Goal: Transaction & Acquisition: Purchase product/service

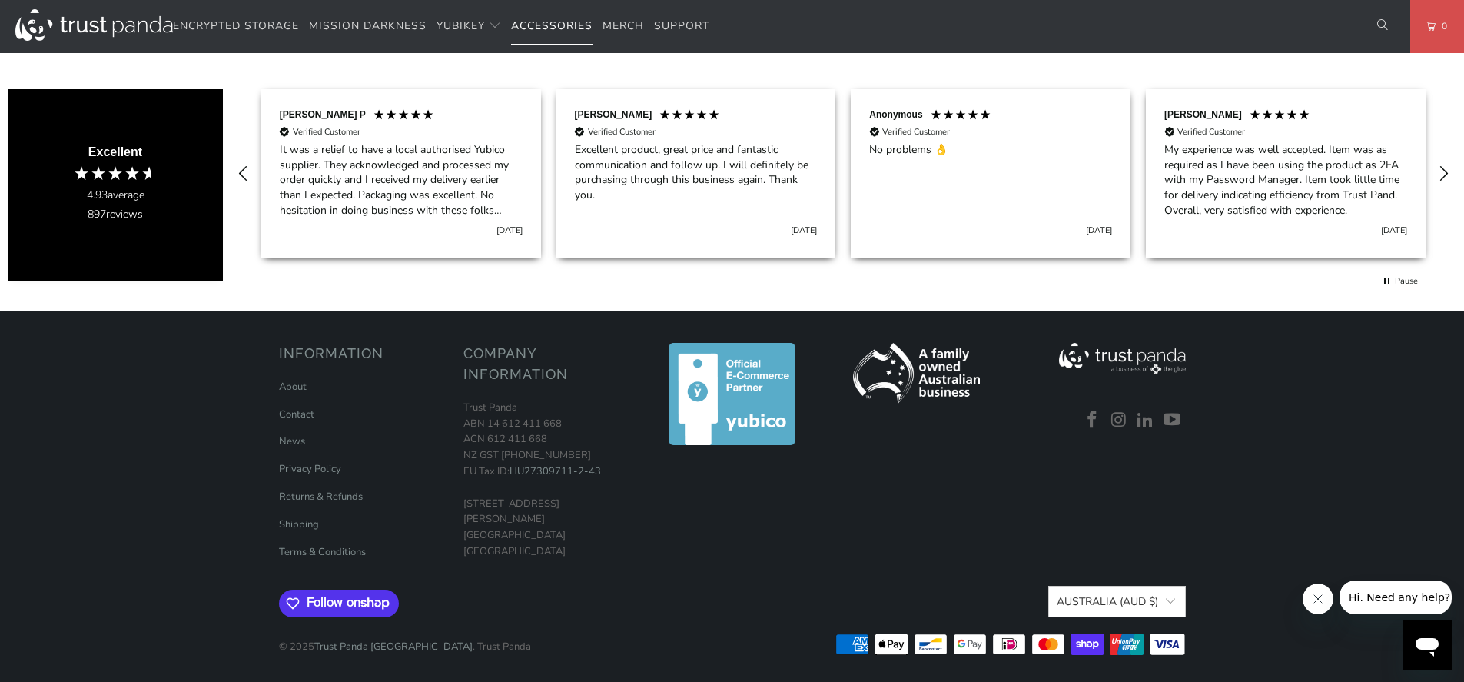
scroll to position [0, 590]
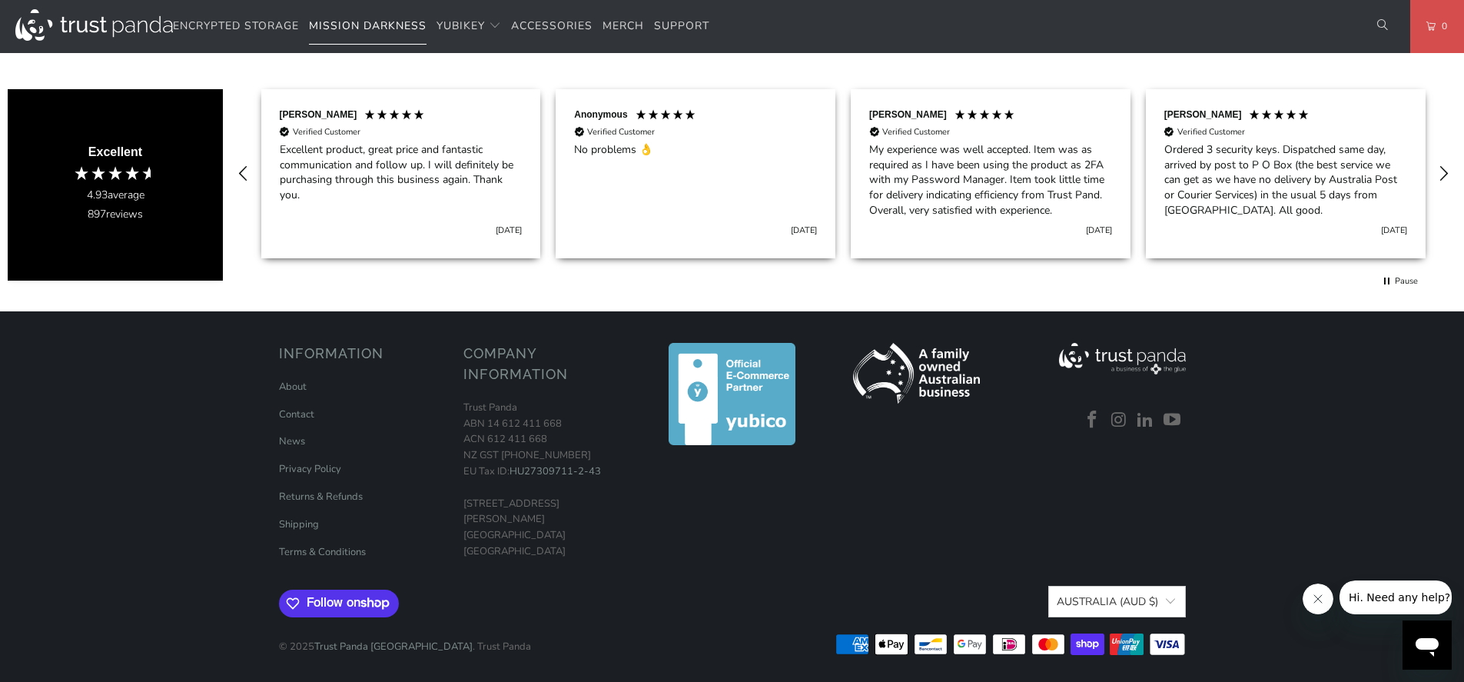
click at [378, 24] on span "Mission Darkness" at bounding box center [368, 25] width 118 height 15
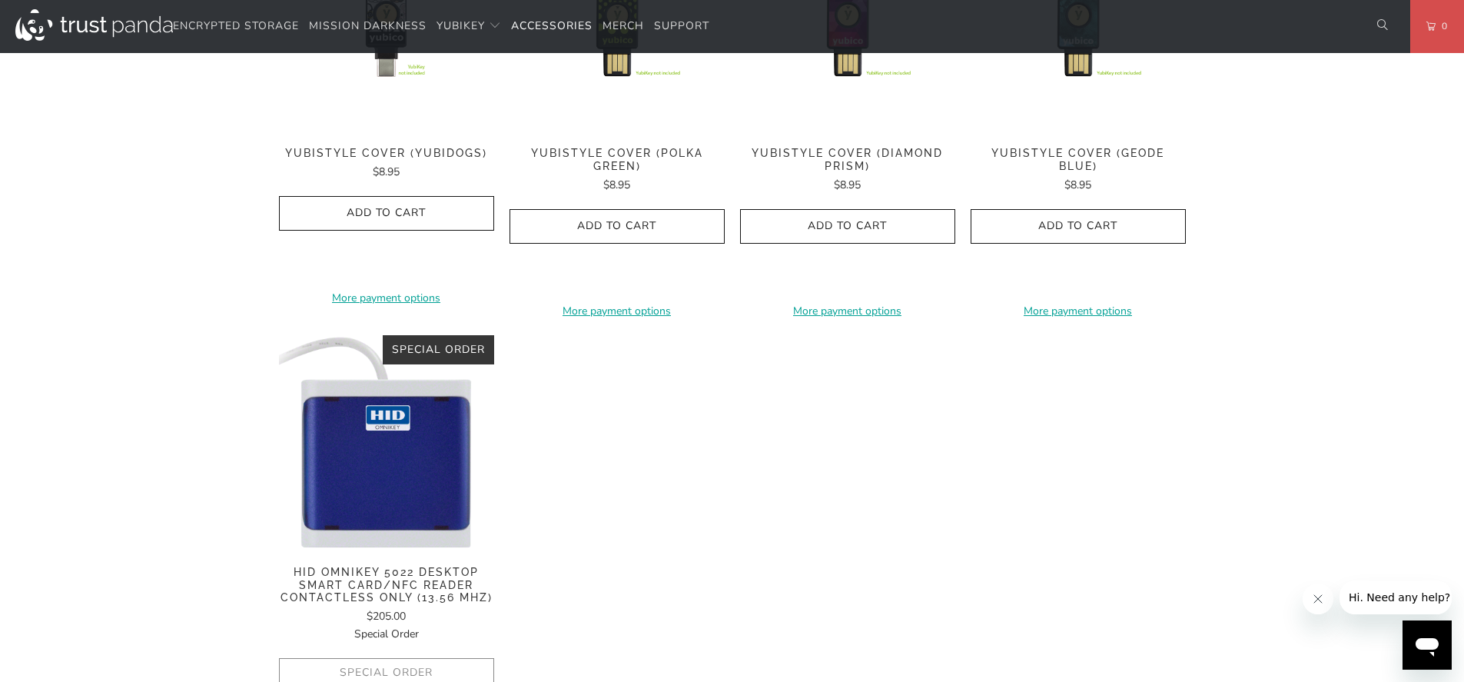
scroll to position [1199, 0]
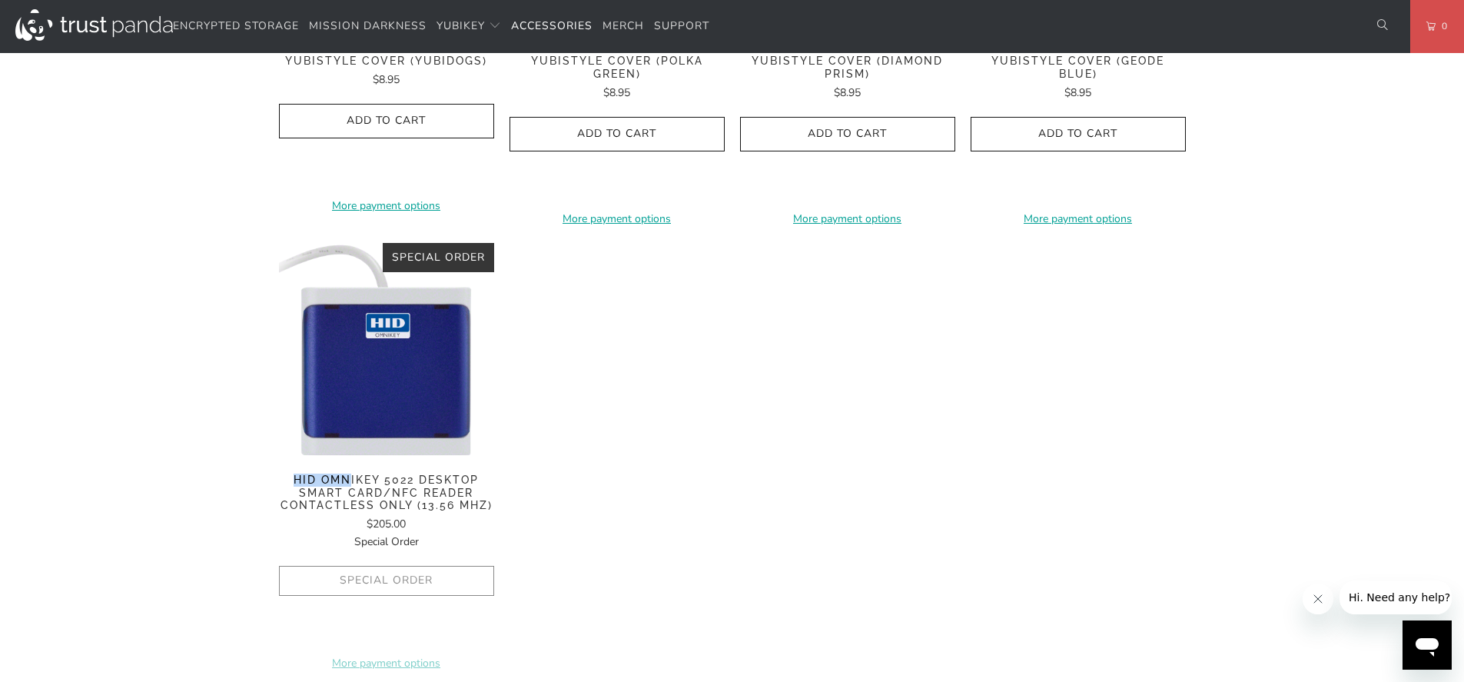
drag, startPoint x: 253, startPoint y: 473, endPoint x: 351, endPoint y: 479, distance: 98.6
click at [351, 479] on span "HID OMNIKEY 5022 Desktop Smart Card/NFC Reader Contactless Only (13.56 MHZ)" at bounding box center [386, 492] width 215 height 38
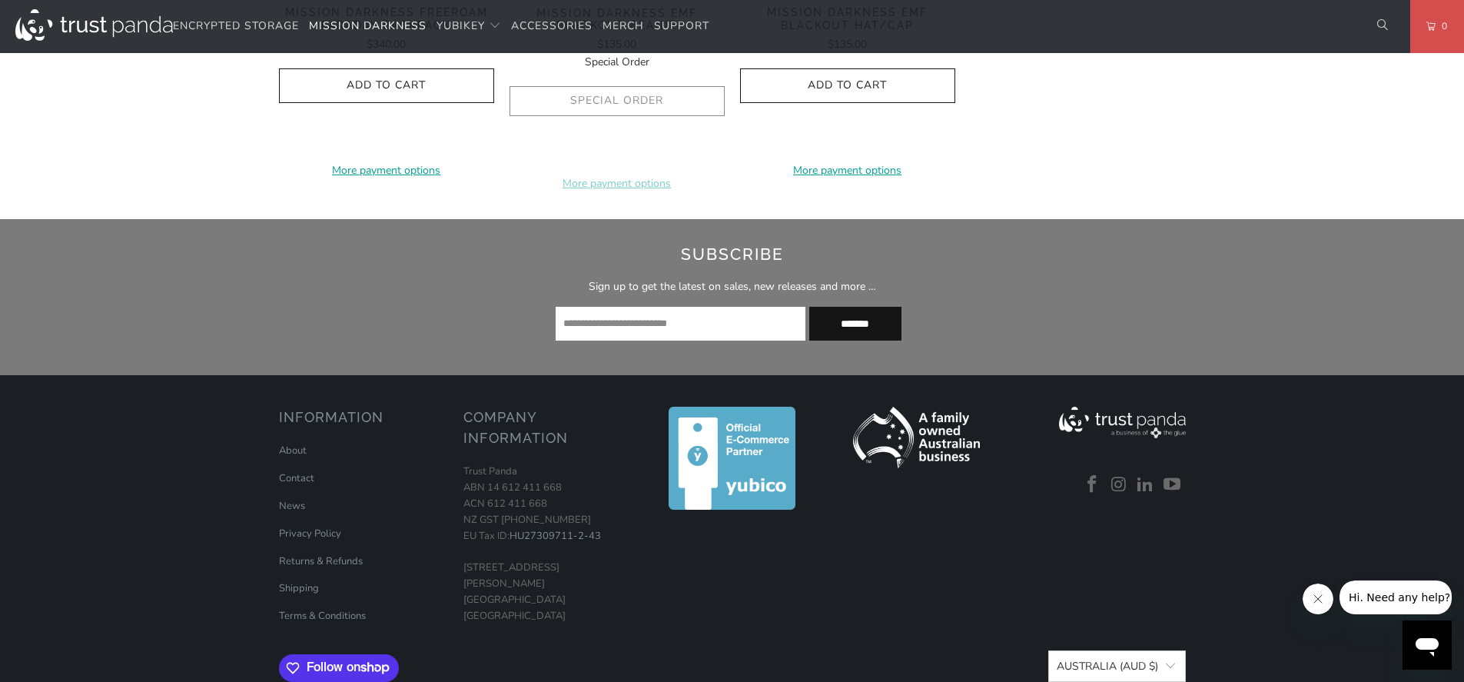
scroll to position [1936, 0]
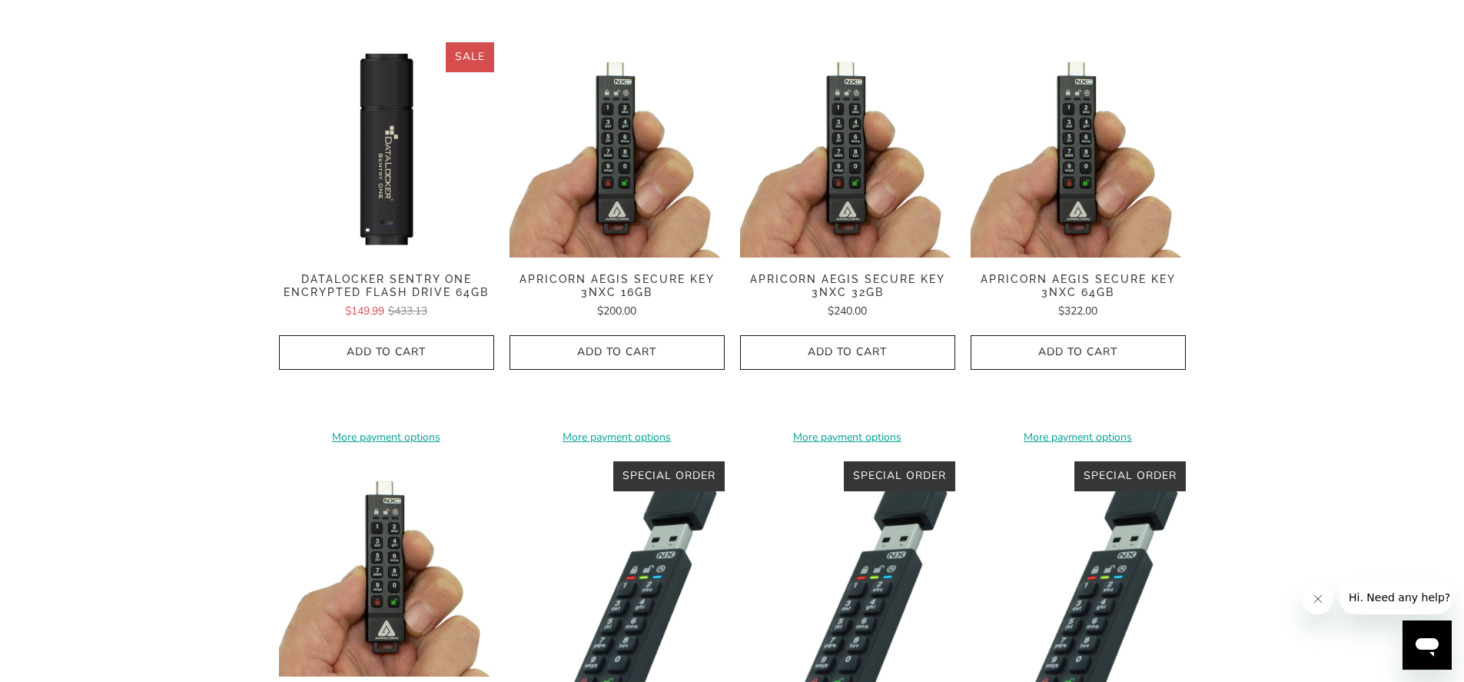
scroll to position [369, 0]
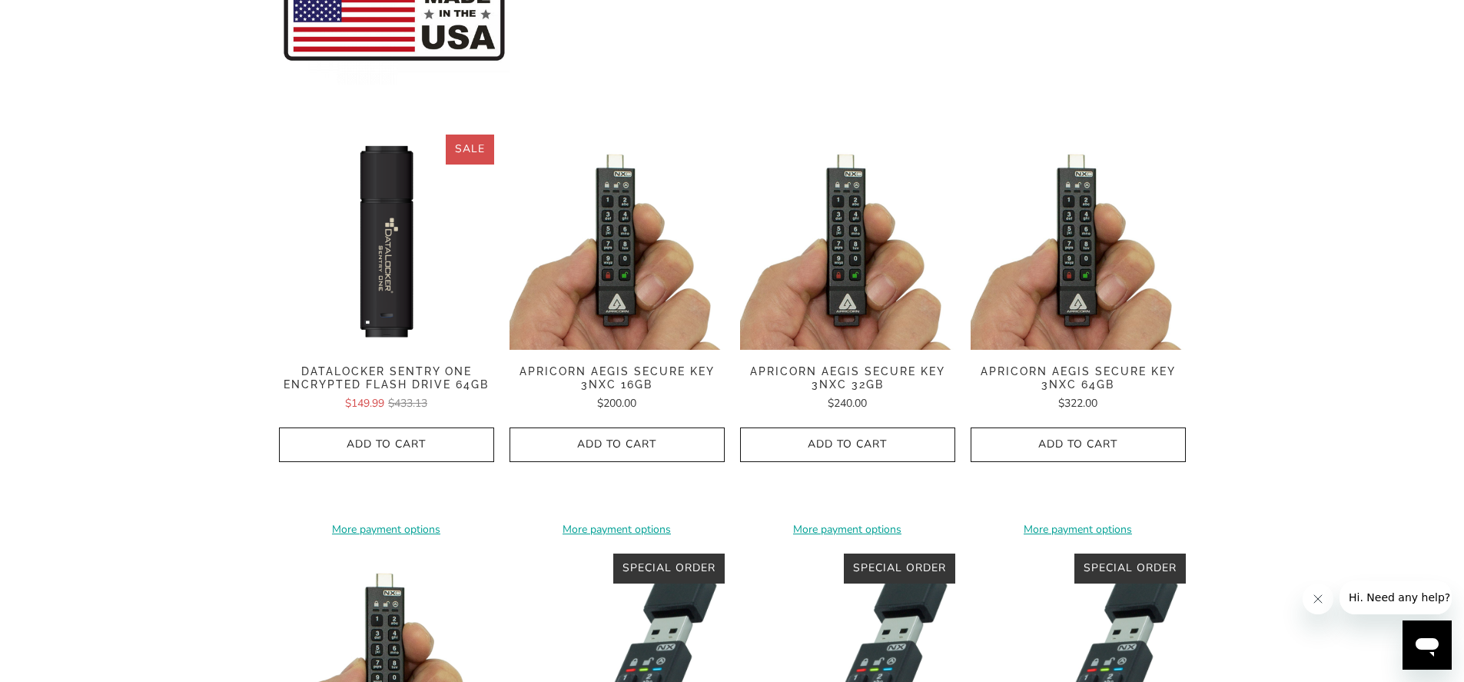
click at [868, 254] on img at bounding box center [847, 241] width 215 height 215
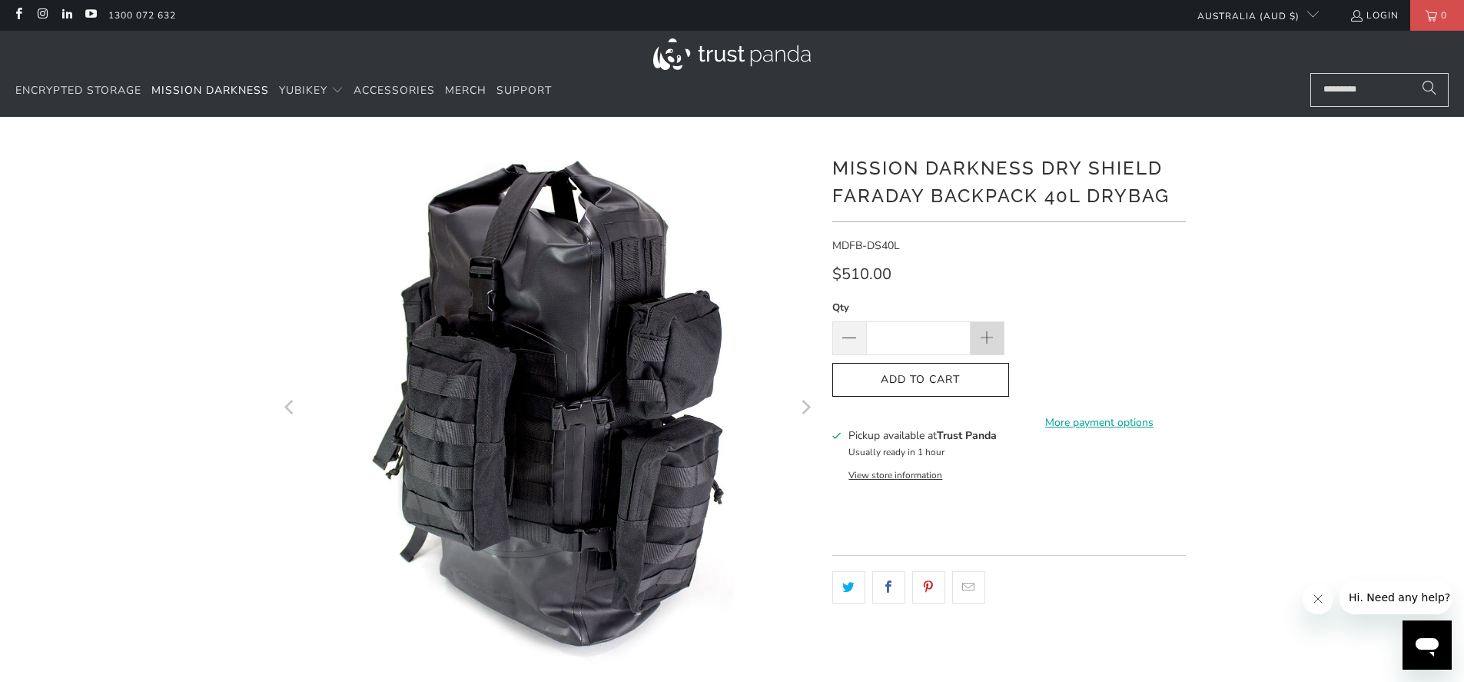
click at [971, 340] on span at bounding box center [987, 338] width 34 height 34
click at [851, 343] on span at bounding box center [849, 339] width 18 height 18
type input "*"
click at [851, 343] on span at bounding box center [849, 339] width 18 height 18
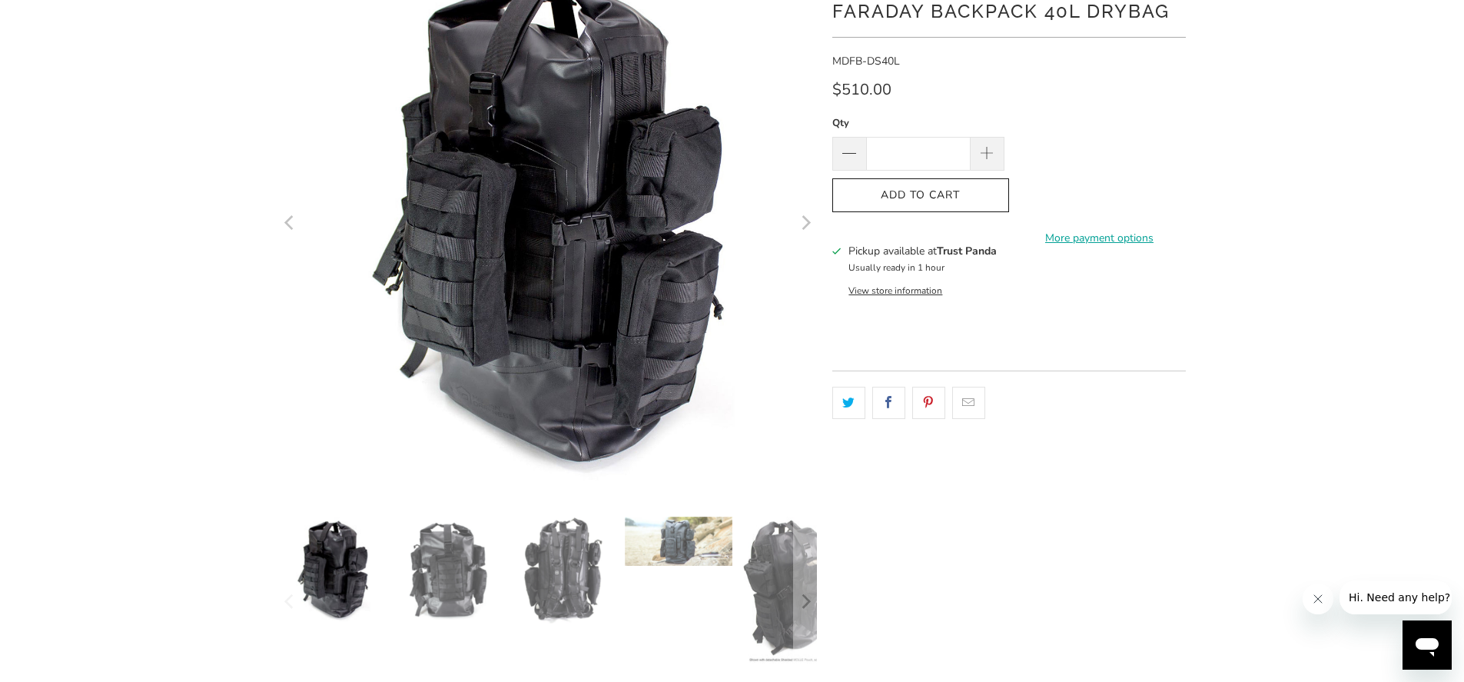
scroll to position [277, 0]
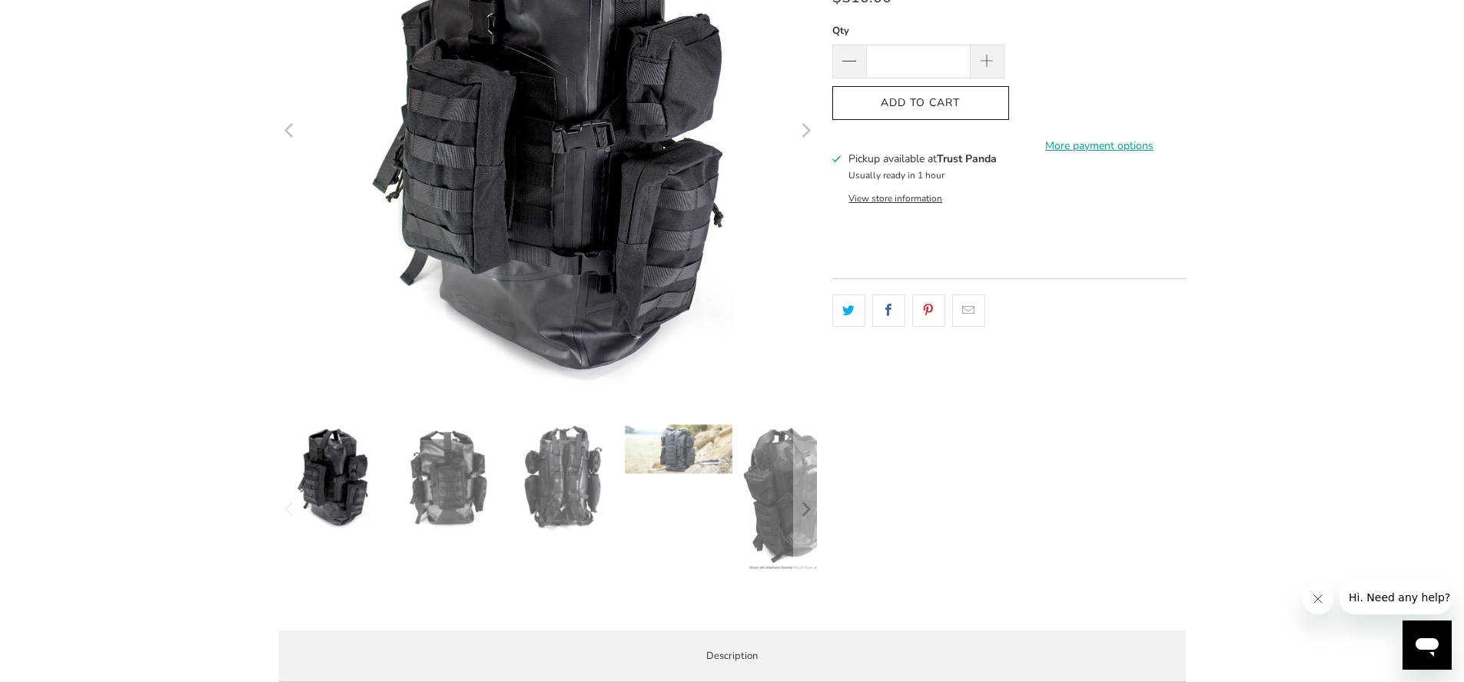
click at [429, 473] on img at bounding box center [448, 478] width 108 height 108
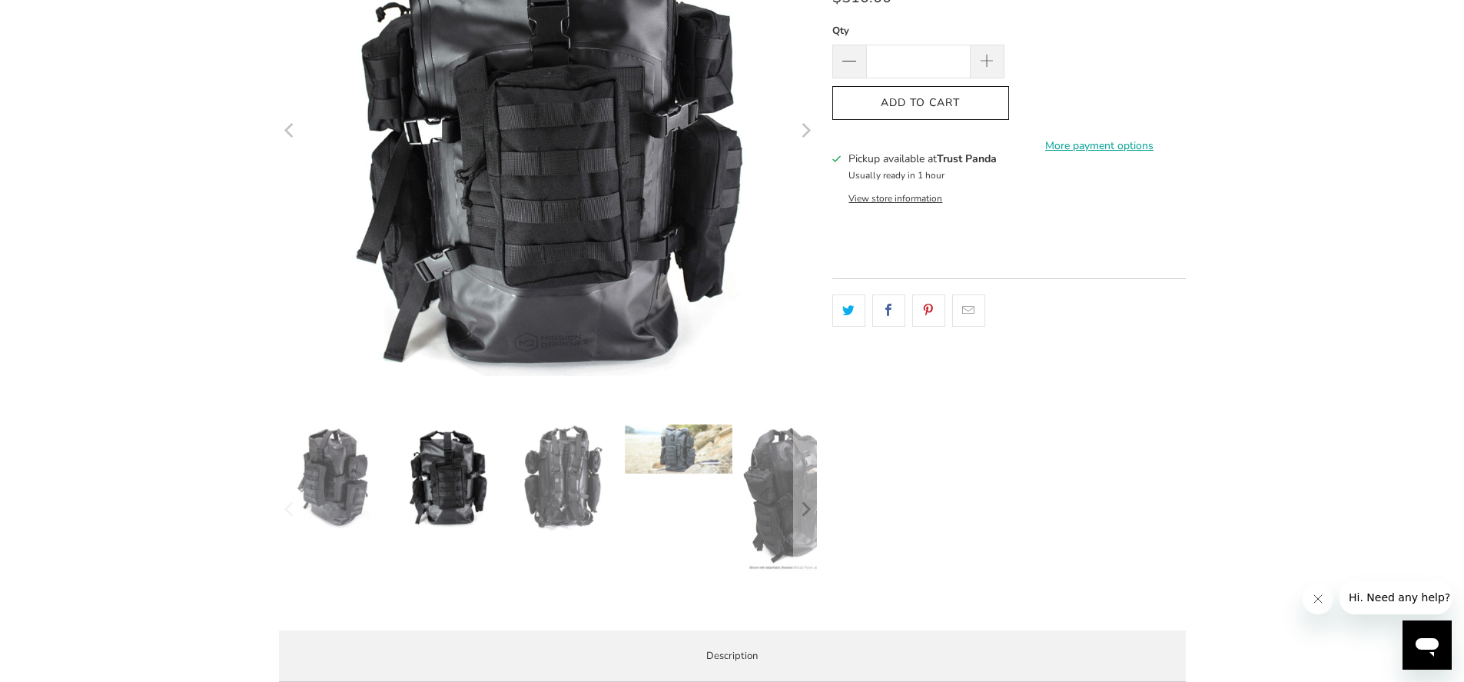
click at [605, 489] on img at bounding box center [563, 478] width 108 height 108
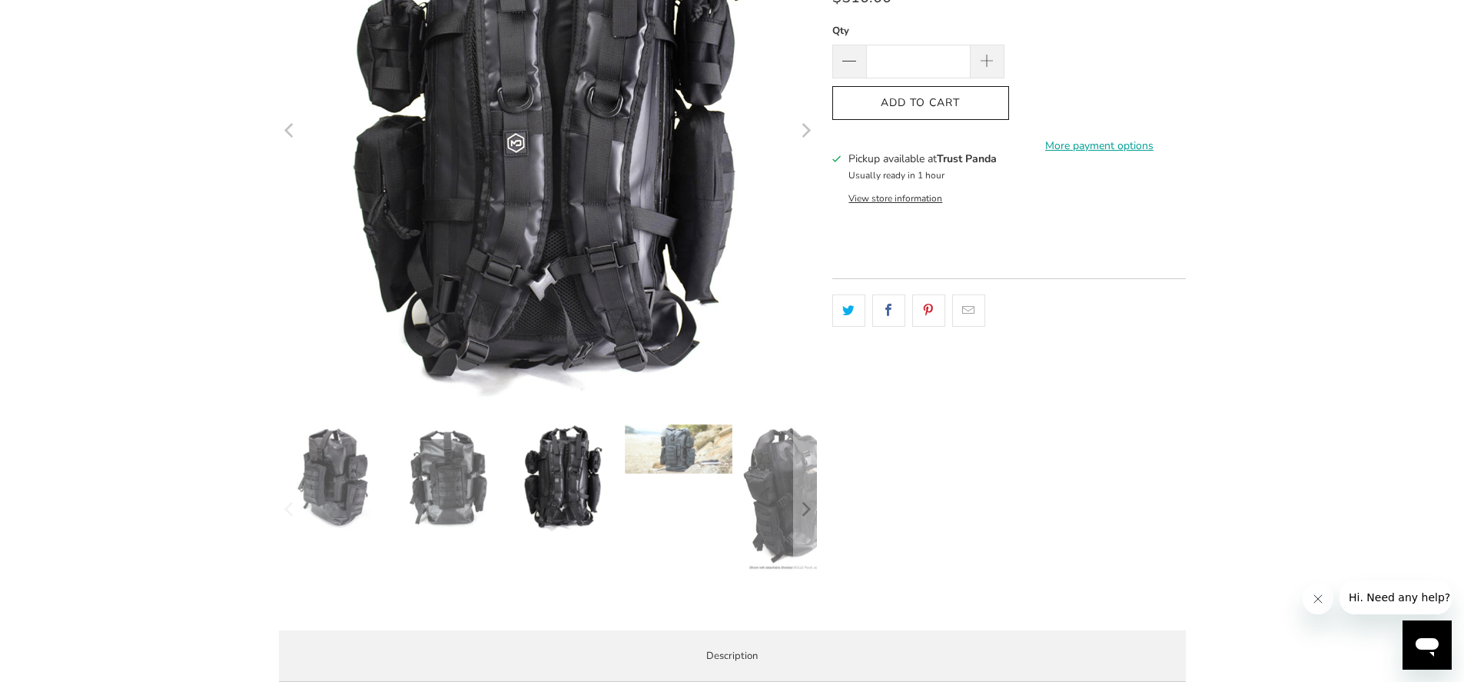
click at [693, 448] on img at bounding box center [679, 448] width 108 height 49
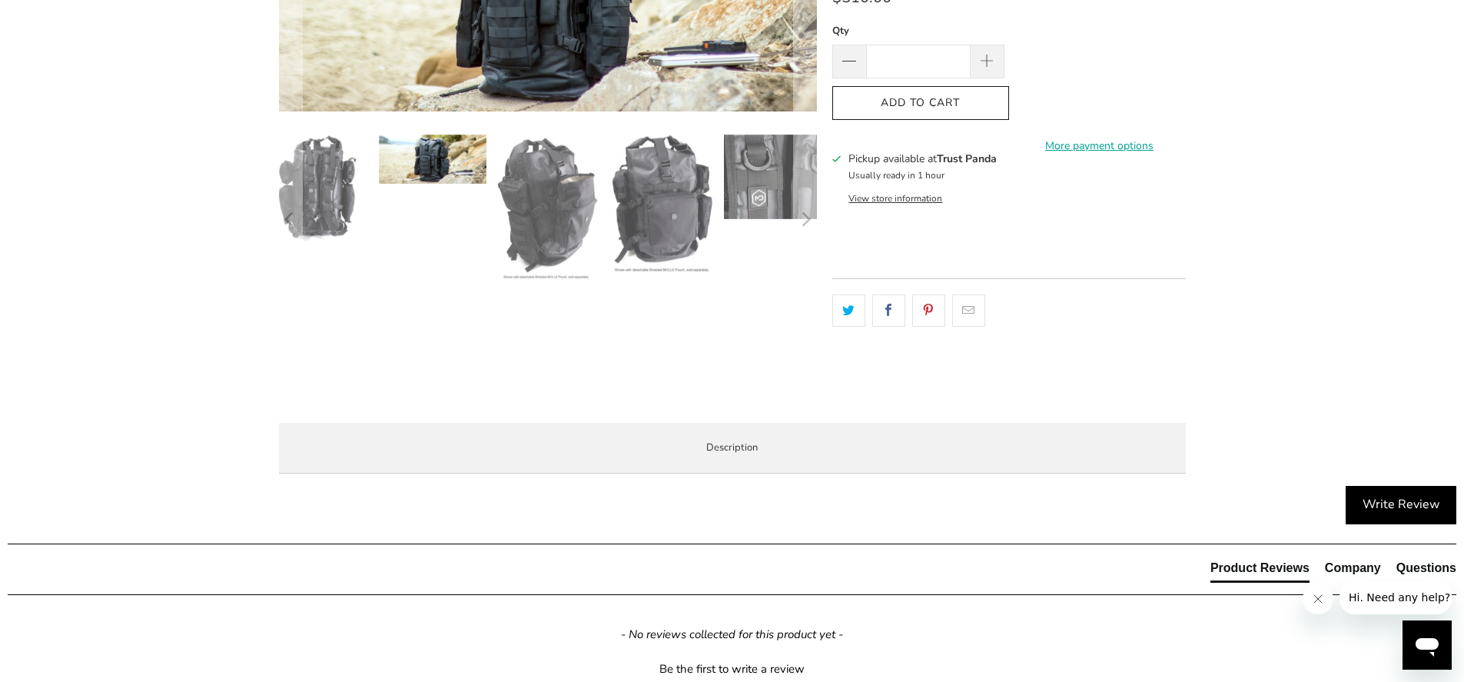
click at [339, 189] on img at bounding box center [318, 188] width 108 height 108
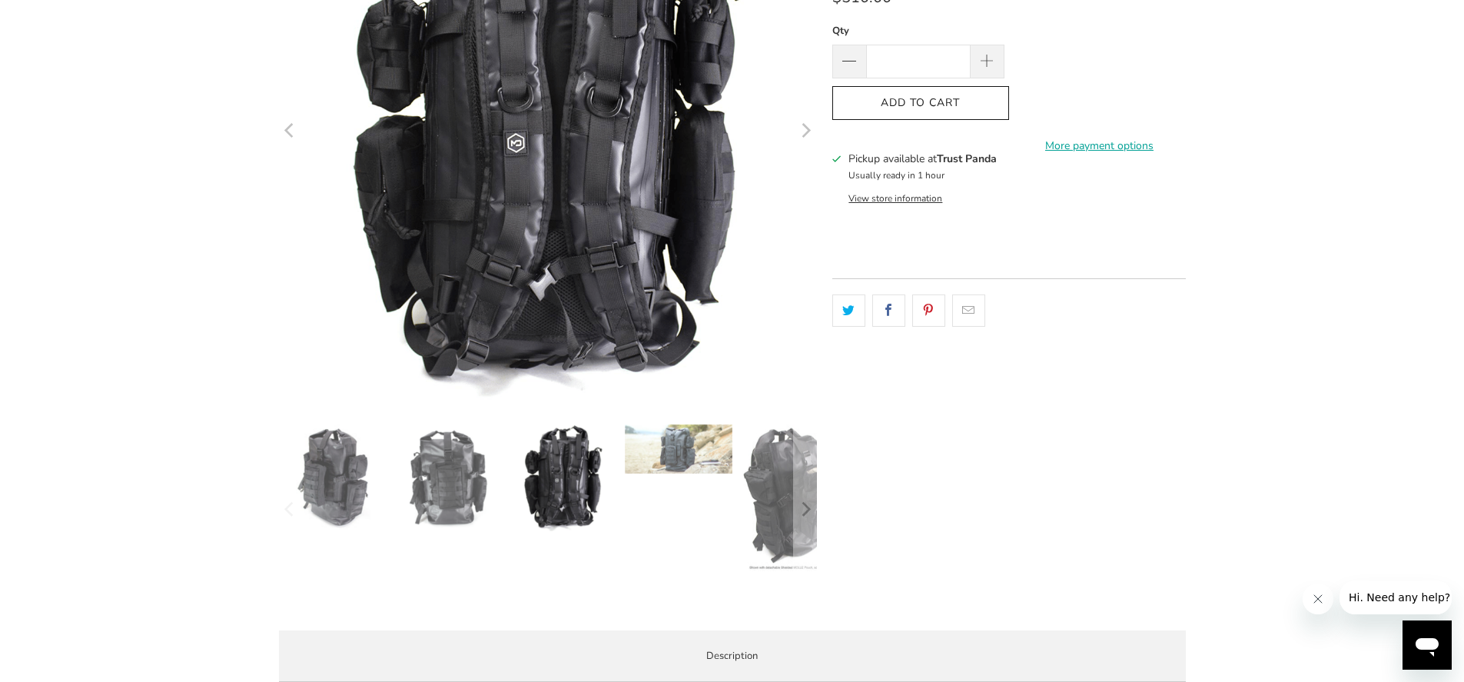
scroll to position [369, 0]
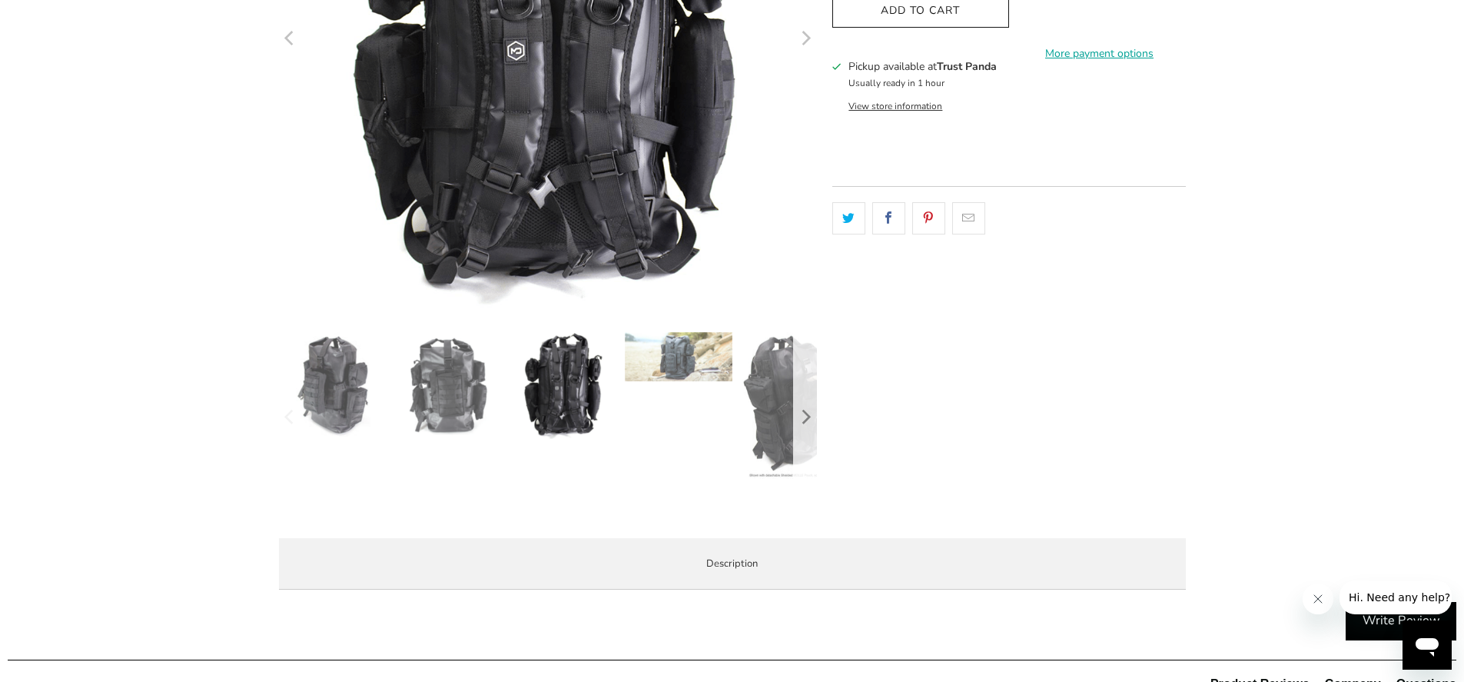
click at [800, 406] on icon "Next" at bounding box center [805, 417] width 15 height 103
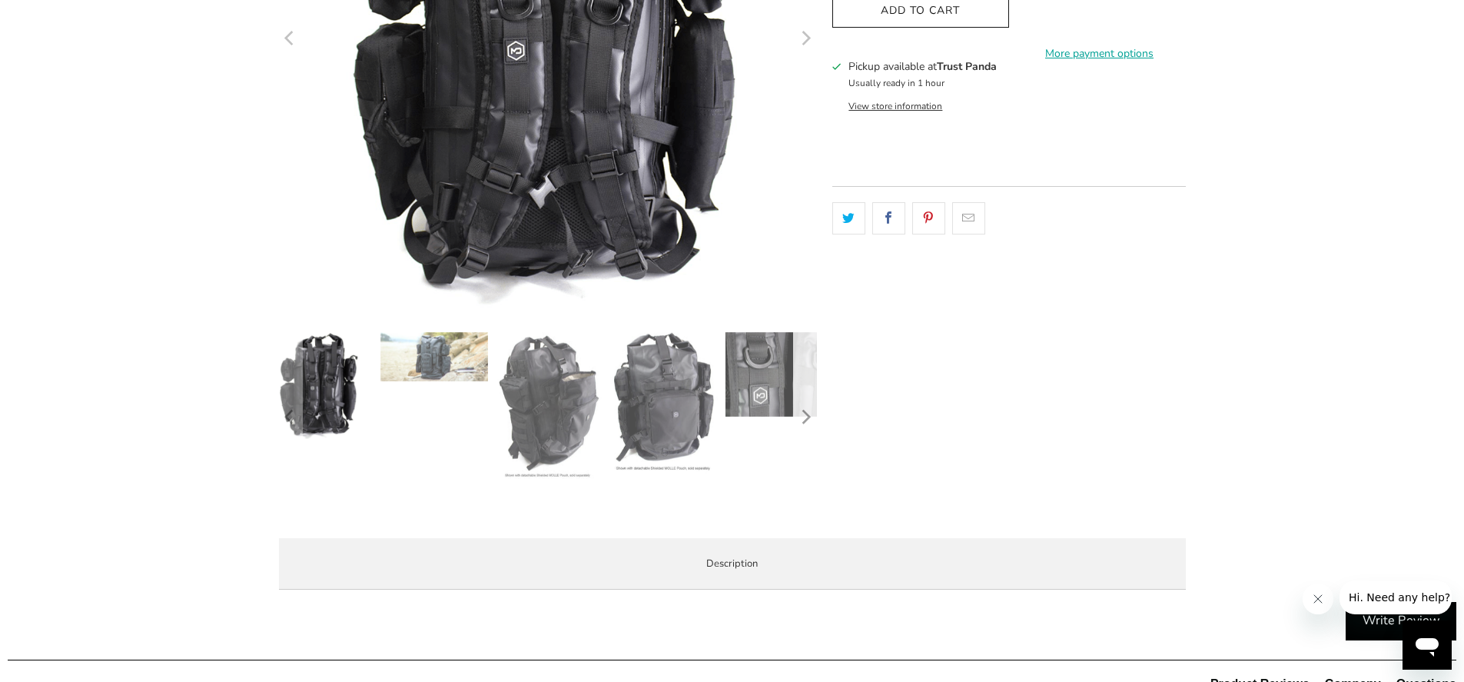
click at [800, 406] on icon "Next" at bounding box center [805, 417] width 15 height 103
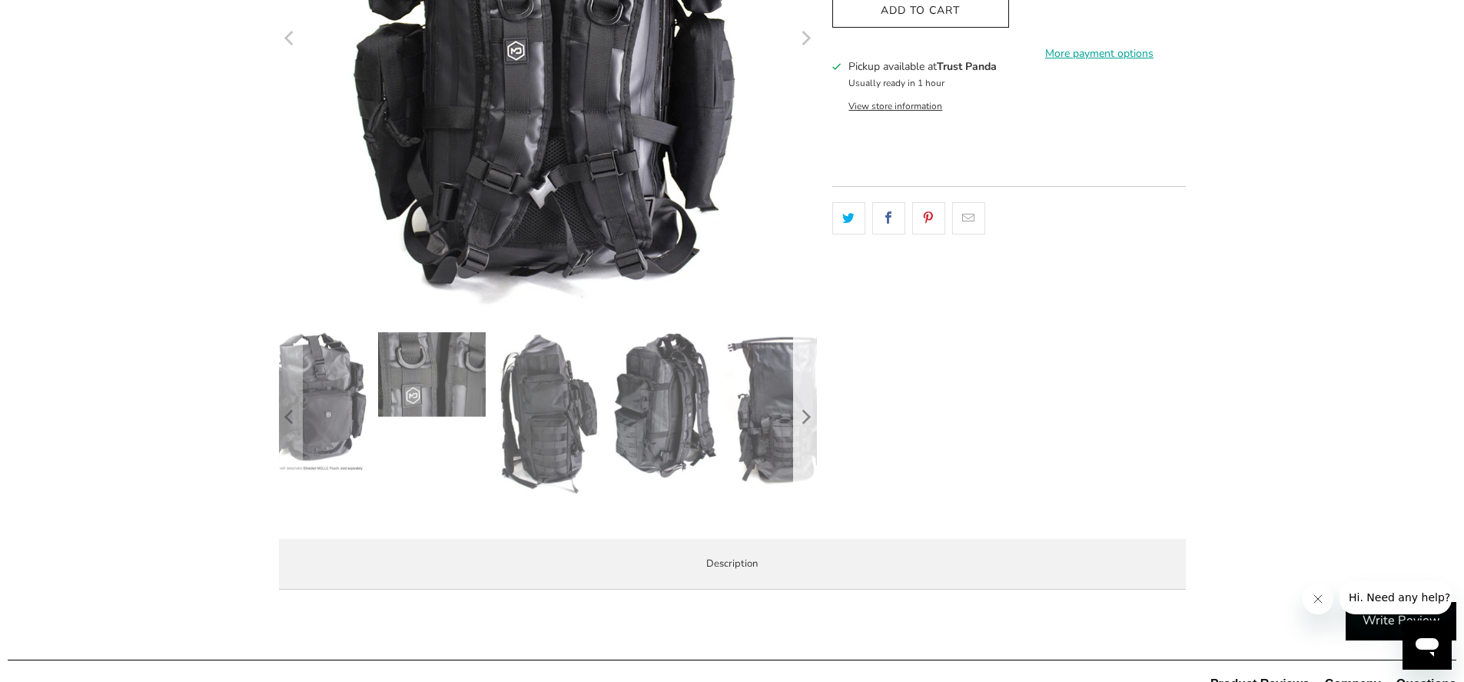
click at [800, 406] on icon "Next" at bounding box center [805, 417] width 15 height 103
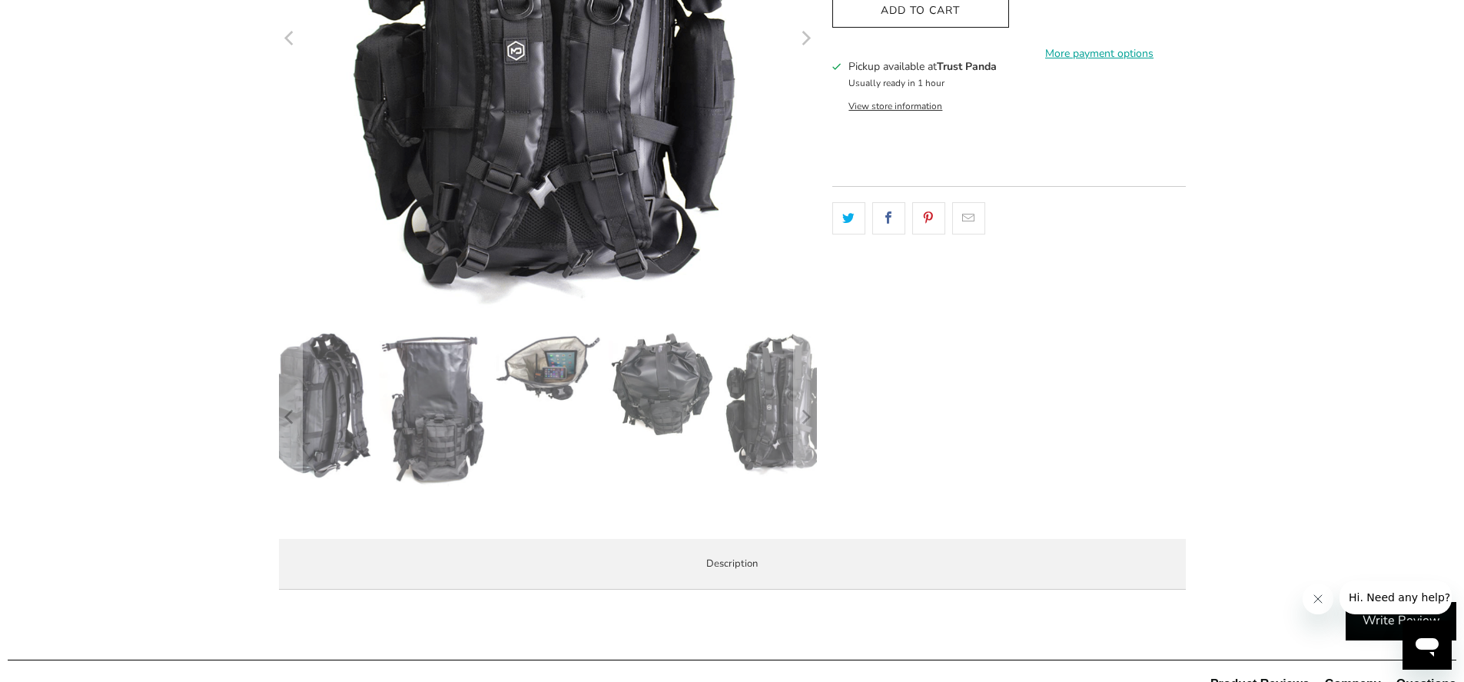
click at [536, 354] on img at bounding box center [547, 367] width 108 height 71
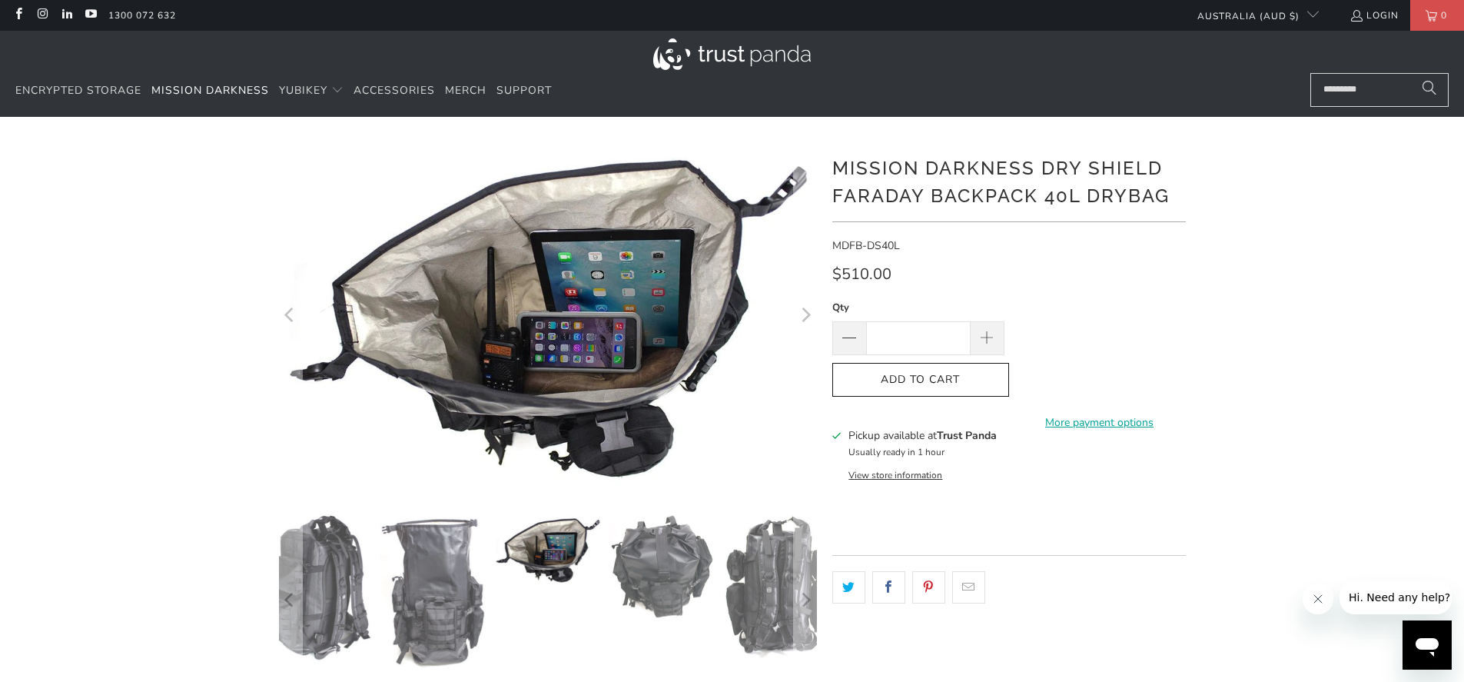
scroll to position [184, 0]
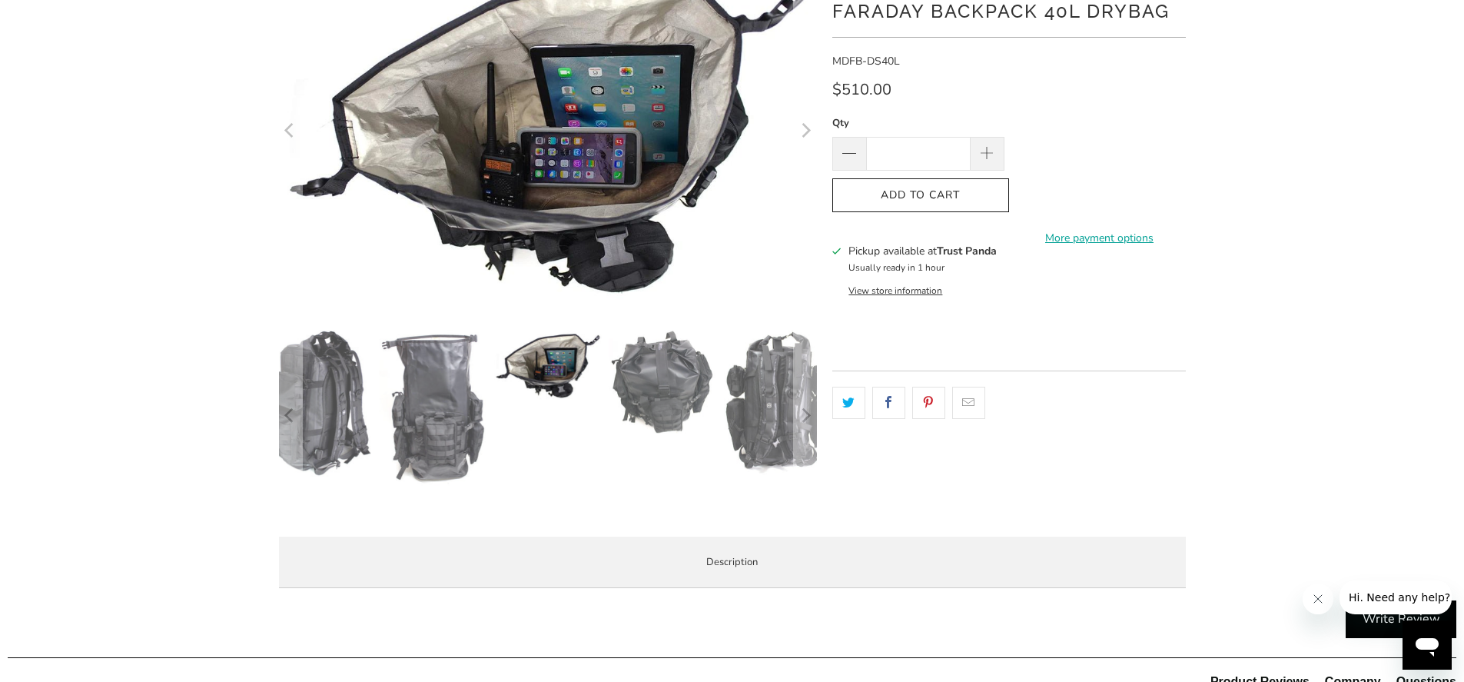
click at [423, 380] on img at bounding box center [432, 407] width 108 height 155
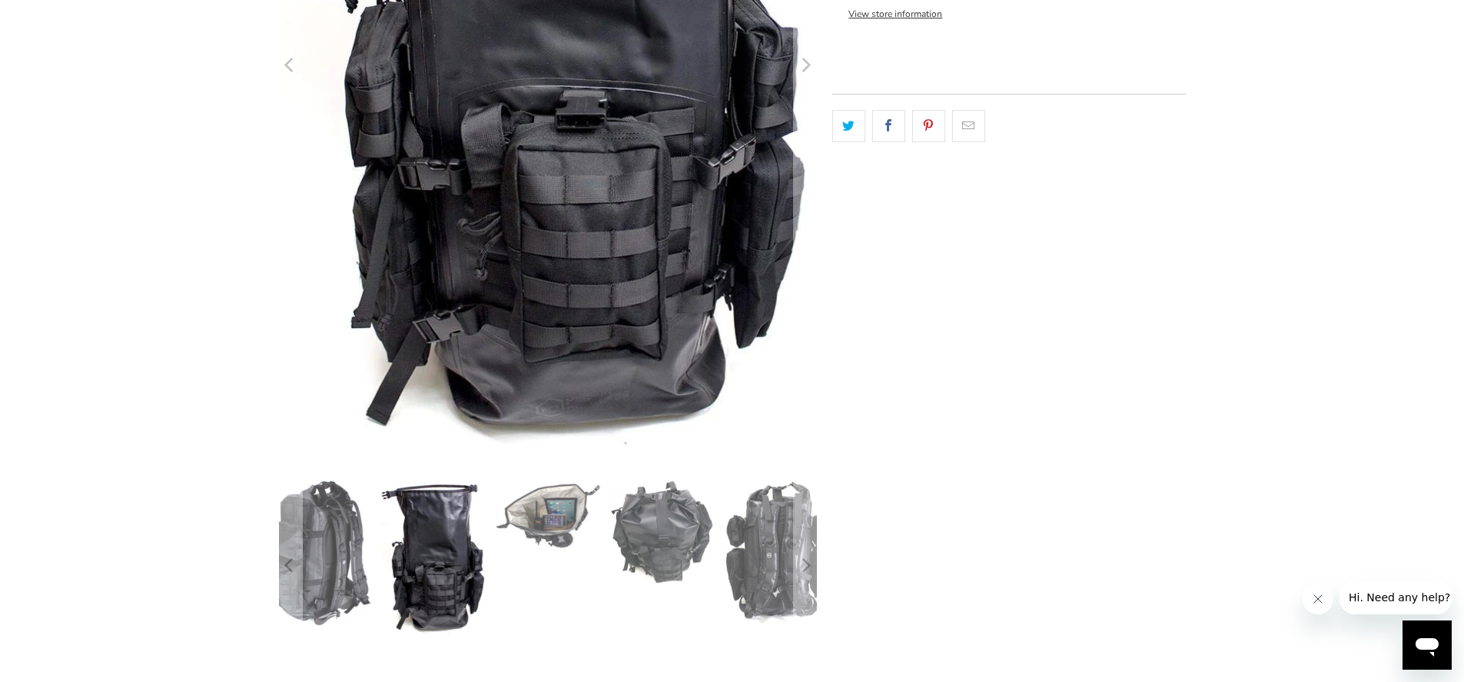
scroll to position [553, 0]
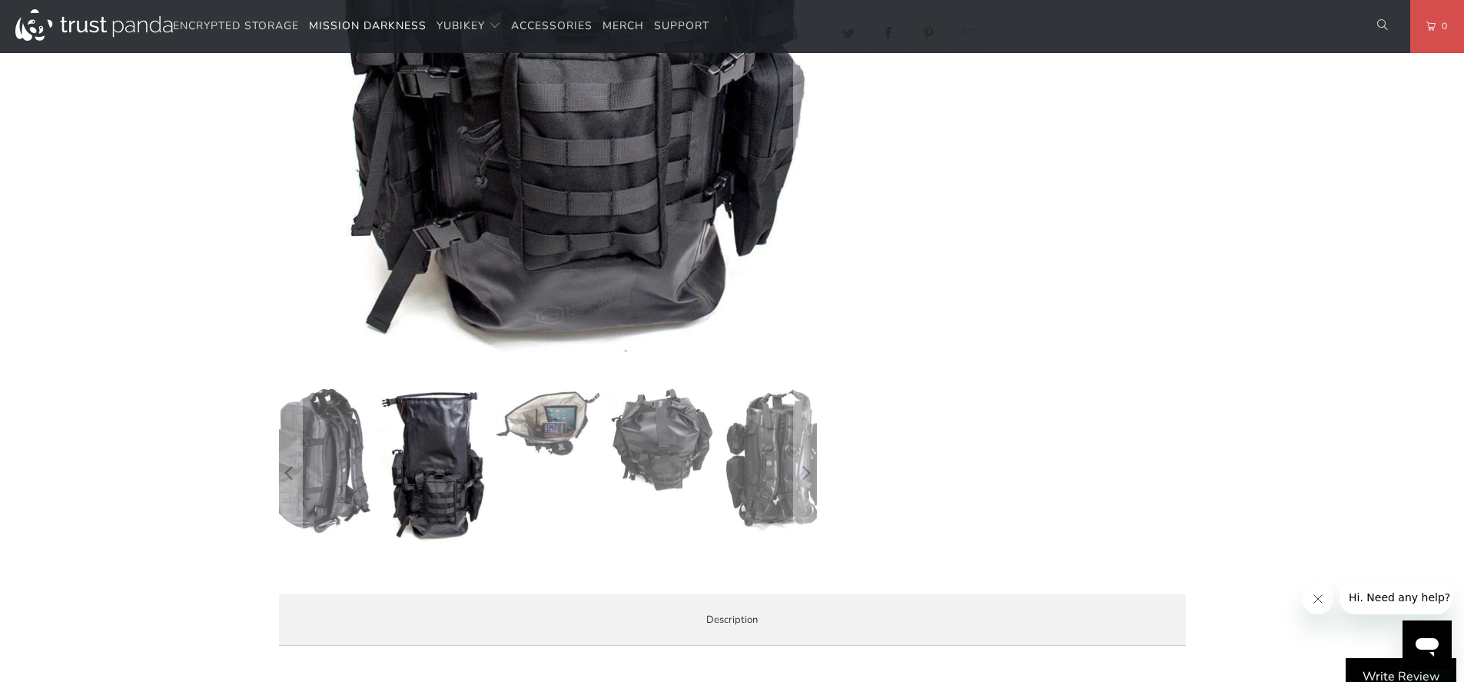
click at [638, 423] on img at bounding box center [663, 440] width 108 height 107
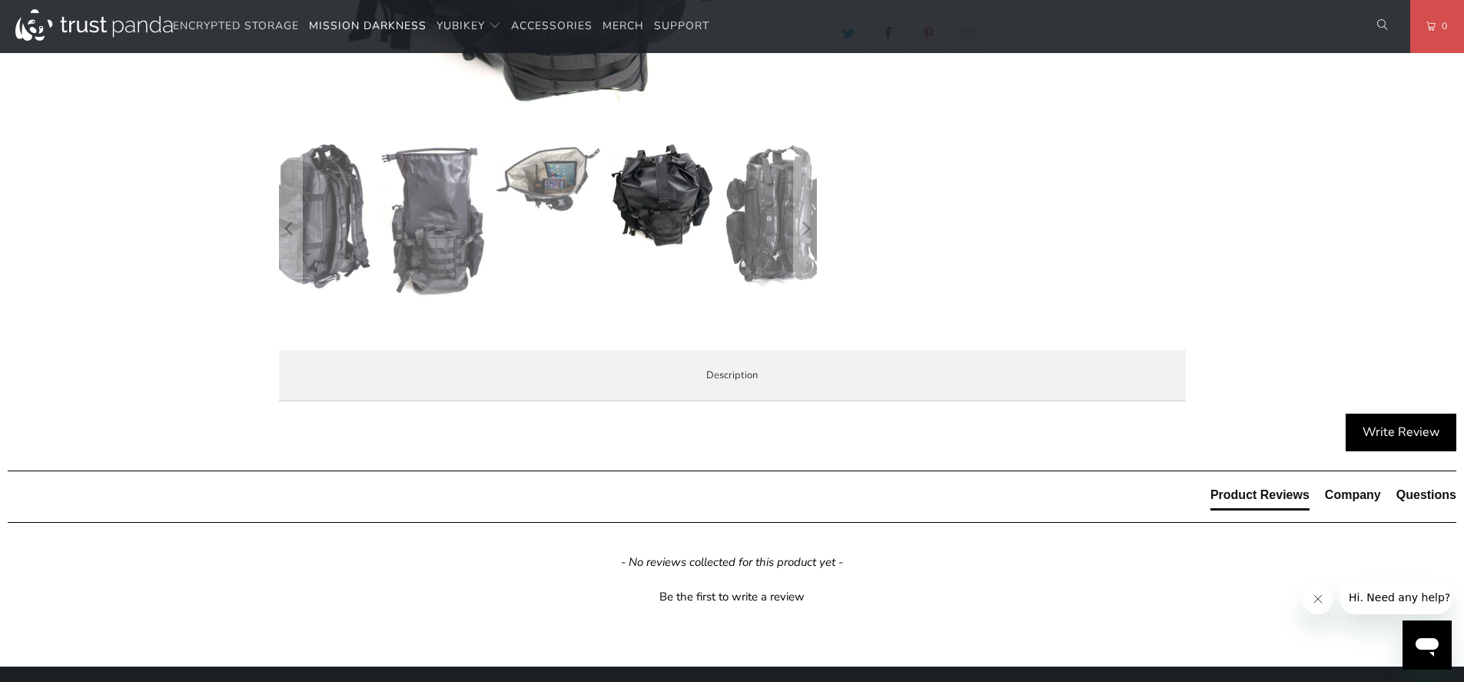
click at [772, 215] on img at bounding box center [778, 215] width 108 height 144
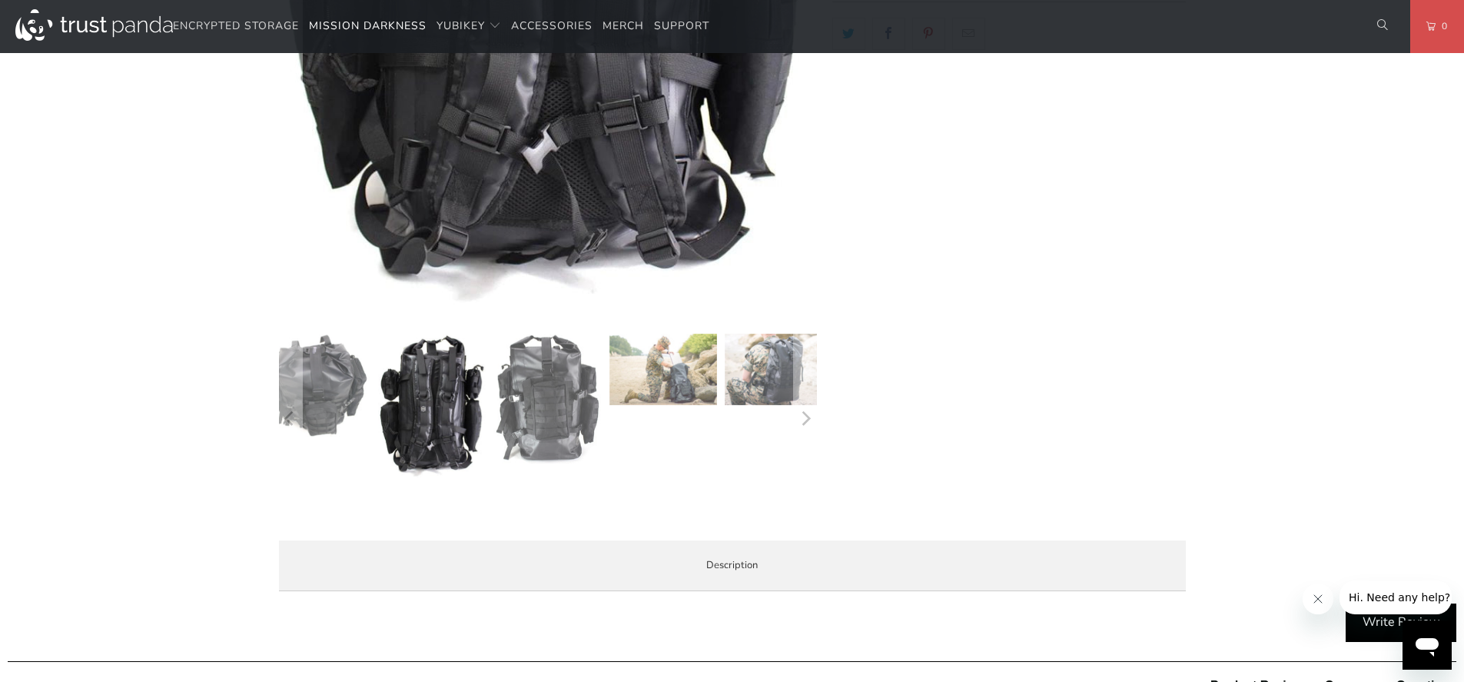
scroll to position [922, 0]
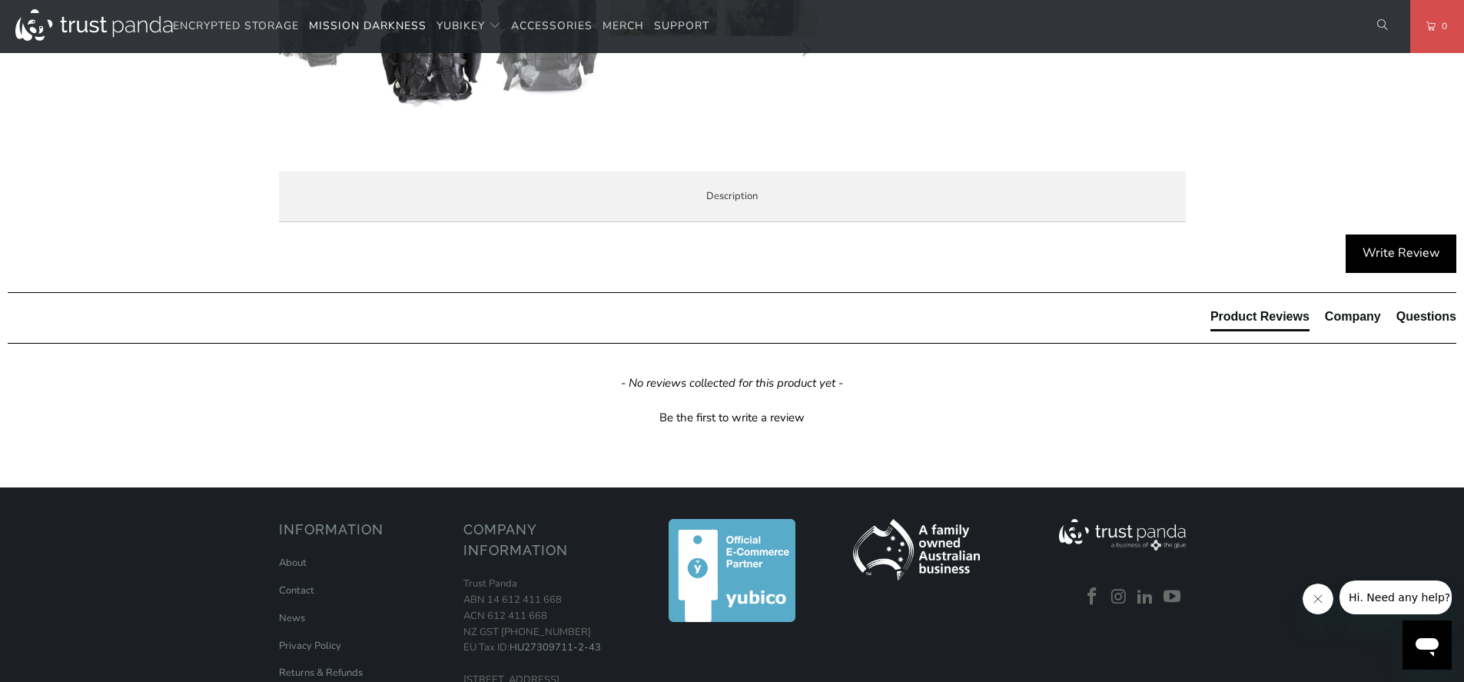
click at [0, 0] on span "Product Features" at bounding box center [0, 0] width 0 height 0
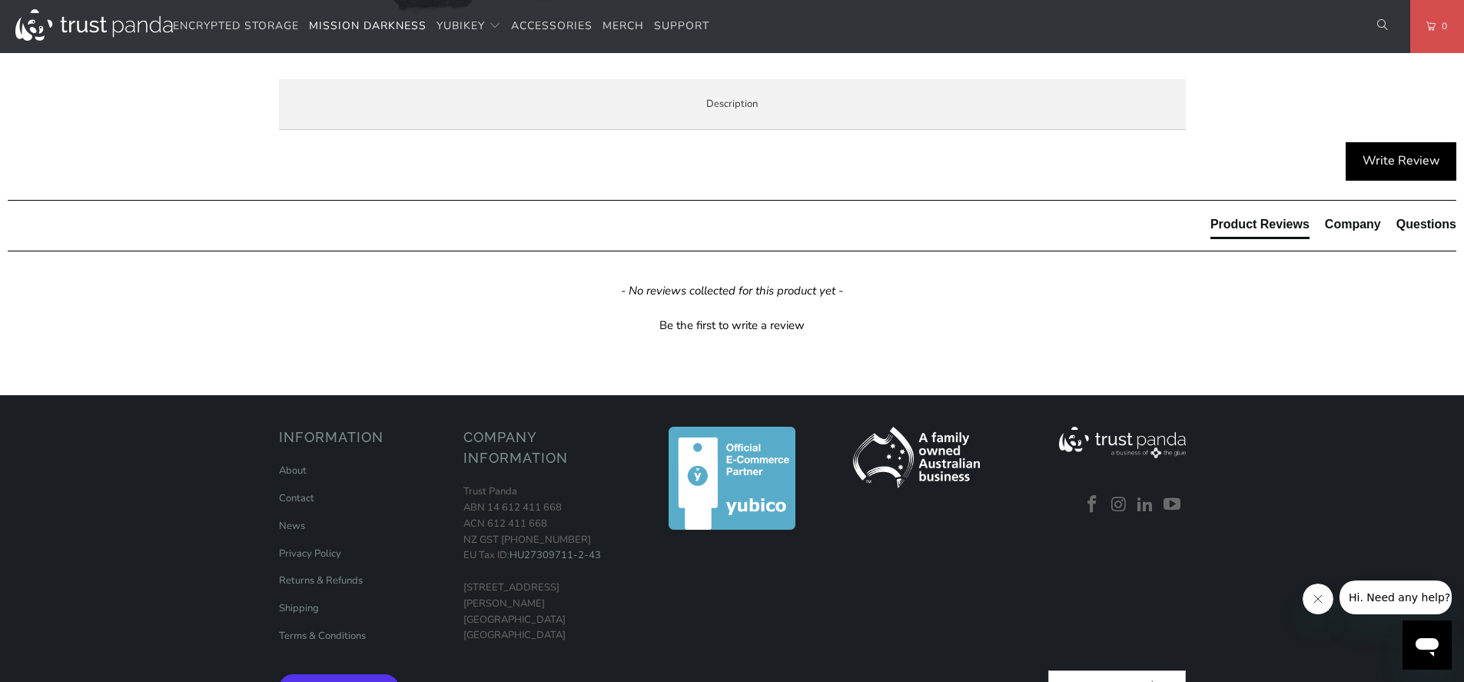
drag, startPoint x: 364, startPoint y: 211, endPoint x: 452, endPoint y: 216, distance: 87.8
click at [0, 0] on li "Military-grade faraday dry bag designed for law enforcement forensic investigat…" at bounding box center [0, 0] width 0 height 0
drag, startPoint x: 430, startPoint y: 211, endPoint x: 406, endPoint y: 245, distance: 40.9
click at [0, 0] on li "Military-grade faraday dry bag designed for law enforcement forensic investigat…" at bounding box center [0, 0] width 0 height 0
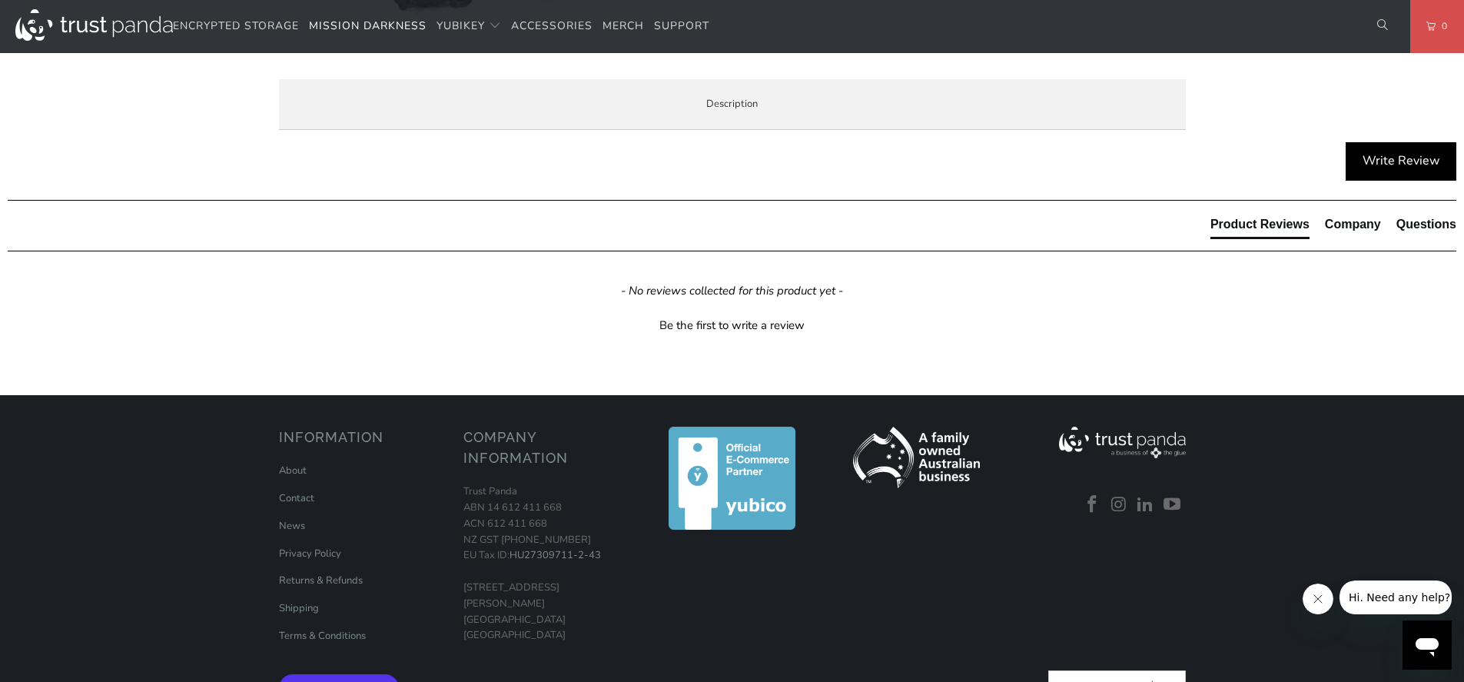
click at [0, 0] on li "Commonly used to shield multiple laptops, tablets, cell phones, radios, and acc…" at bounding box center [0, 0] width 0 height 0
drag, startPoint x: 370, startPoint y: 255, endPoint x: 559, endPoint y: 280, distance: 190.6
click at [0, 0] on ul "Military-grade faraday dry bag designed for law enforcement forensic investigat…" at bounding box center [0, 0] width 0 height 0
click at [0, 0] on li "Rain, snow, sand, dirt, and contaminant proof" at bounding box center [0, 0] width 0 height 0
drag, startPoint x: 359, startPoint y: 305, endPoint x: 504, endPoint y: 300, distance: 145.3
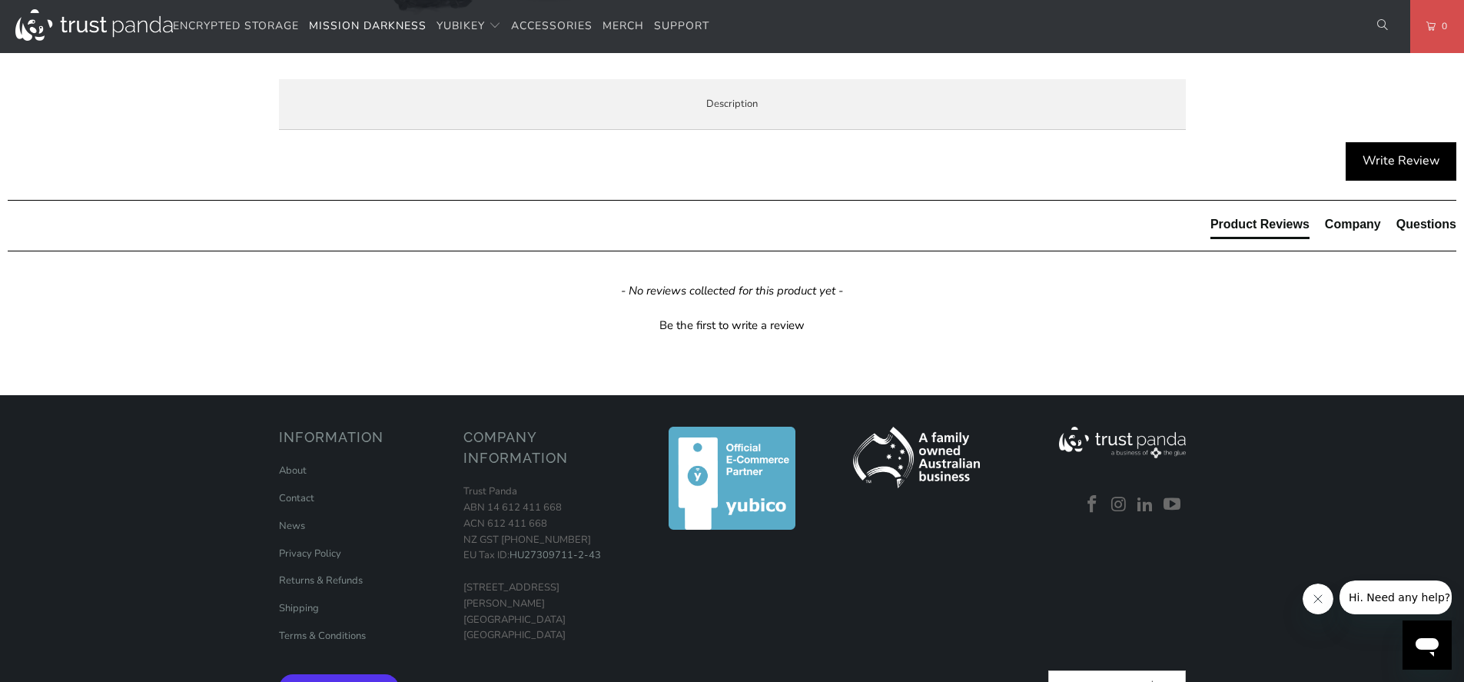
click at [0, 0] on li "Rain, snow, sand, dirt, and contaminant proof" at bounding box center [0, 0] width 0 height 0
click at [0, 0] on li "Two layers of high-shielding TitanRF Faraday Fabric on all interior sides with …" at bounding box center [0, 0] width 0 height 0
drag, startPoint x: 355, startPoint y: 324, endPoint x: 557, endPoint y: 328, distance: 202.1
click at [0, 0] on li "Two layers of high-shielding TitanRF Faraday Fabric on all interior sides with …" at bounding box center [0, 0] width 0 height 0
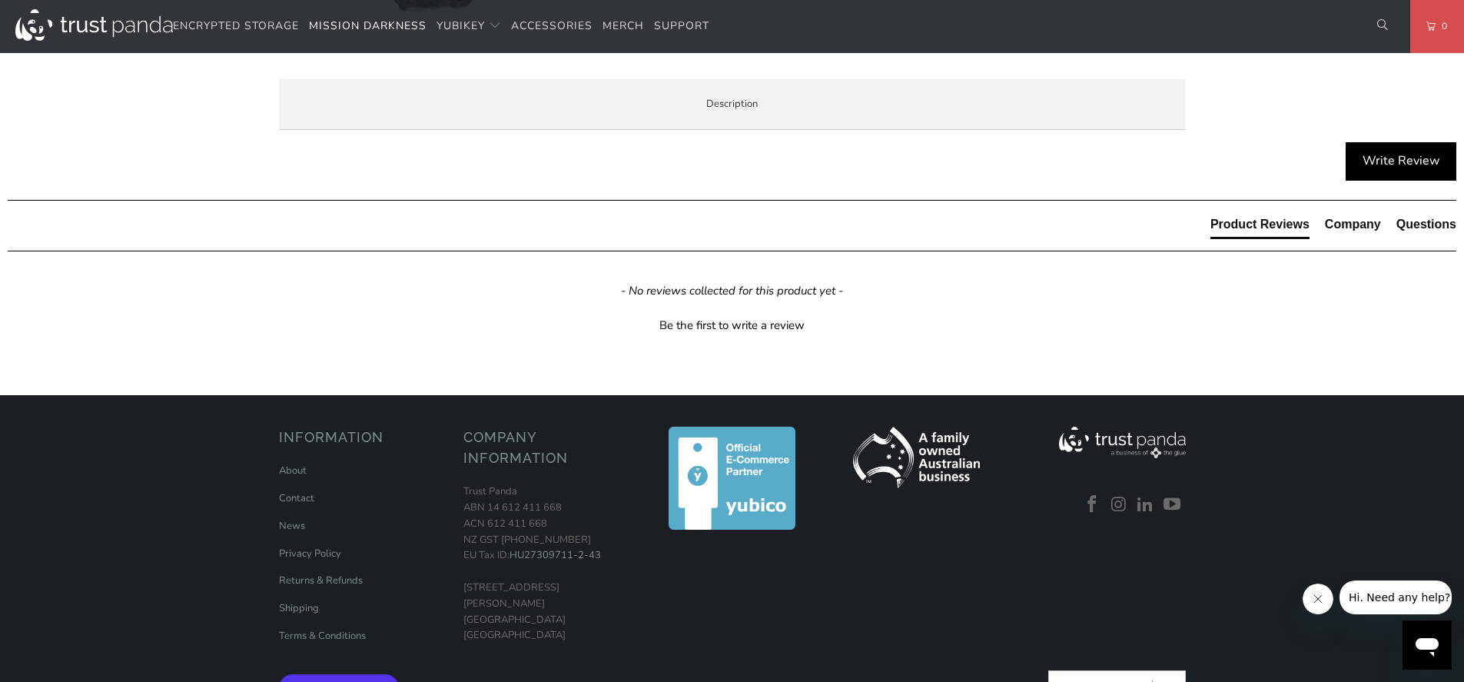
drag, startPoint x: 501, startPoint y: 327, endPoint x: 576, endPoint y: 327, distance: 74.5
click at [0, 0] on li "Two layers of high-shielding TitanRF Faraday Fabric on all interior sides with …" at bounding box center [0, 0] width 0 height 0
drag, startPoint x: 887, startPoint y: 329, endPoint x: 536, endPoint y: 344, distance: 351.5
click at [0, 0] on li "Two layers of high-shielding TitanRF Faraday Fabric on all interior sides with …" at bounding box center [0, 0] width 0 height 0
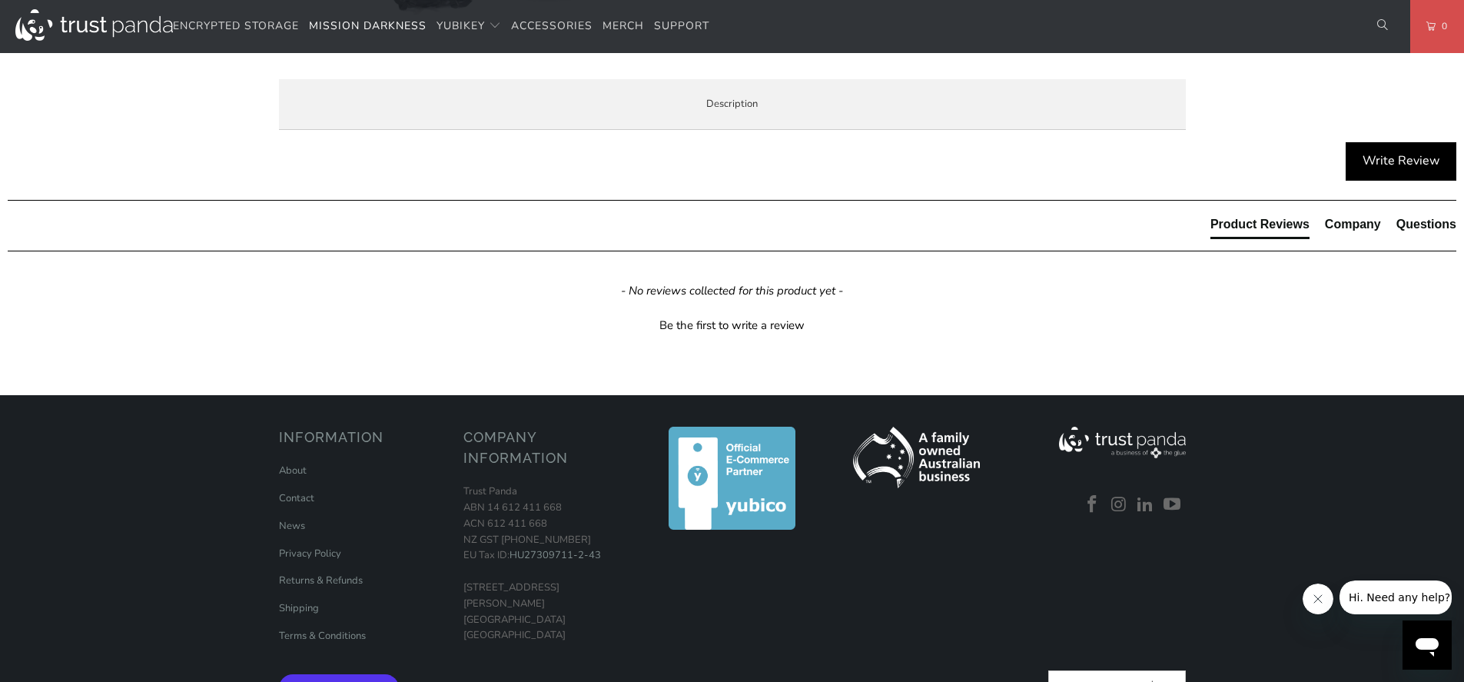
click at [0, 0] on li "Two layers of high-shielding TitanRF Faraday Fabric on all interior sides with …" at bounding box center [0, 0] width 0 height 0
drag, startPoint x: 517, startPoint y: 346, endPoint x: 595, endPoint y: 344, distance: 77.6
click at [0, 0] on li "Two layers of high-shielding TitanRF Faraday Fabric on all interior sides with …" at bounding box center [0, 0] width 0 height 0
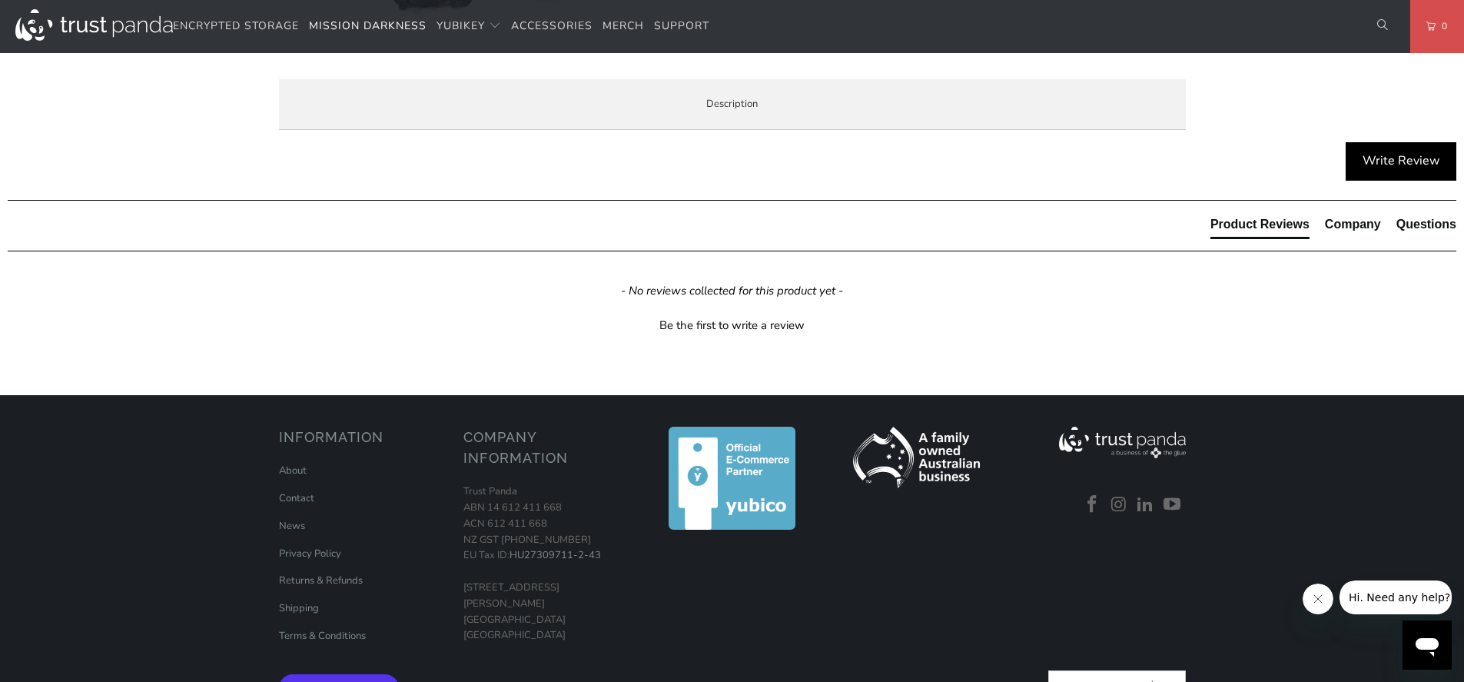
click at [0, 0] on li "Two layers of high-shielding TitanRF Faraday Fabric on all interior sides with …" at bounding box center [0, 0] width 0 height 0
drag, startPoint x: 630, startPoint y: 349, endPoint x: 683, endPoint y: 347, distance: 53.0
click at [0, 0] on li "Two layers of high-shielding TitanRF Faraday Fabric on all interior sides with …" at bounding box center [0, 0] width 0 height 0
click at [0, 0] on li "Blocks WiFi (2.4 & 5GHz), Bluetooth, cell signals including 5G networks, GPS, R…" at bounding box center [0, 0] width 0 height 0
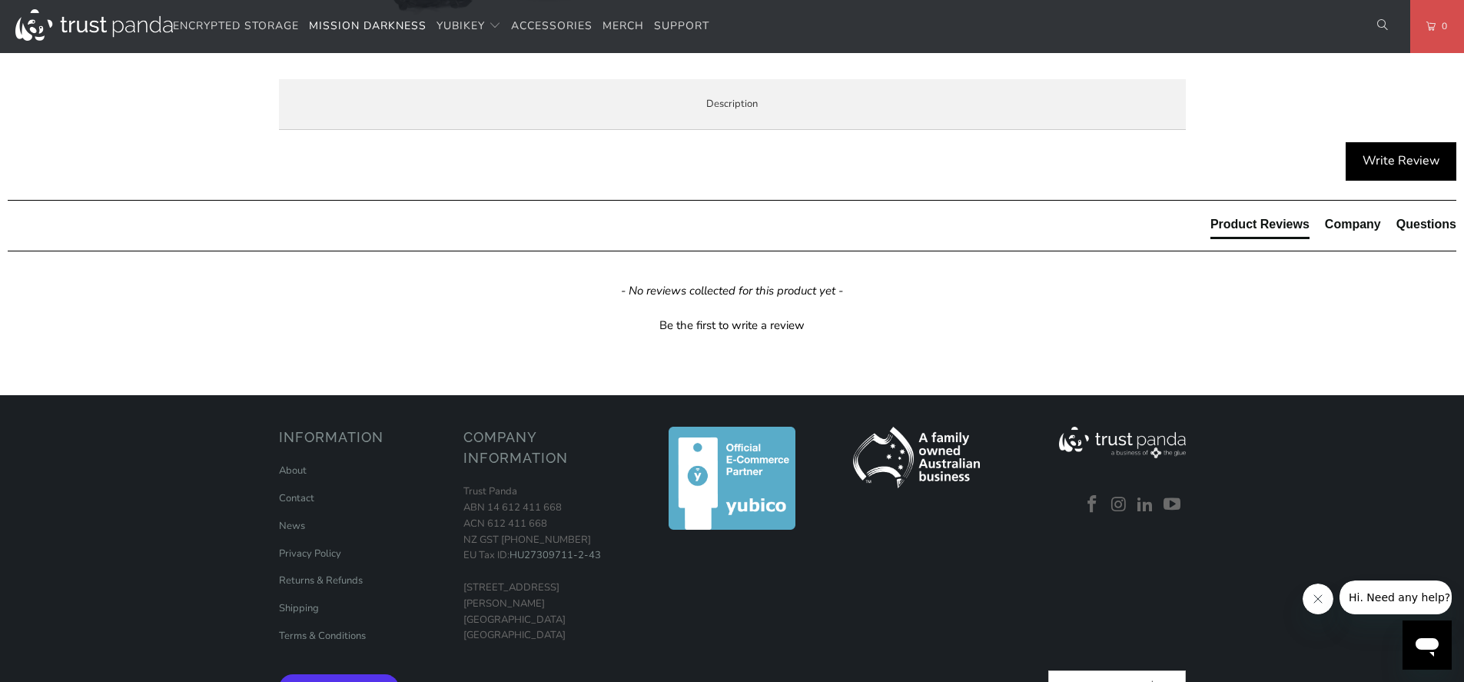
drag, startPoint x: 360, startPoint y: 375, endPoint x: 943, endPoint y: 370, distance: 582.5
click at [0, 0] on li "Blocks WiFi (2.4 & 5GHz), Bluetooth, cell signals including 5G networks, GPS, R…" at bounding box center [0, 0] width 0 height 0
drag, startPoint x: 814, startPoint y: 377, endPoint x: 972, endPoint y: 370, distance: 158.4
click at [0, 0] on li "Blocks WiFi (2.4 & 5GHz), Bluetooth, cell signals including 5G networks, GPS, R…" at bounding box center [0, 0] width 0 height 0
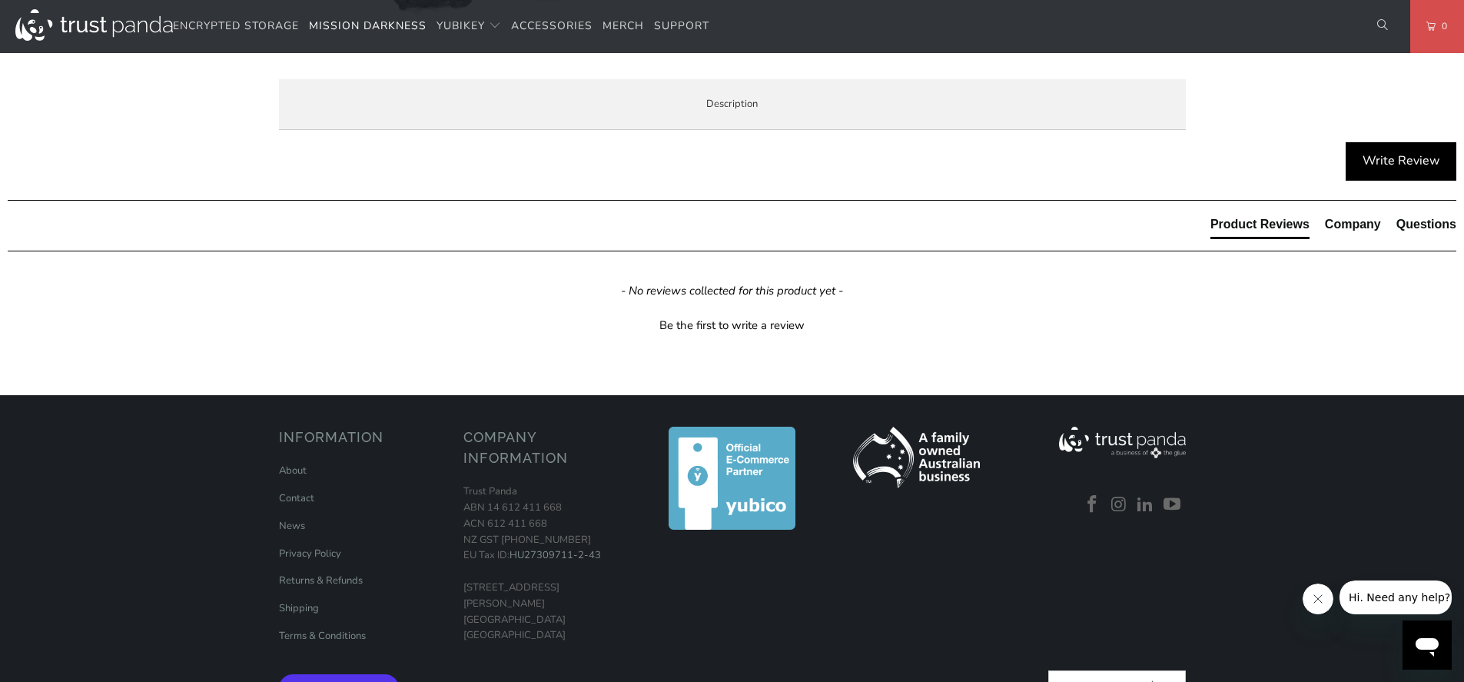
click at [0, 0] on li "EMI, EMR, and EMF shielding" at bounding box center [0, 0] width 0 height 0
drag, startPoint x: 351, startPoint y: 526, endPoint x: 715, endPoint y: 533, distance: 364.3
click at [0, 0] on ul "Military-grade faraday dry bag designed for law enforcement forensic investigat…" at bounding box center [0, 0] width 0 height 0
click at [0, 0] on li "External open/unrolled dimensions: 28" x 11" diameter" at bounding box center [0, 0] width 0 height 0
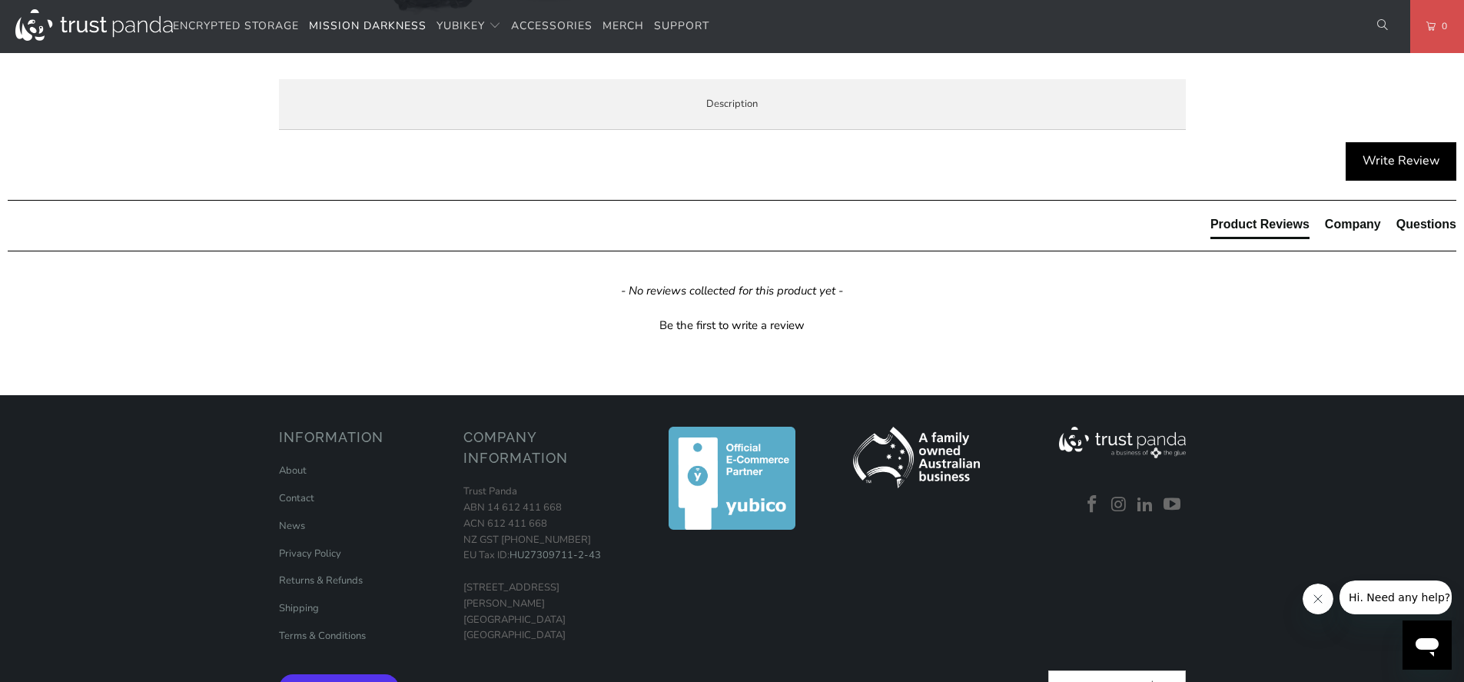
drag, startPoint x: 360, startPoint y: 575, endPoint x: 628, endPoint y: 571, distance: 267.4
click at [0, 0] on li "External open/unrolled dimensions: 28" x 11" diameter" at bounding box center [0, 0] width 0 height 0
click at [0, 0] on li "Internal usable dimensions when closed (devices must fit inside these dimension…" at bounding box center [0, 0] width 0 height 0
drag, startPoint x: 368, startPoint y: 598, endPoint x: 852, endPoint y: 599, distance: 484.1
click at [0, 0] on li "Internal usable dimensions when closed (devices must fit inside these dimension…" at bounding box center [0, 0] width 0 height 0
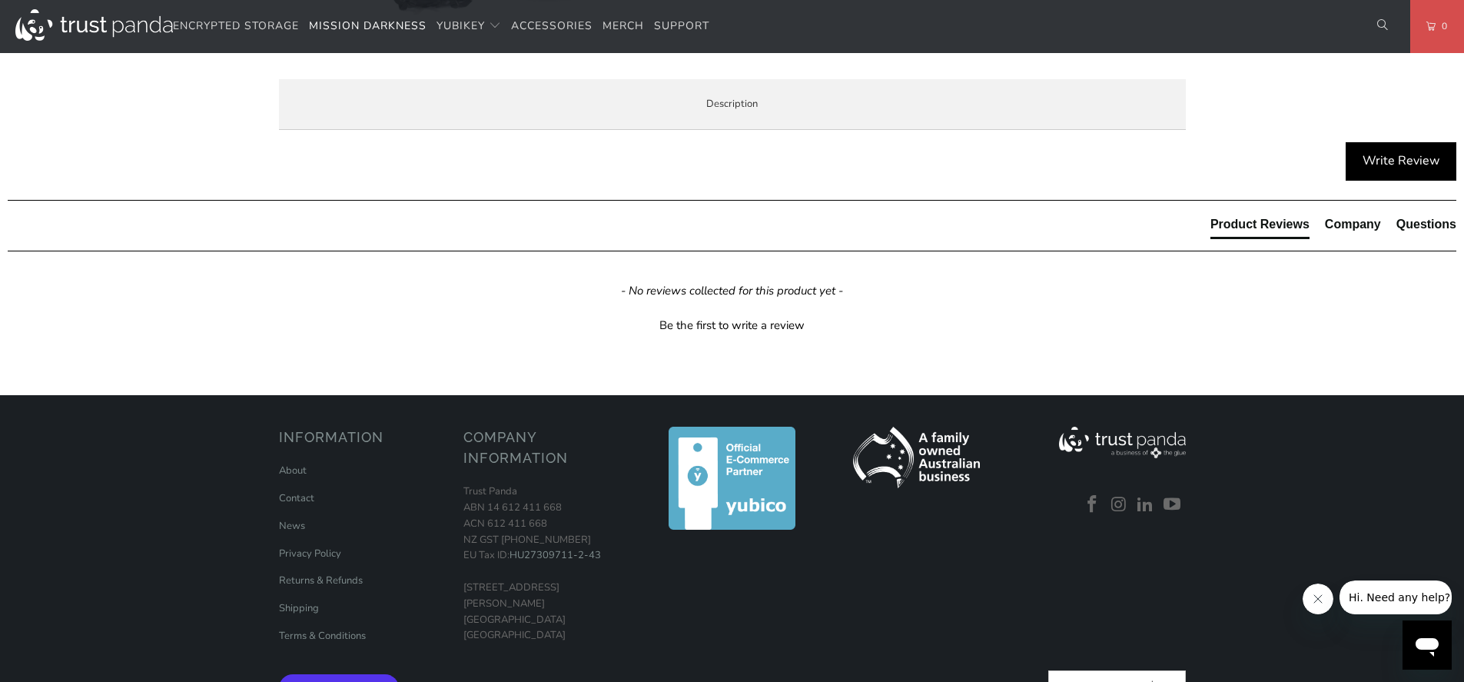
click at [0, 0] on li "Internal usable dimensions when closed (devices must fit inside these dimension…" at bounding box center [0, 0] width 0 height 0
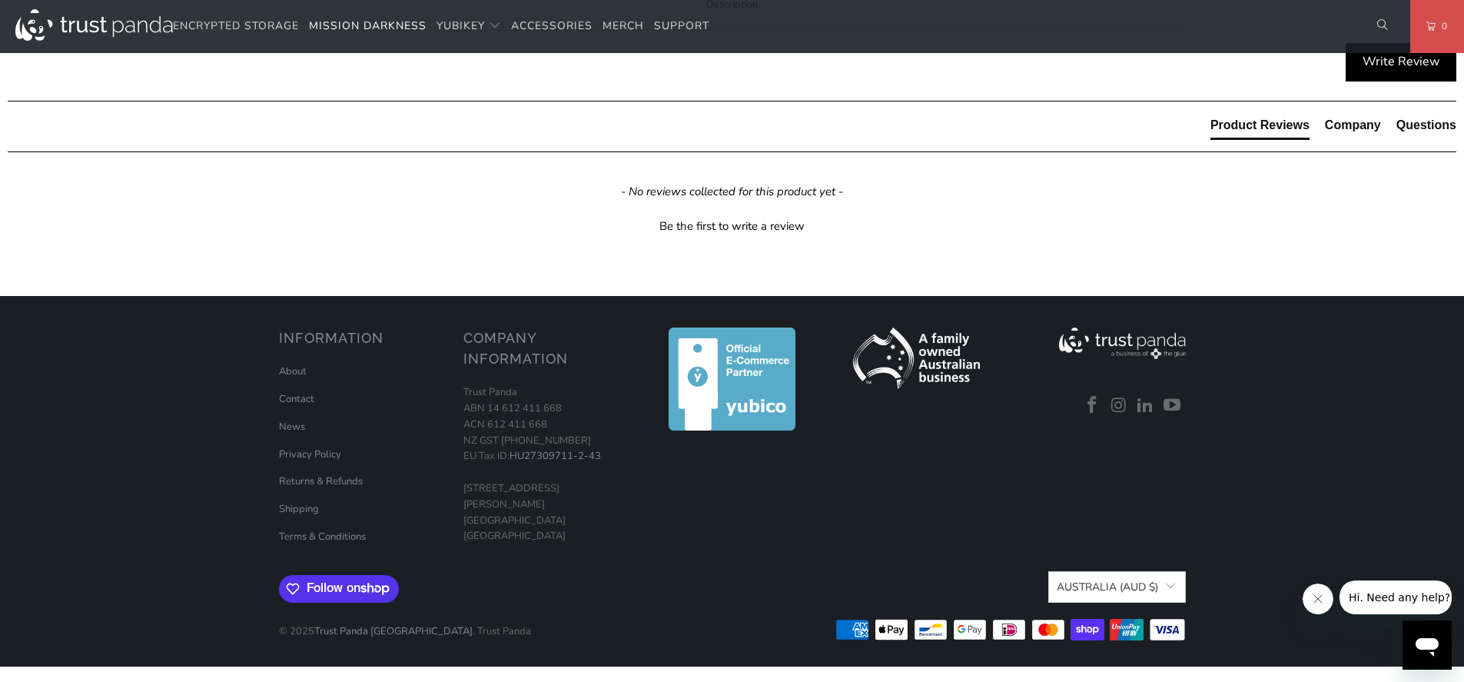
scroll to position [1660, 0]
click at [0, 0] on span "Please note, the faraday material inside will become defective with extended wa…" at bounding box center [0, 0] width 0 height 0
drag, startPoint x: 392, startPoint y: 583, endPoint x: 1100, endPoint y: 588, distance: 708.5
click at [0, 0] on span "Please note, the faraday material inside will become defective with extended wa…" at bounding box center [0, 0] width 0 height 0
click at [0, 0] on li "Clasp the top sides together at the seal and tightly fold/roll it two to three …" at bounding box center [0, 0] width 0 height 0
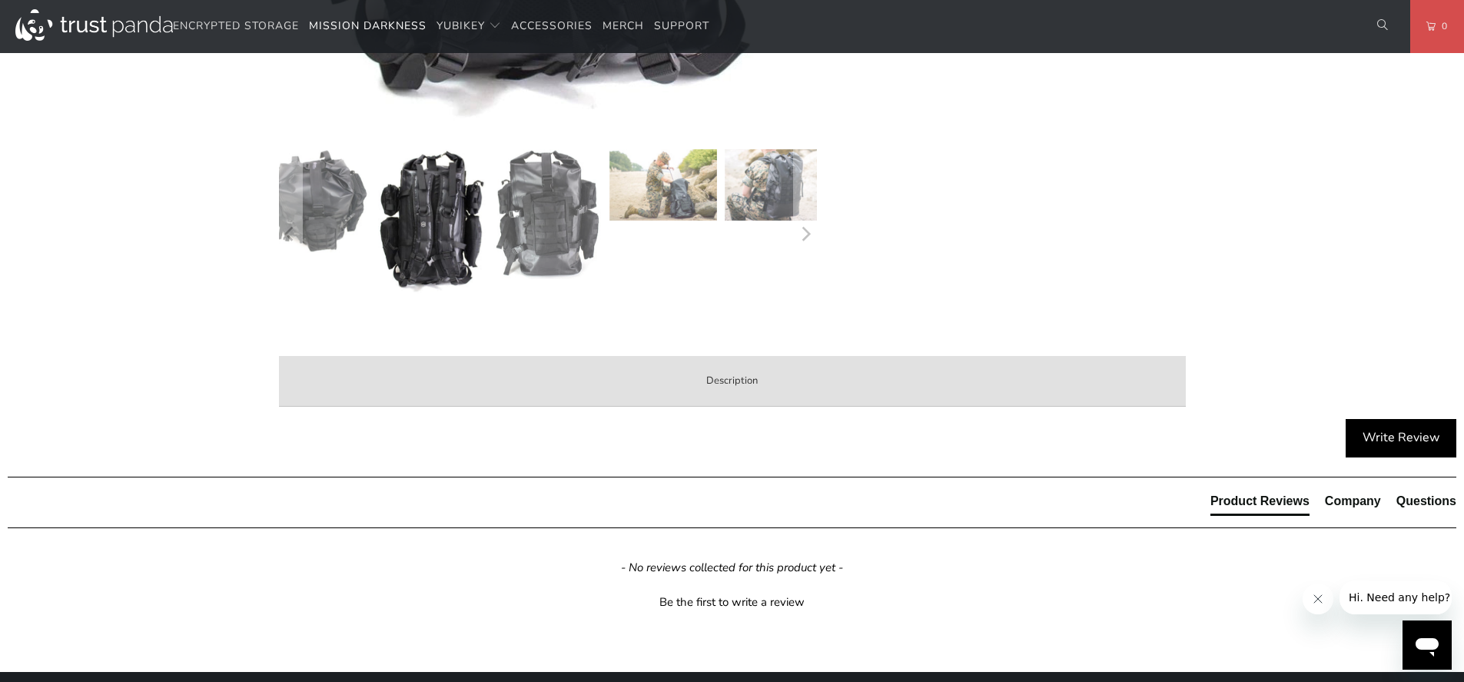
scroll to position [830, 0]
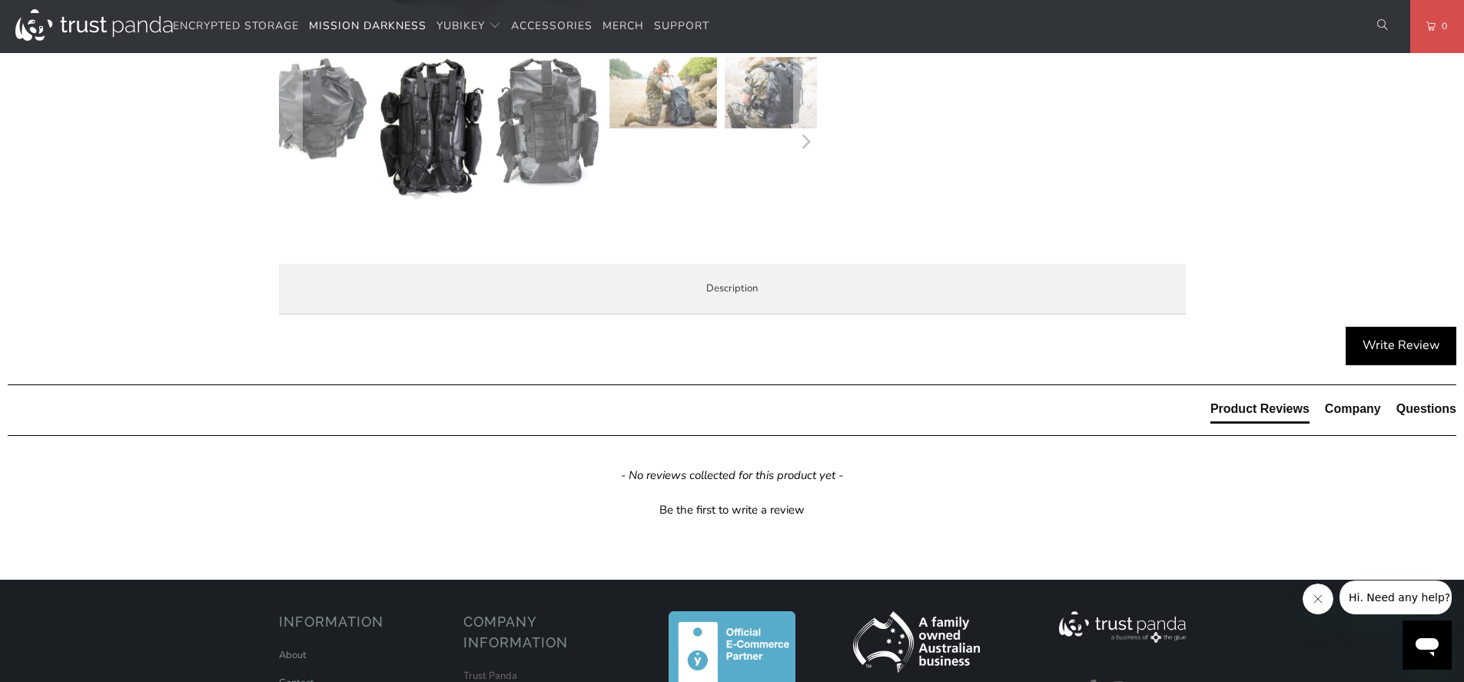
click at [0, 0] on li "Two layers of high-shielding TitanRF Faraday Fabric on all interior sides with …" at bounding box center [0, 0] width 0 height 0
drag, startPoint x: 683, startPoint y: 532, endPoint x: 894, endPoint y: 515, distance: 211.2
click at [0, 0] on li "Two layers of high-shielding TitanRF Faraday Fabric on all interior sides with …" at bounding box center [0, 0] width 0 height 0
drag, startPoint x: 352, startPoint y: 514, endPoint x: 726, endPoint y: 532, distance: 374.6
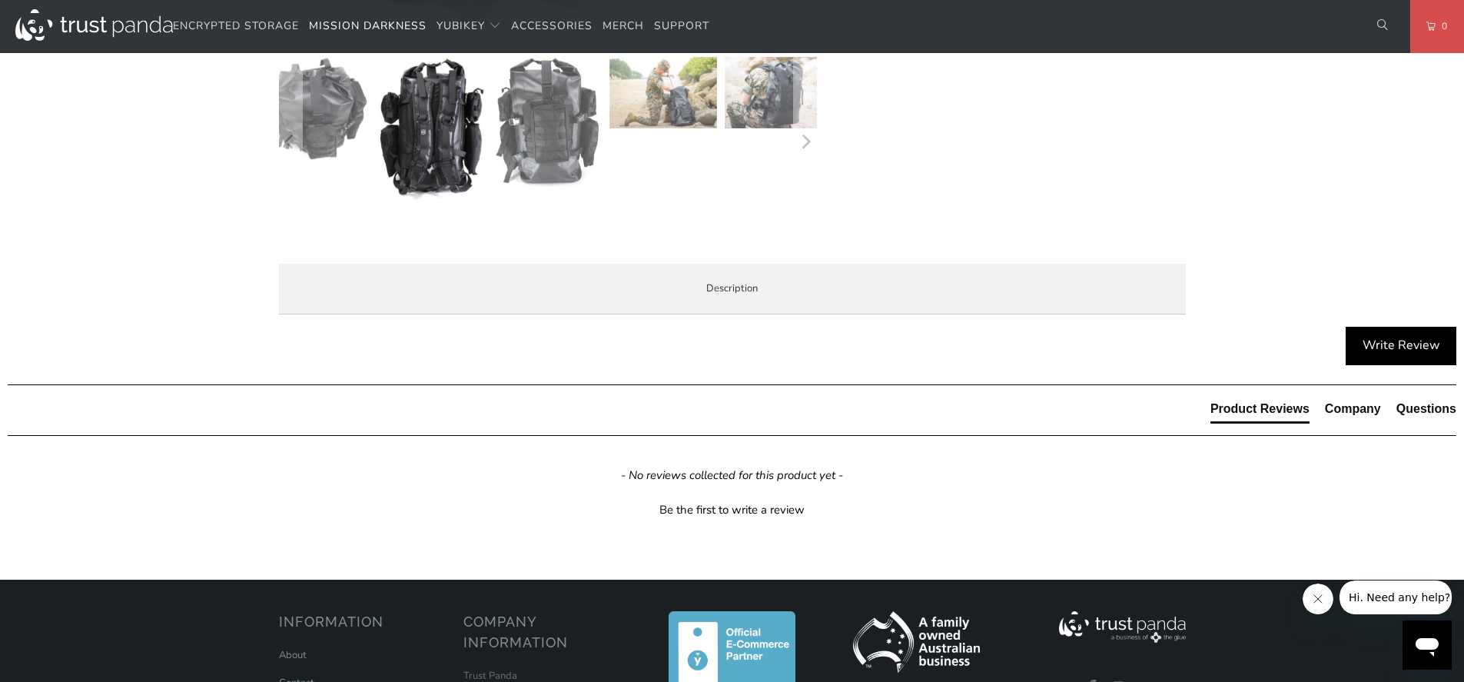
click at [0, 0] on li "Two layers of high-shielding TitanRF Faraday Fabric on all interior sides with …" at bounding box center [0, 0] width 0 height 0
copy ul "Two layers of high-shielding TitanRF Faraday Fabric on all interior sides with …"
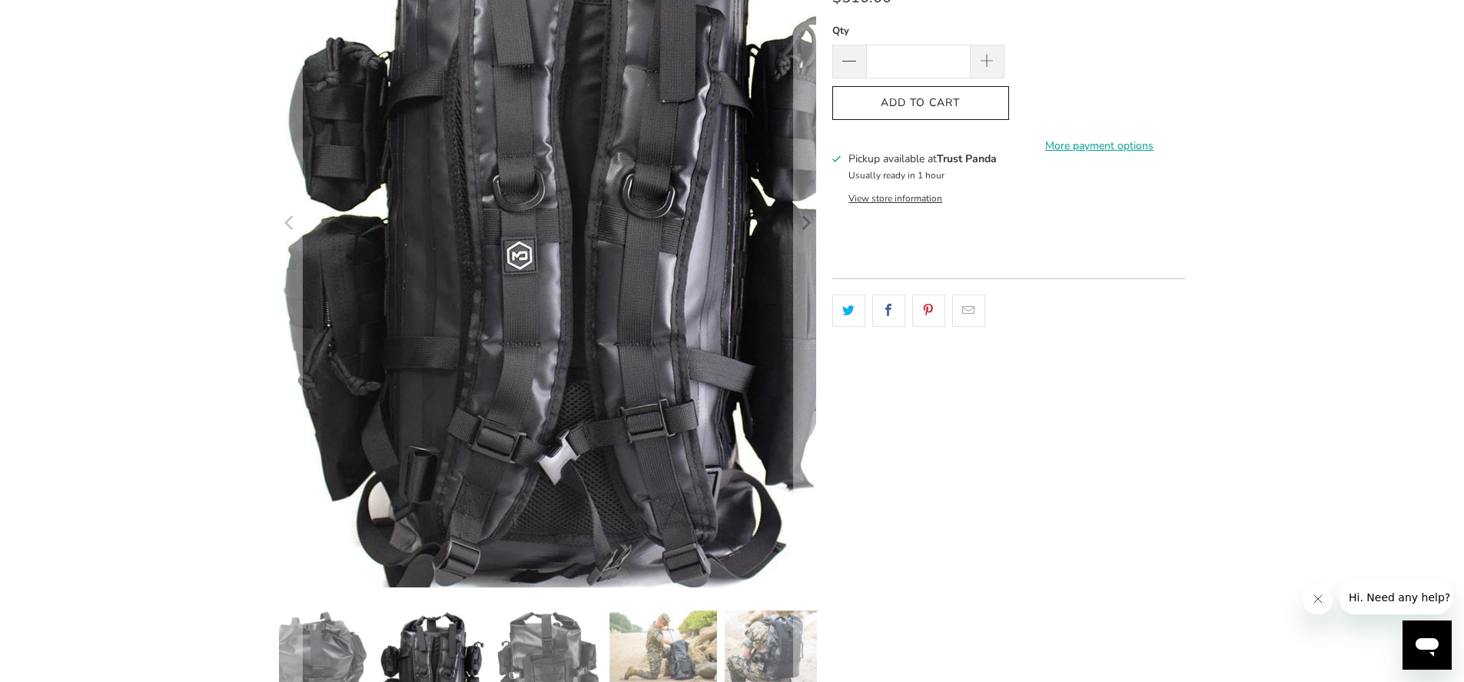
scroll to position [0, 0]
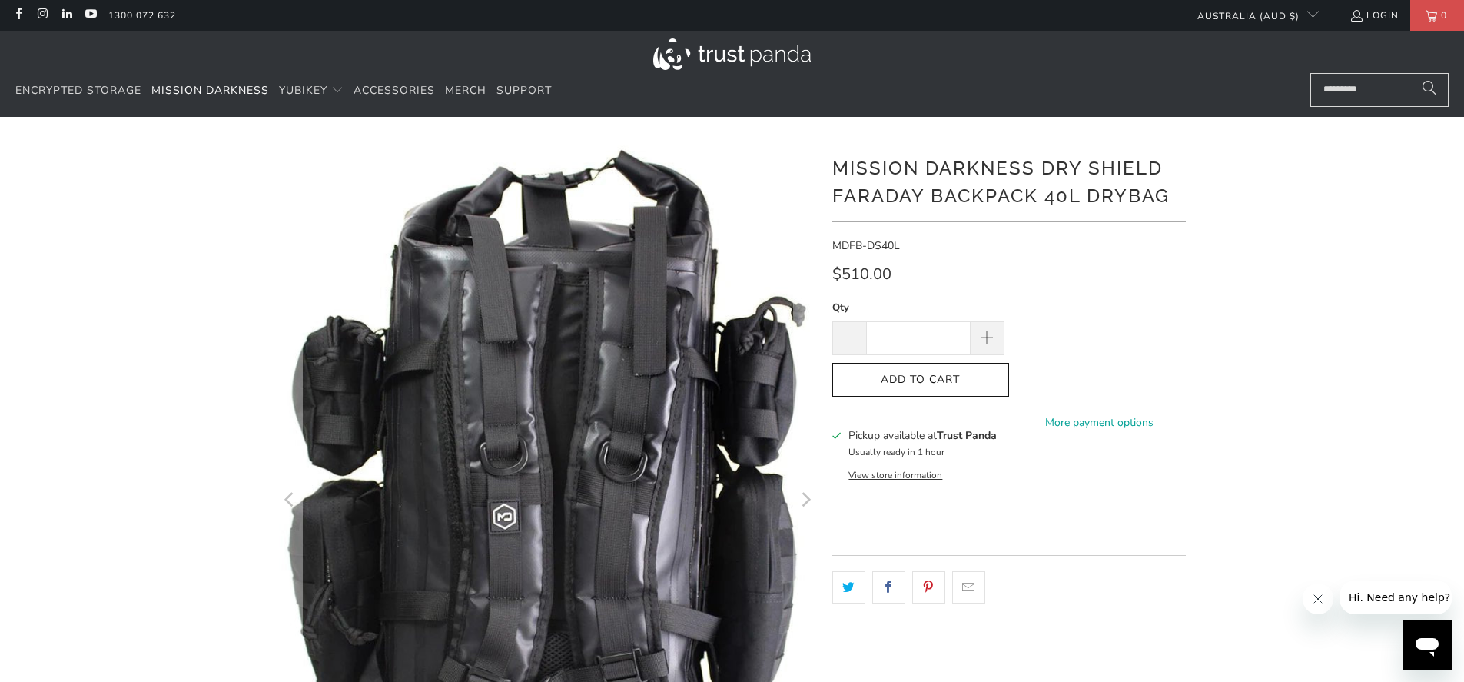
click at [872, 166] on h1 "Mission Darkness Dry Shield Faraday Backpack 40L Drybag" at bounding box center [1008, 180] width 353 height 58
drag, startPoint x: 872, startPoint y: 166, endPoint x: 935, endPoint y: 161, distance: 63.2
click at [935, 161] on h1 "Mission Darkness Dry Shield Faraday Backpack 40L Drybag" at bounding box center [1008, 180] width 353 height 58
copy h1 "Mission Darkness"
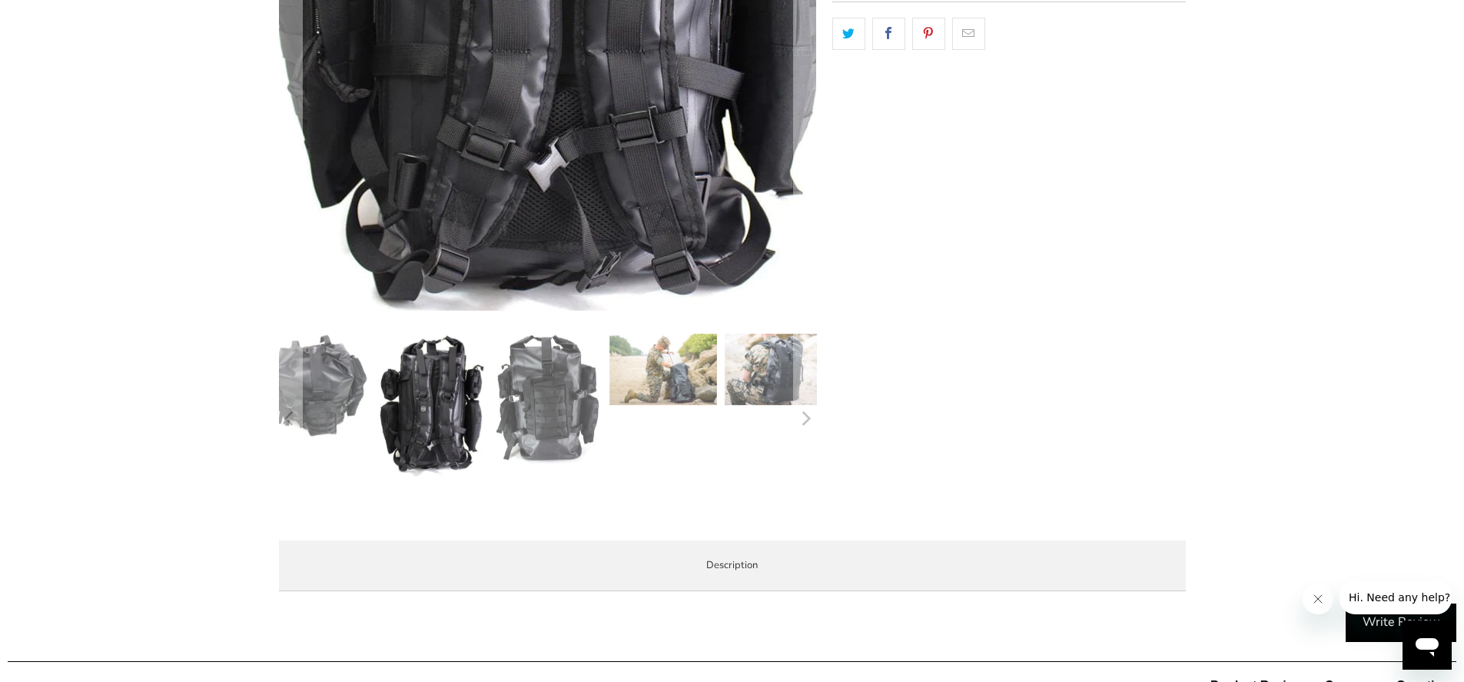
scroll to position [645, 0]
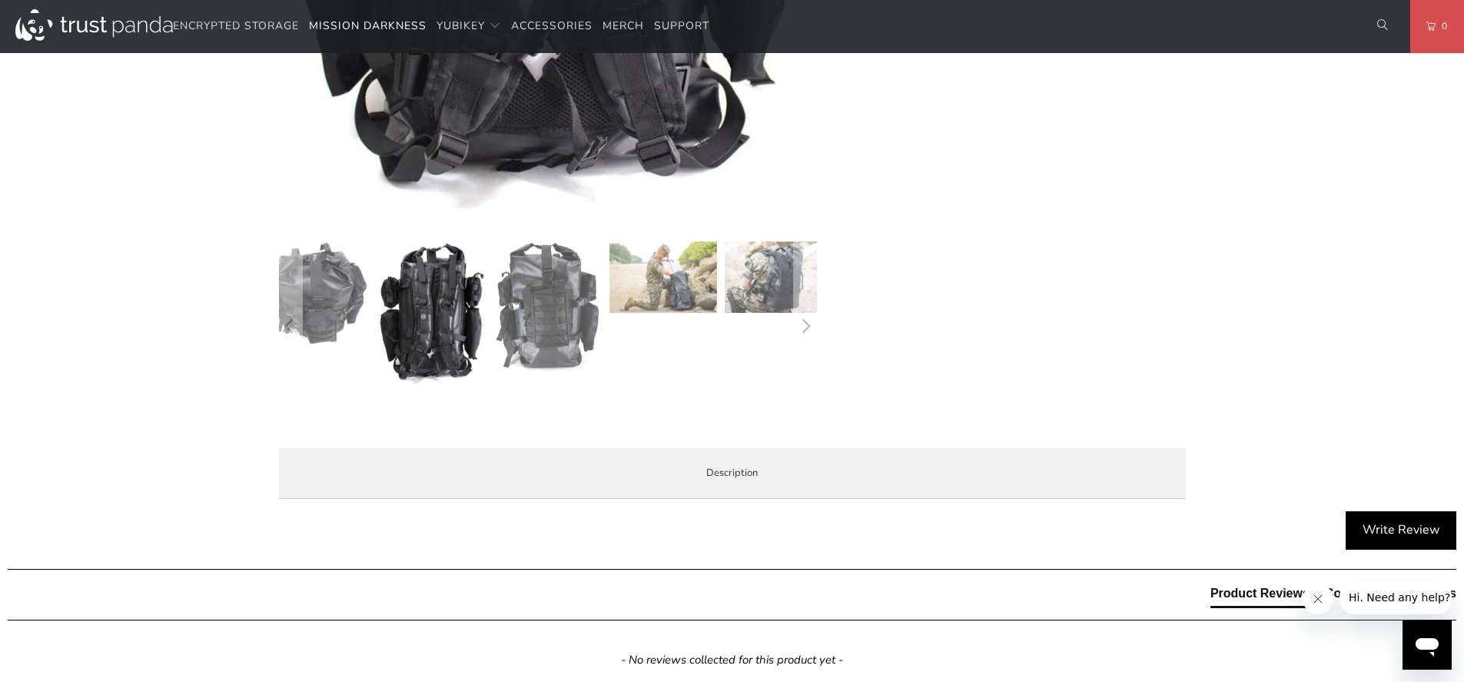
click at [669, 274] on img at bounding box center [663, 276] width 108 height 71
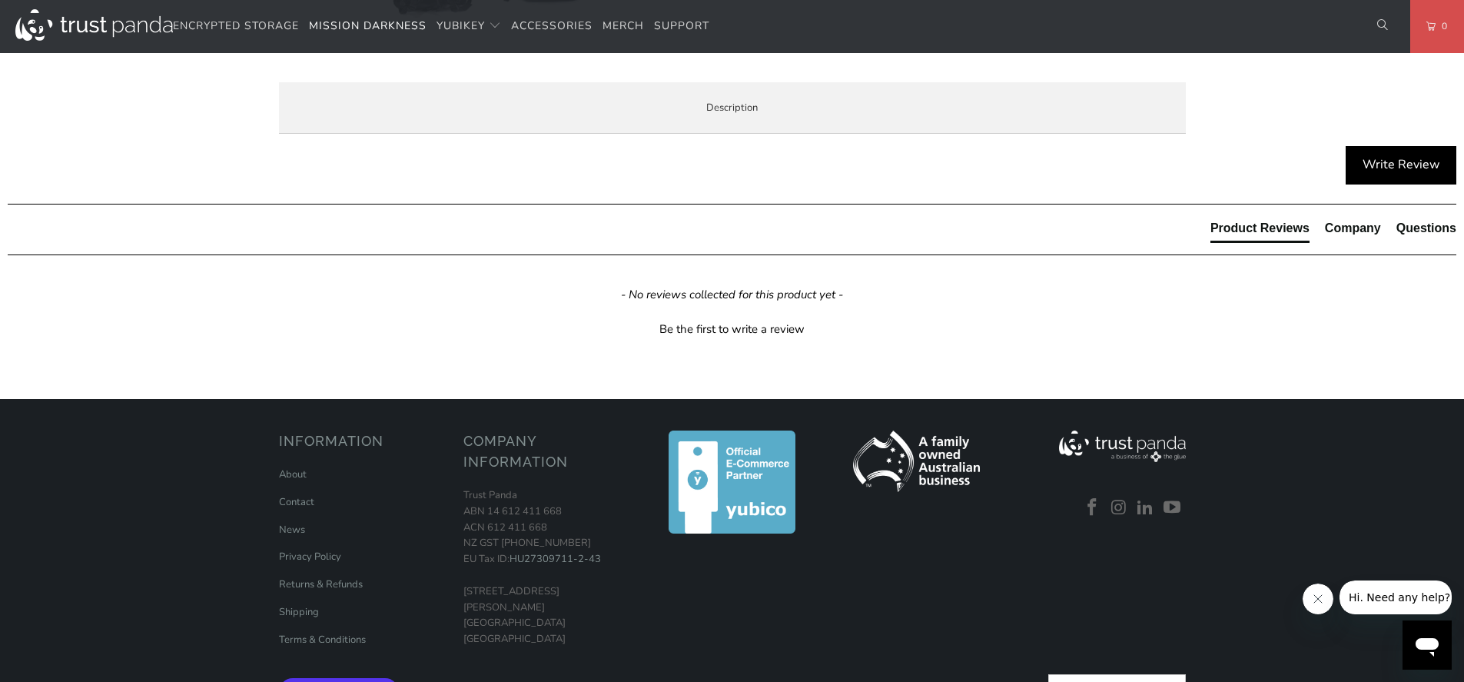
click at [0, 0] on li "Includes a holster and five unshielded detachable MOLLE pouches and in varying …" at bounding box center [0, 0] width 0 height 0
drag, startPoint x: 500, startPoint y: 450, endPoint x: 735, endPoint y: 452, distance: 234.4
click at [0, 0] on li "Includes a holster and five unshielded detachable MOLLE pouches and in varying …" at bounding box center [0, 0] width 0 height 0
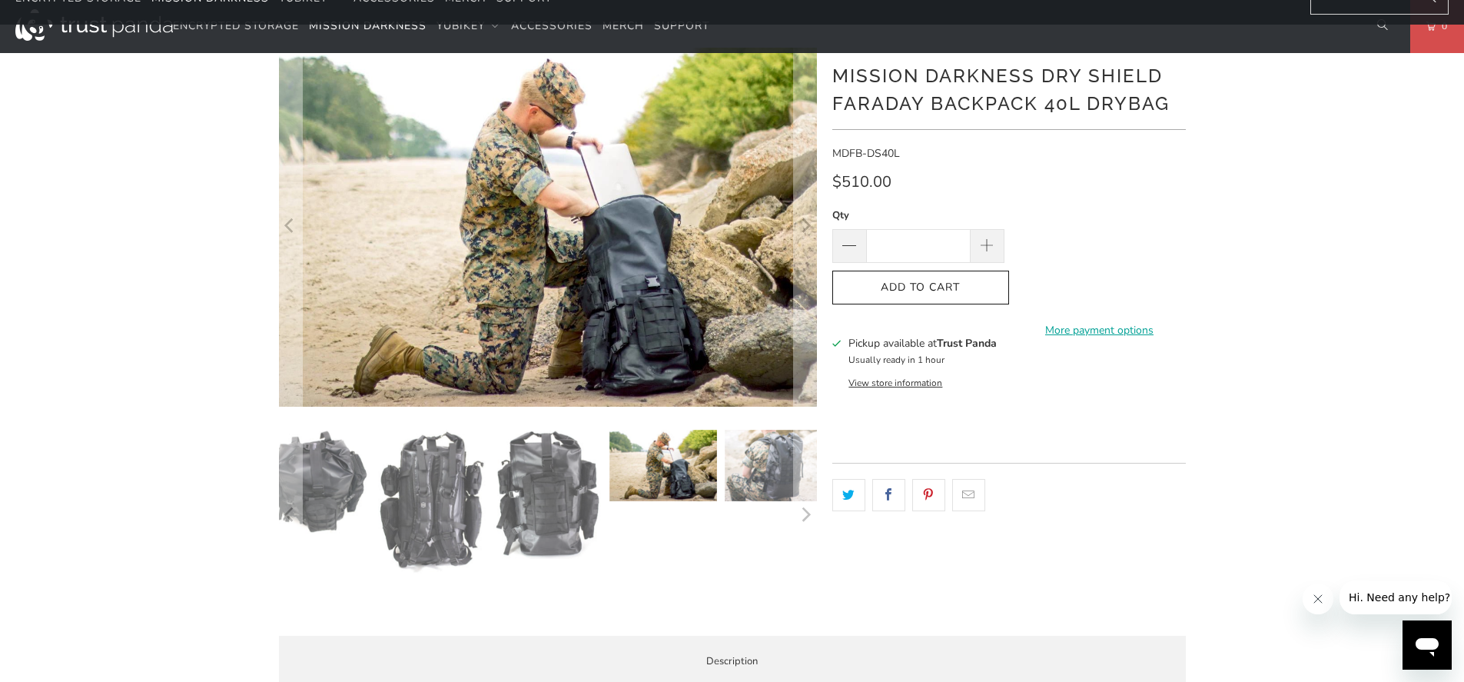
scroll to position [0, 0]
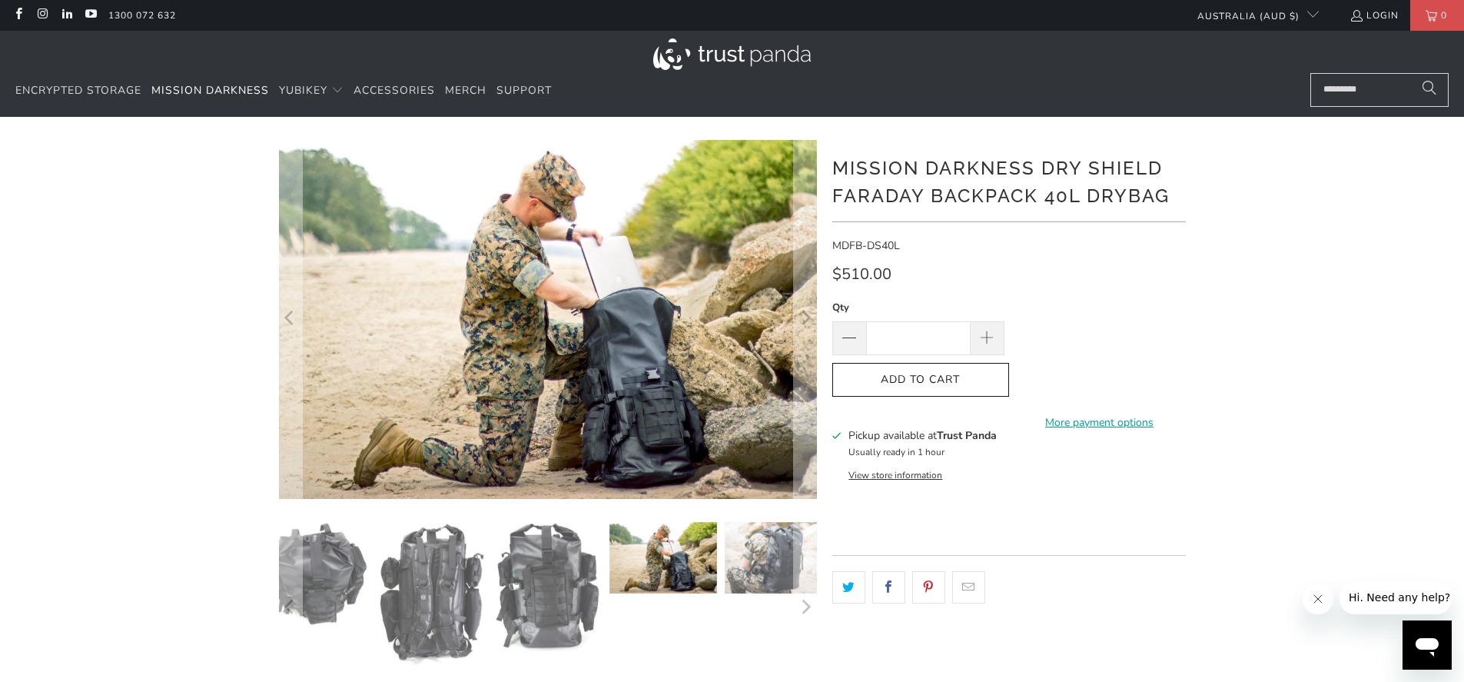
click at [426, 577] on img at bounding box center [432, 594] width 108 height 144
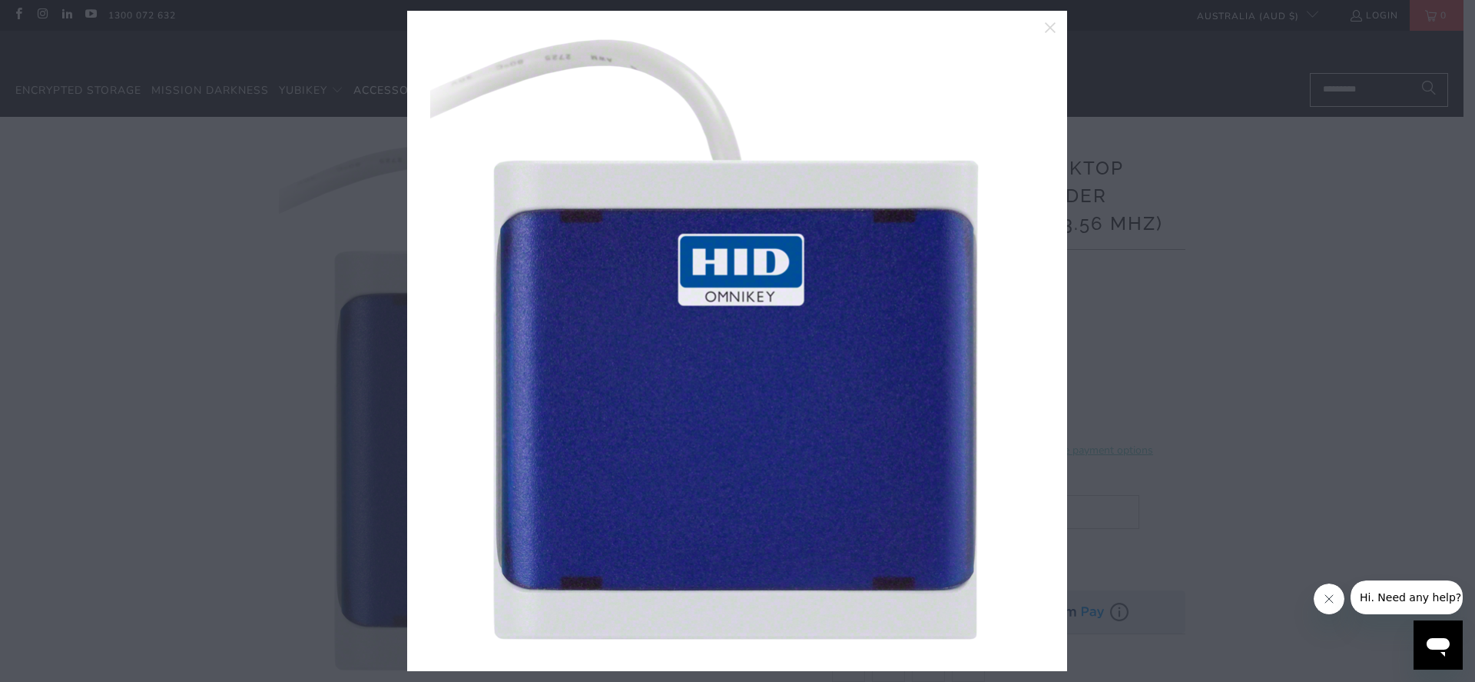
click at [1120, 162] on div at bounding box center [737, 341] width 1475 height 682
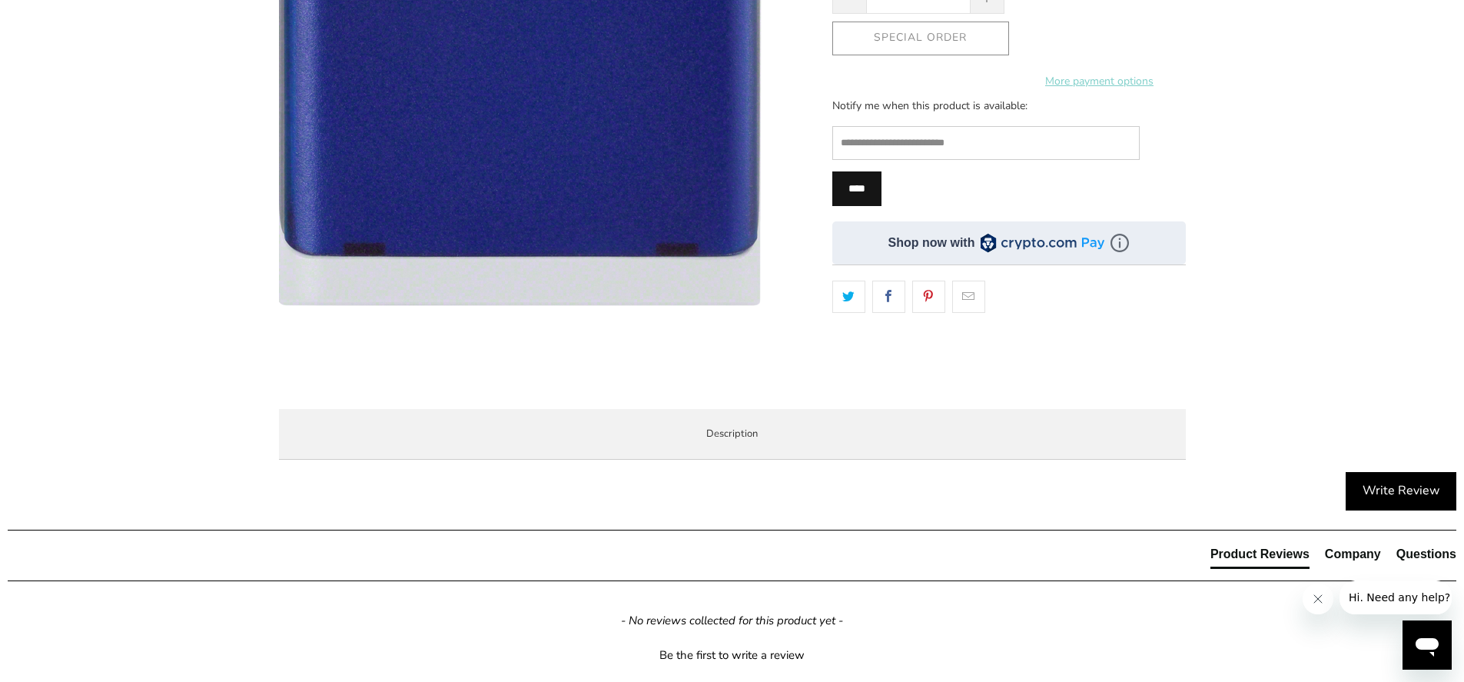
scroll to position [553, 0]
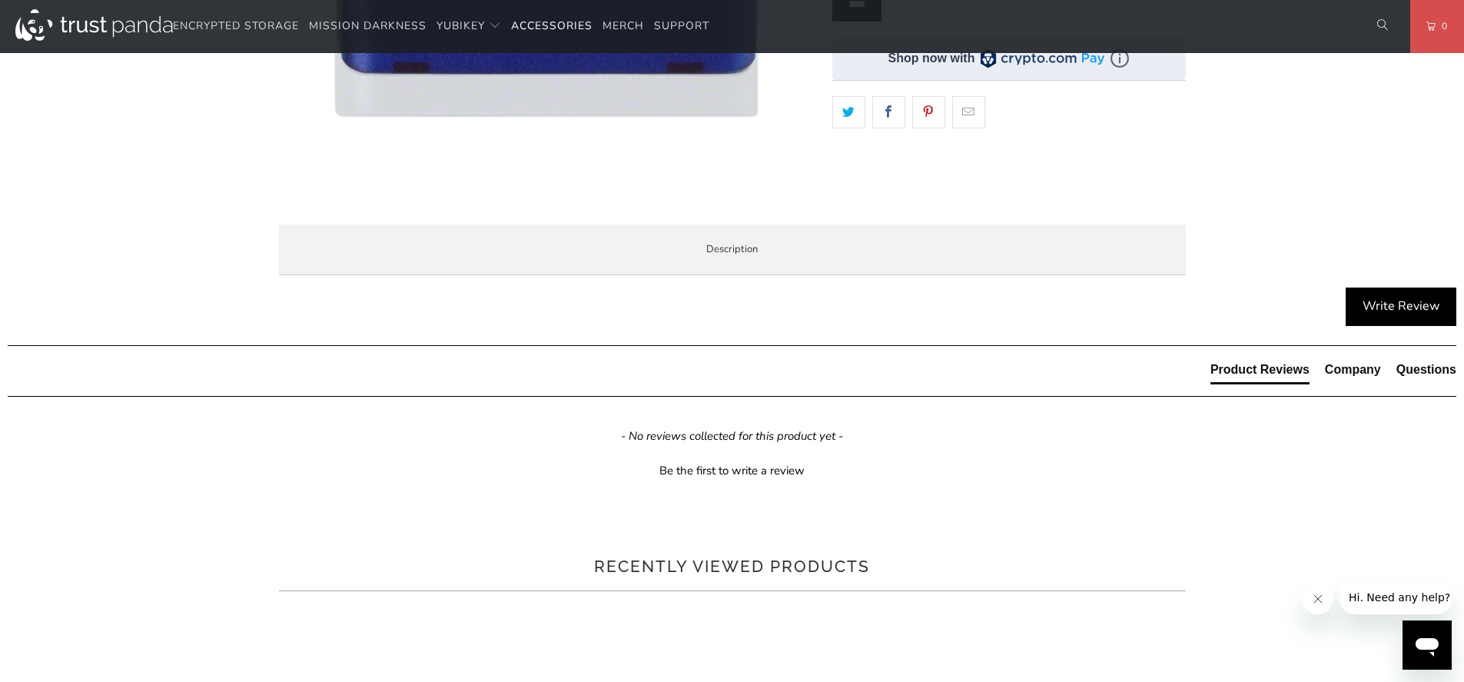
drag, startPoint x: 420, startPoint y: 395, endPoint x: 980, endPoint y: 398, distance: 559.4
click at [0, 0] on p "The OMNIKEY 5022 is fully compliant with the FIDO2 and NFC standards — this ens…" at bounding box center [0, 0] width 0 height 0
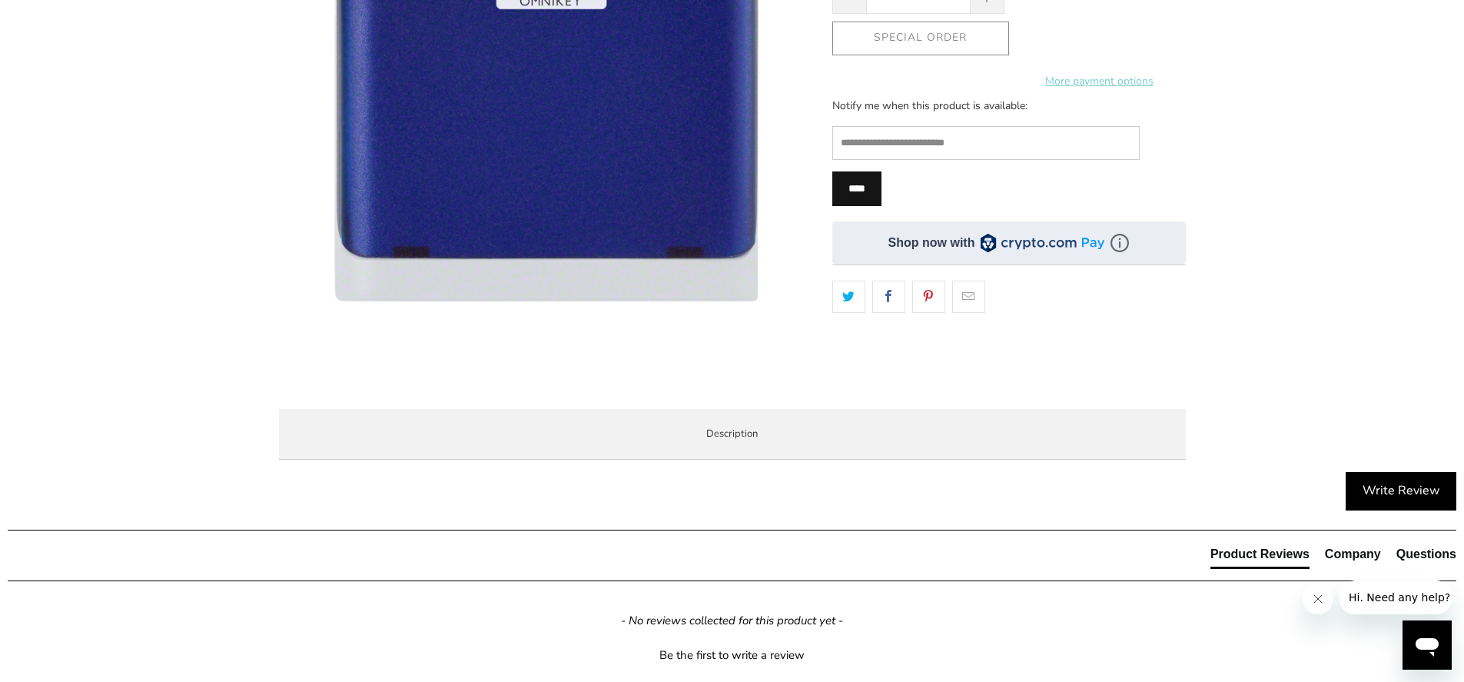
scroll to position [0, 0]
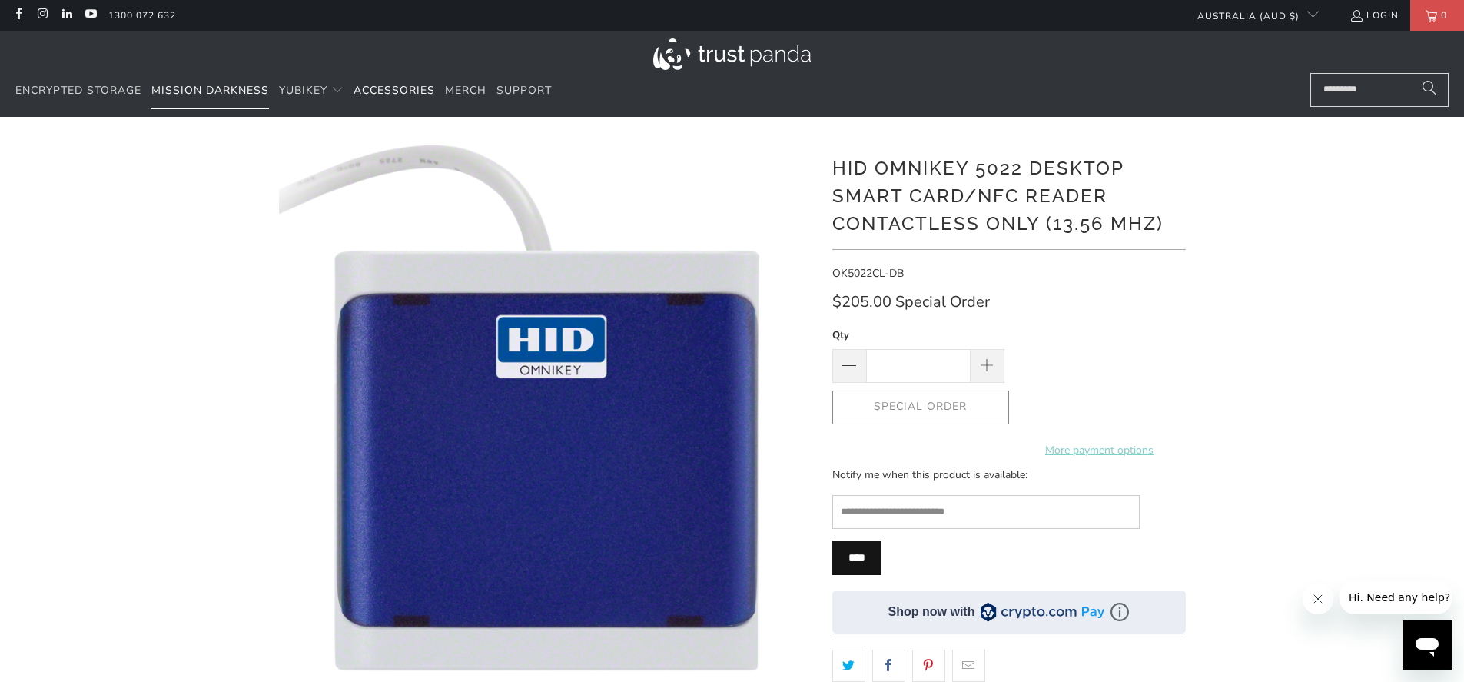
click at [178, 87] on span "Mission Darkness" at bounding box center [210, 90] width 118 height 15
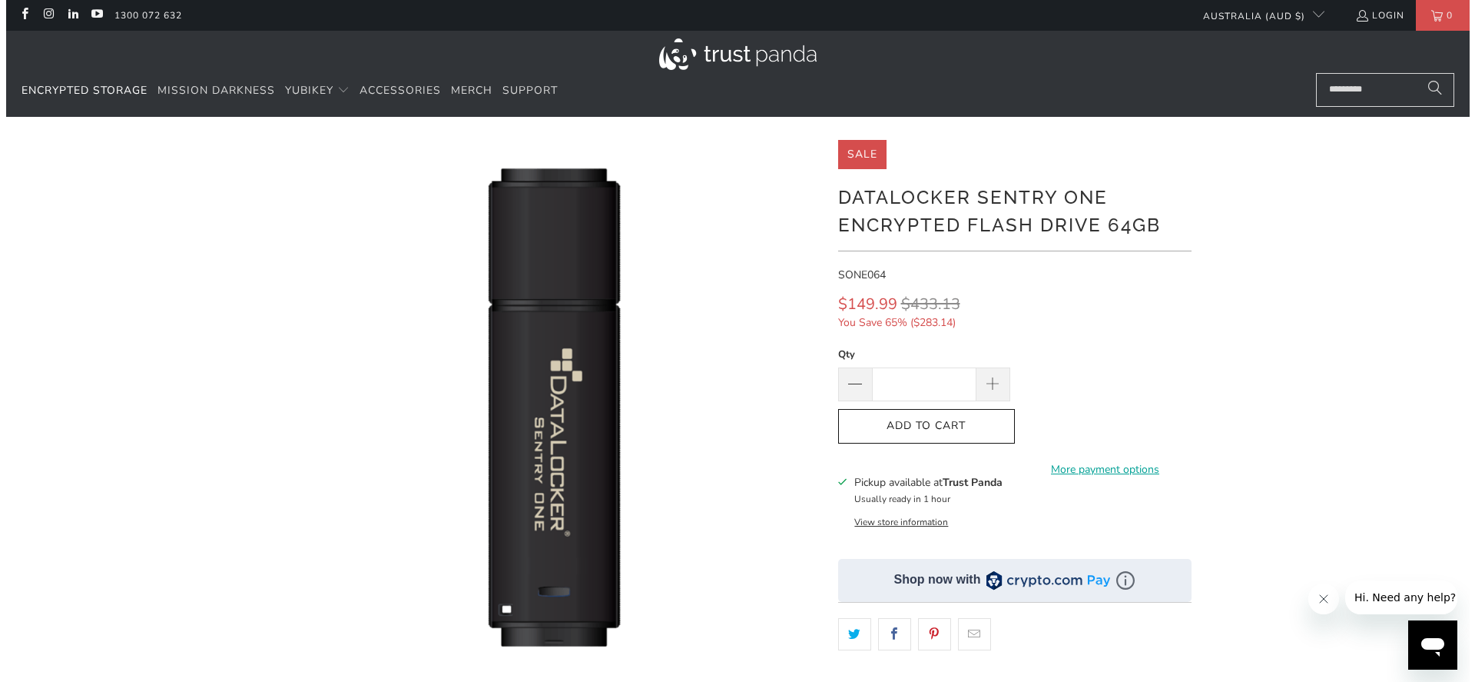
scroll to position [461, 0]
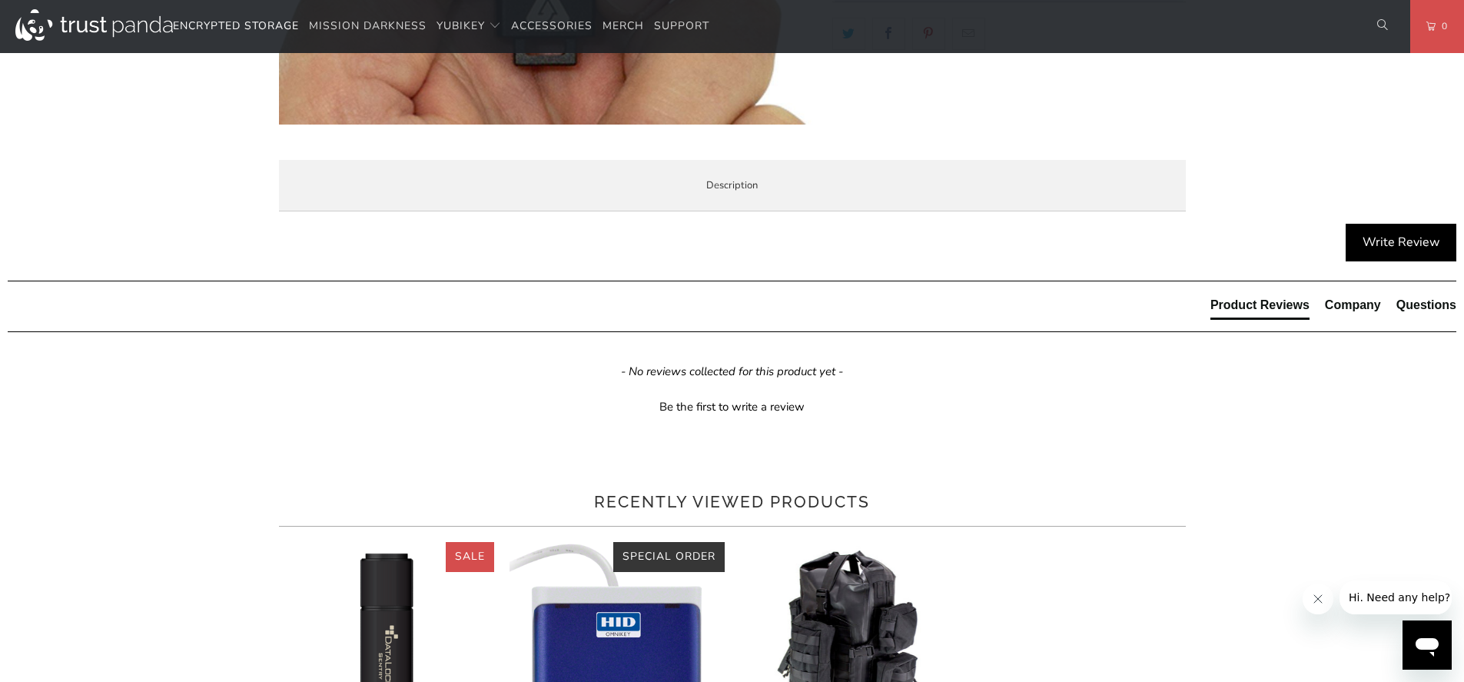
click at [0, 0] on span "Specifications" at bounding box center [0, 0] width 0 height 0
click at [0, 0] on span "Enterprise and Government" at bounding box center [0, 0] width 0 height 0
click at [0, 0] on span "Local Service & Support" at bounding box center [0, 0] width 0 height 0
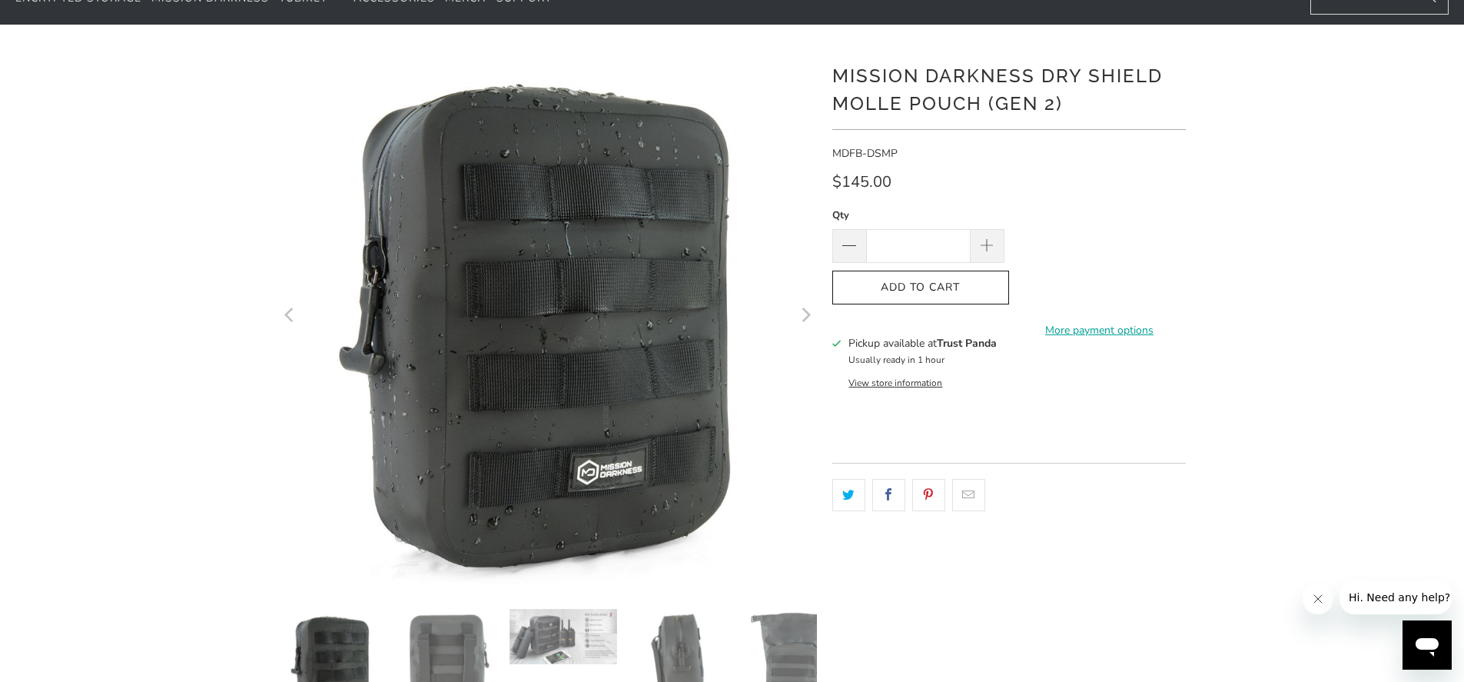
scroll to position [184, 0]
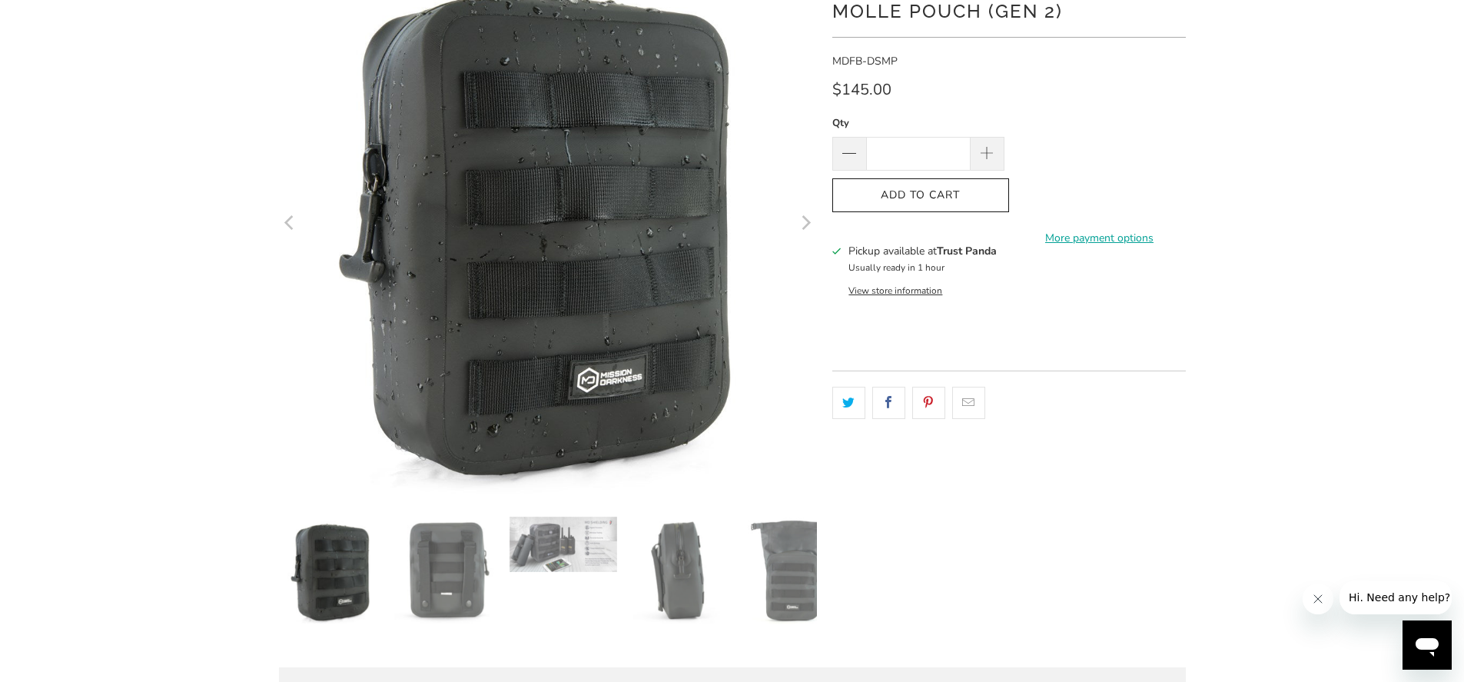
click at [422, 576] on img at bounding box center [448, 570] width 108 height 108
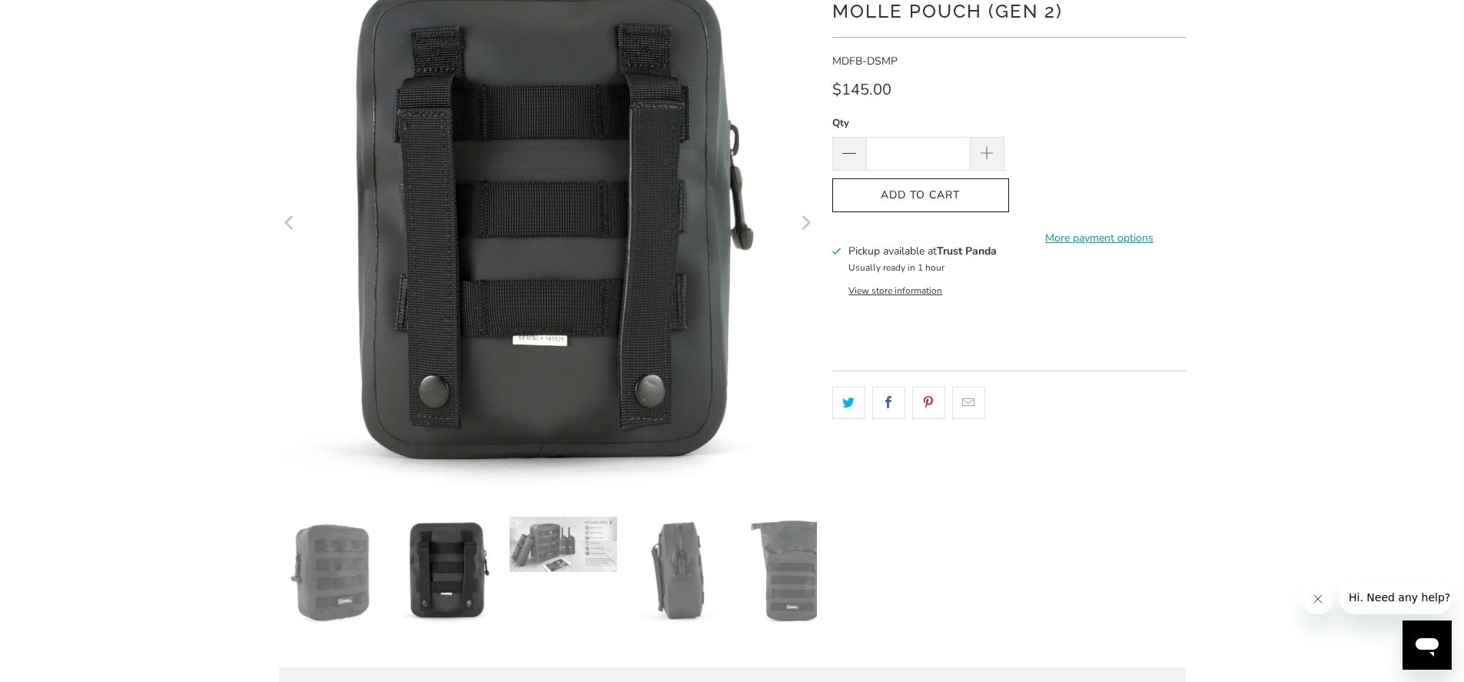
click at [578, 560] on img at bounding box center [563, 543] width 108 height 55
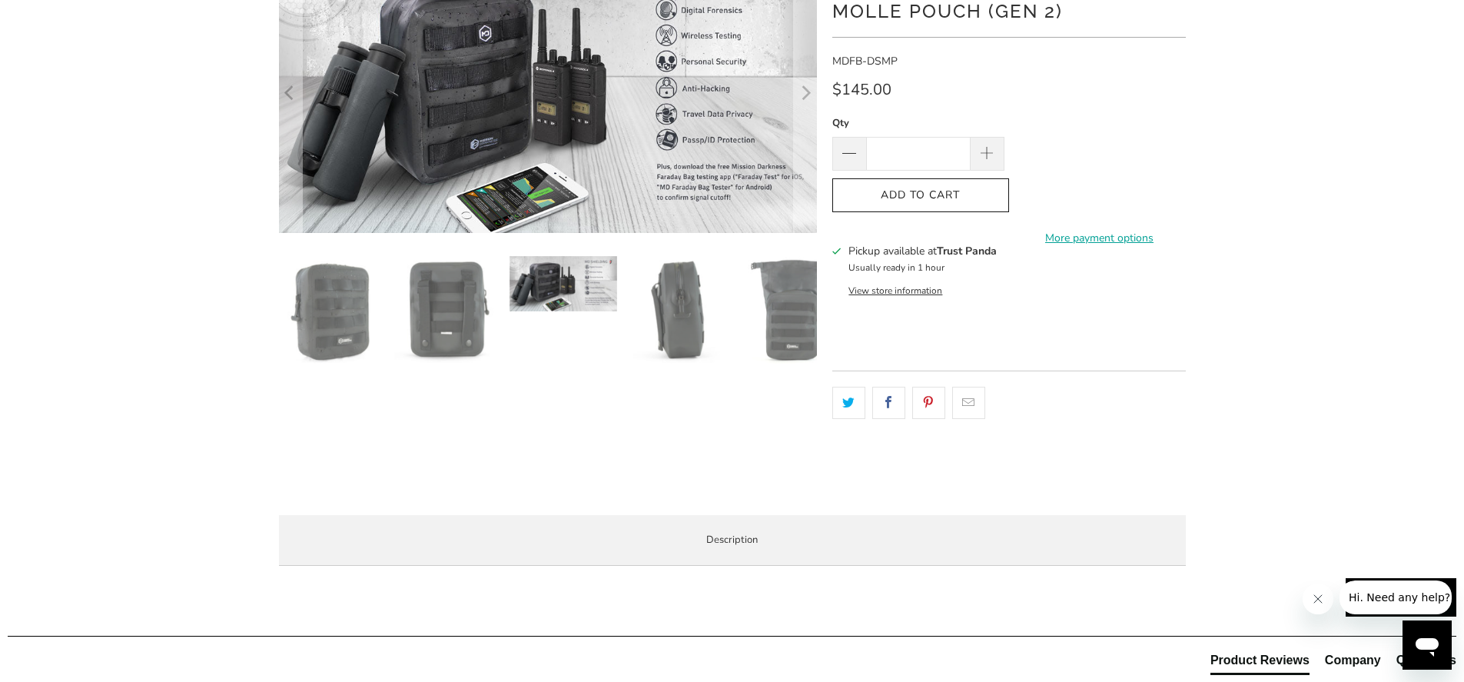
scroll to position [92, 0]
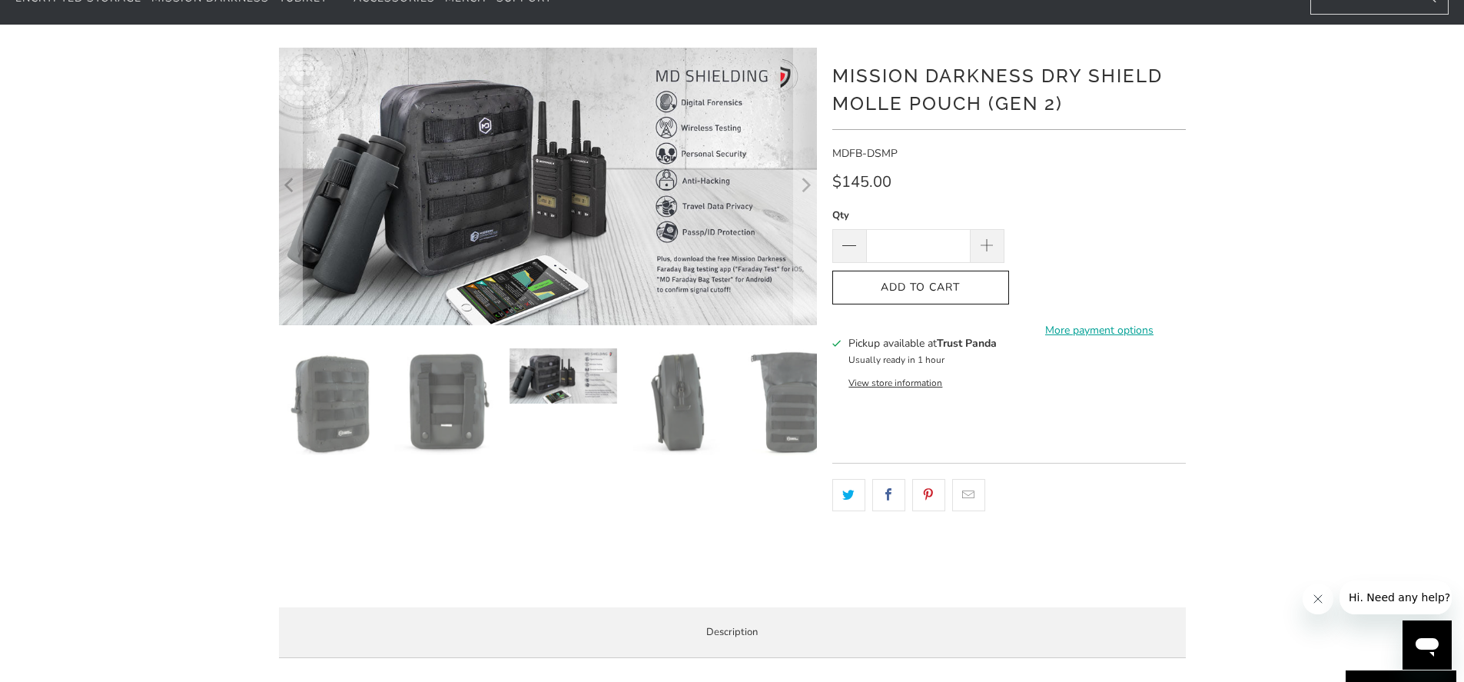
click at [687, 391] on img at bounding box center [679, 402] width 108 height 108
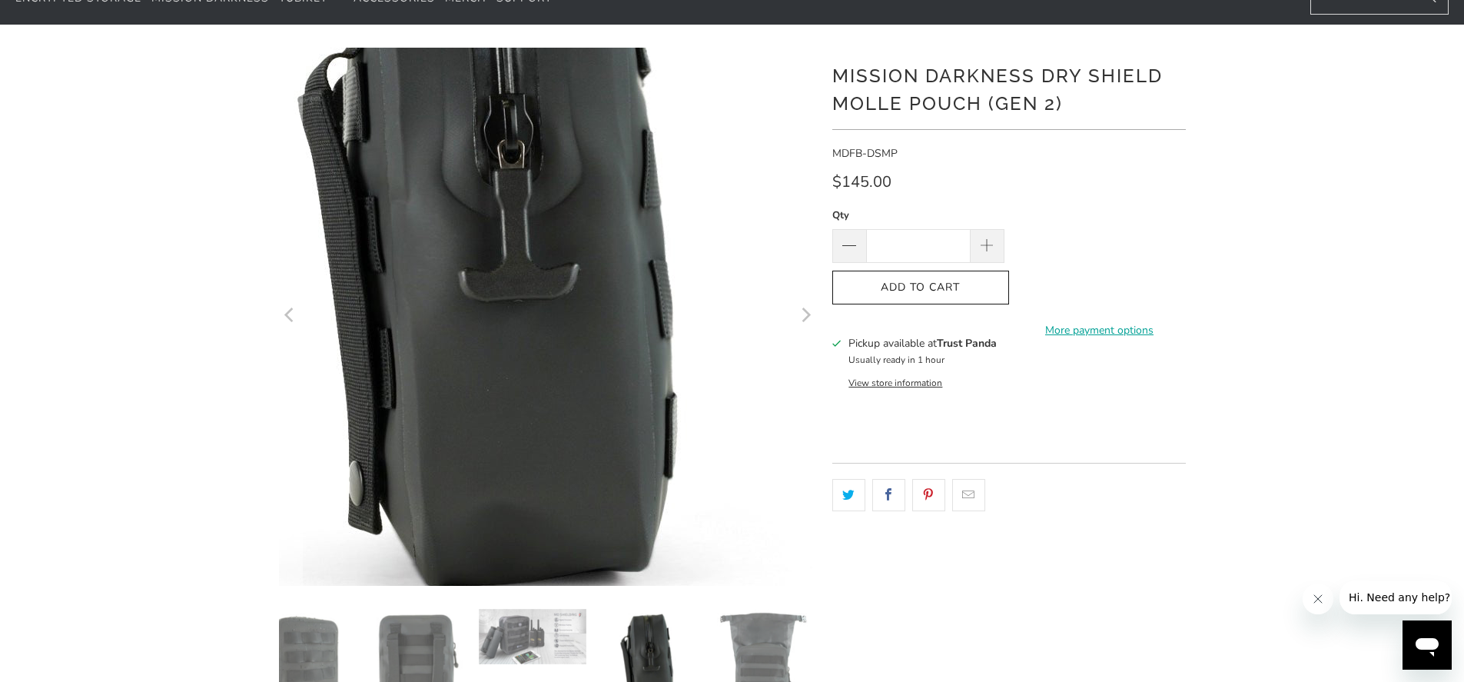
scroll to position [184, 0]
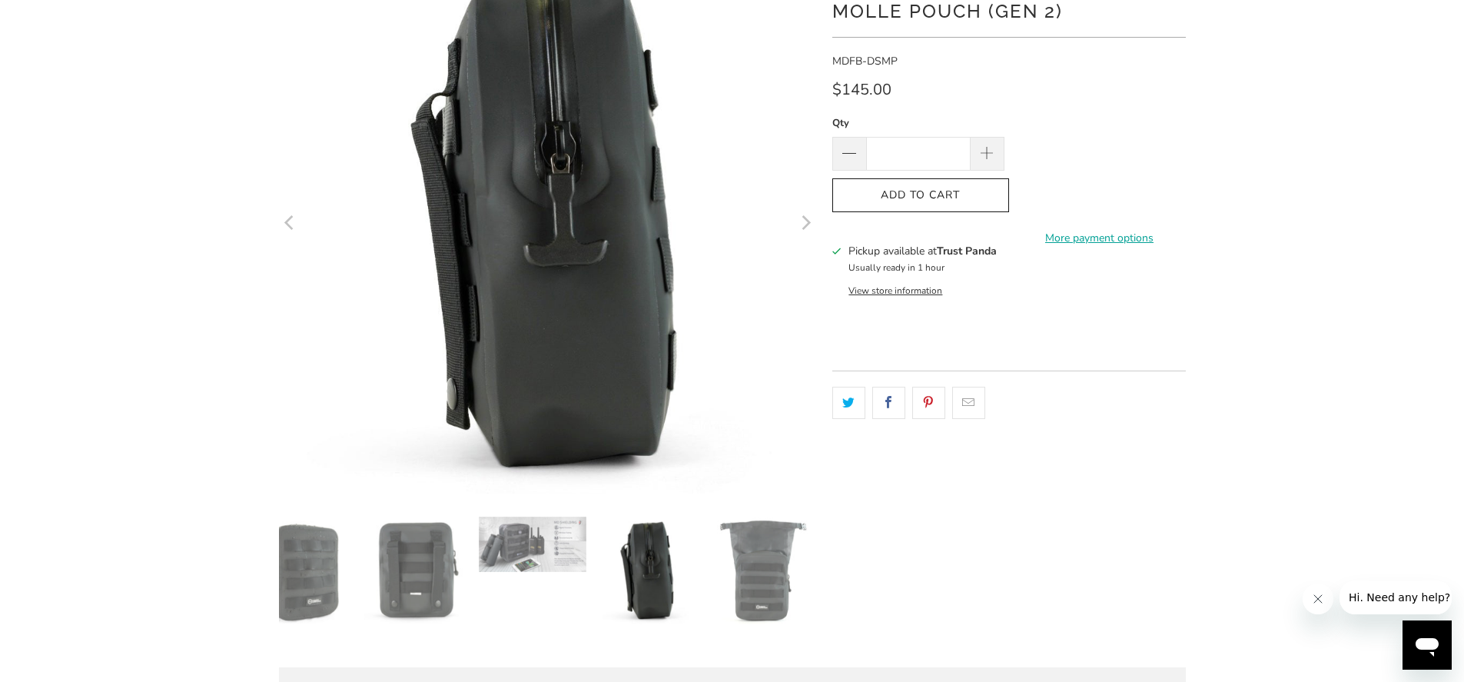
click at [754, 563] on img at bounding box center [762, 570] width 108 height 108
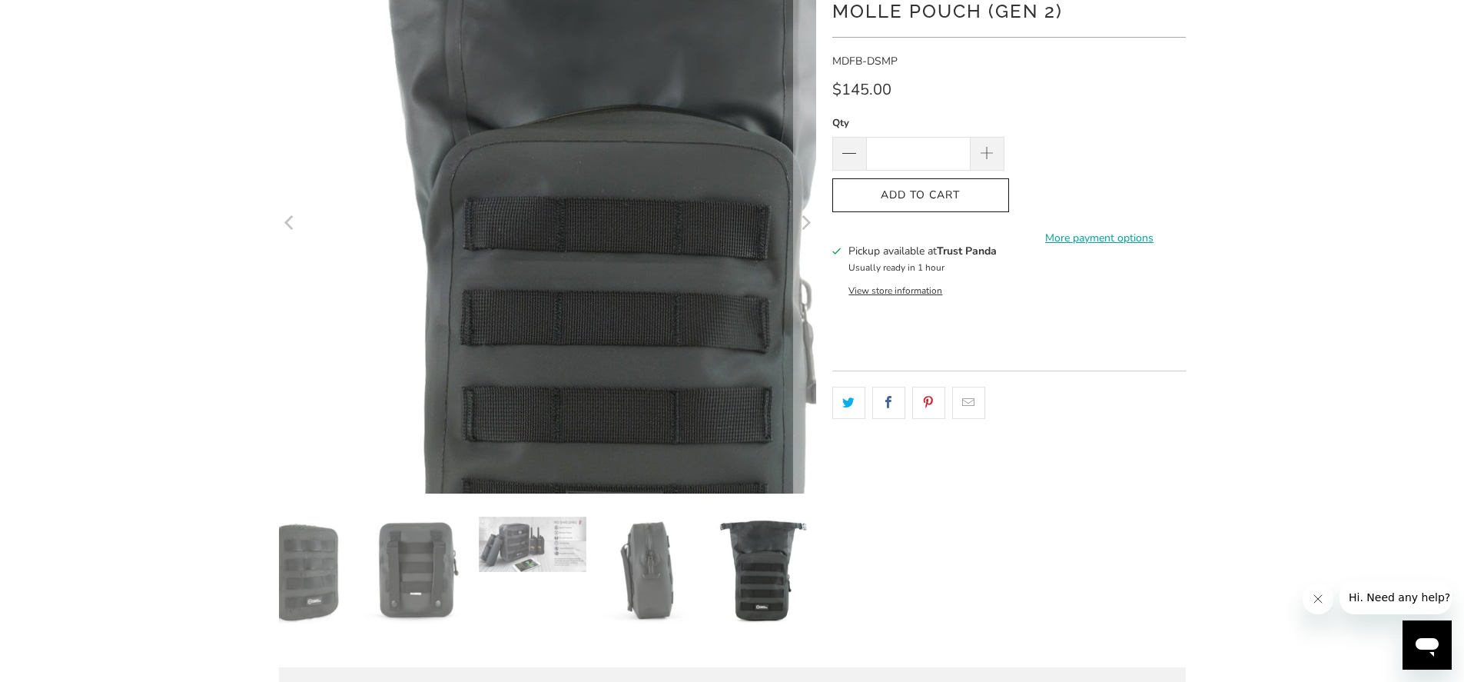
scroll to position [0, 0]
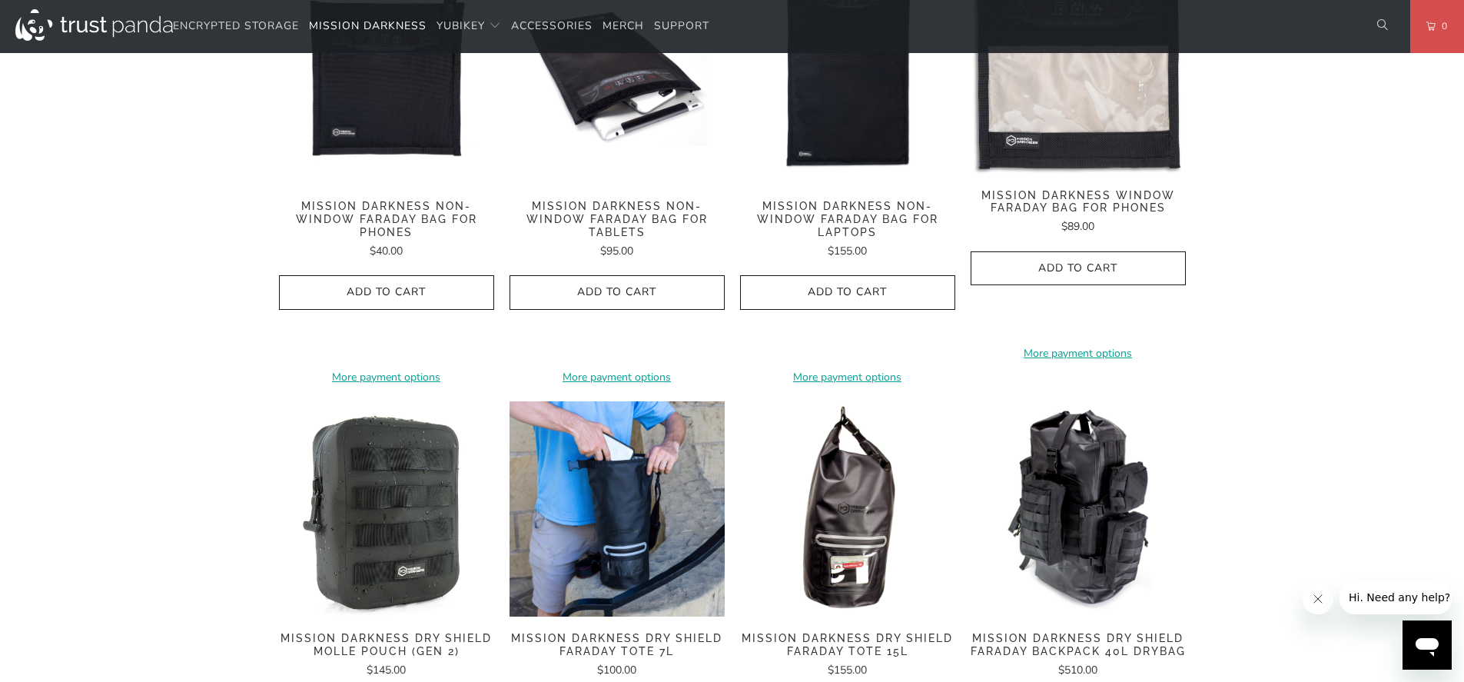
scroll to position [1475, 0]
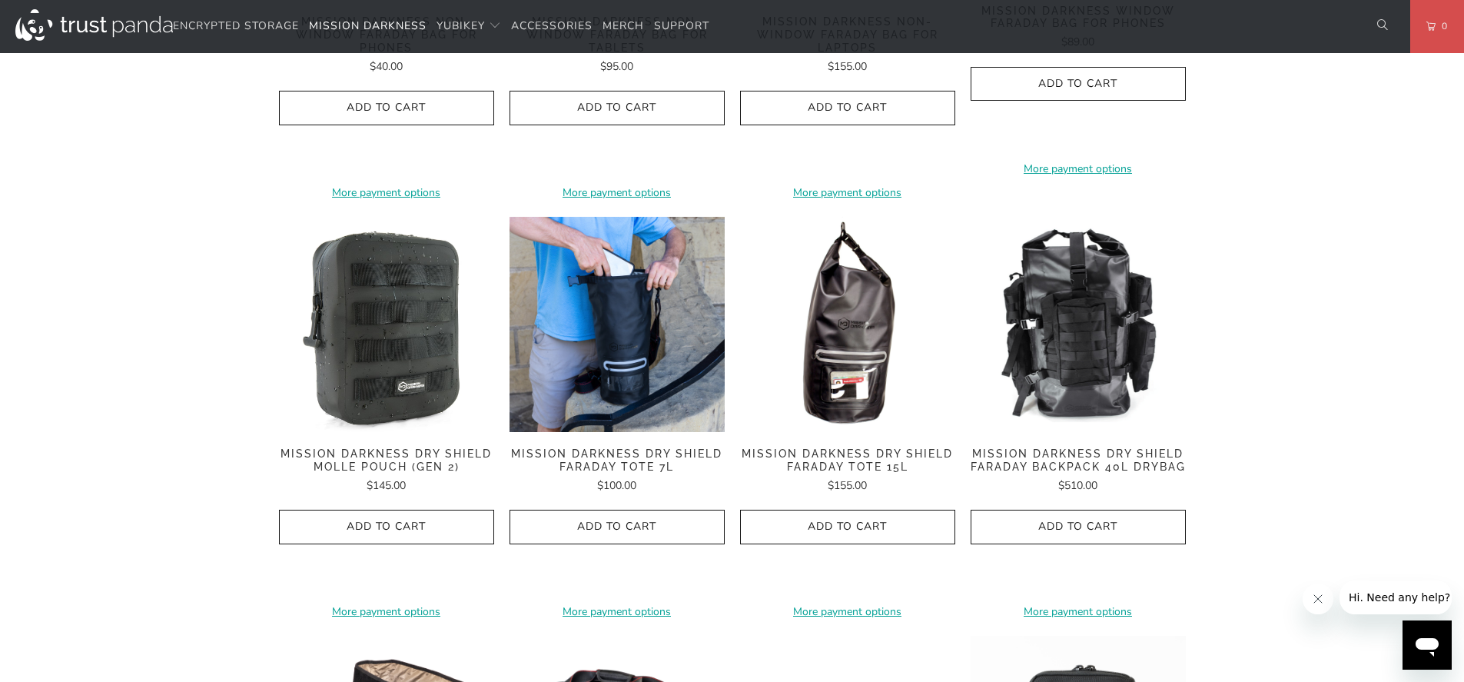
click at [1048, 389] on img at bounding box center [1077, 324] width 215 height 215
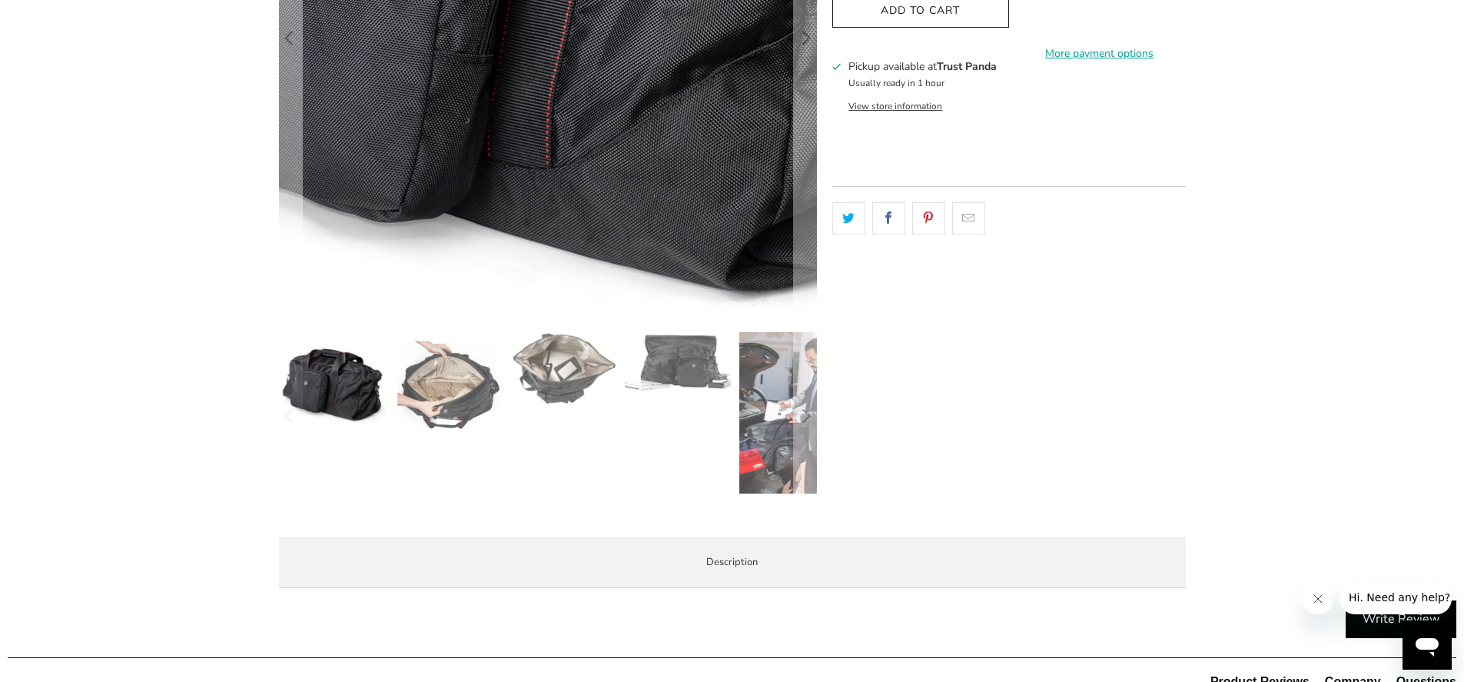
scroll to position [553, 0]
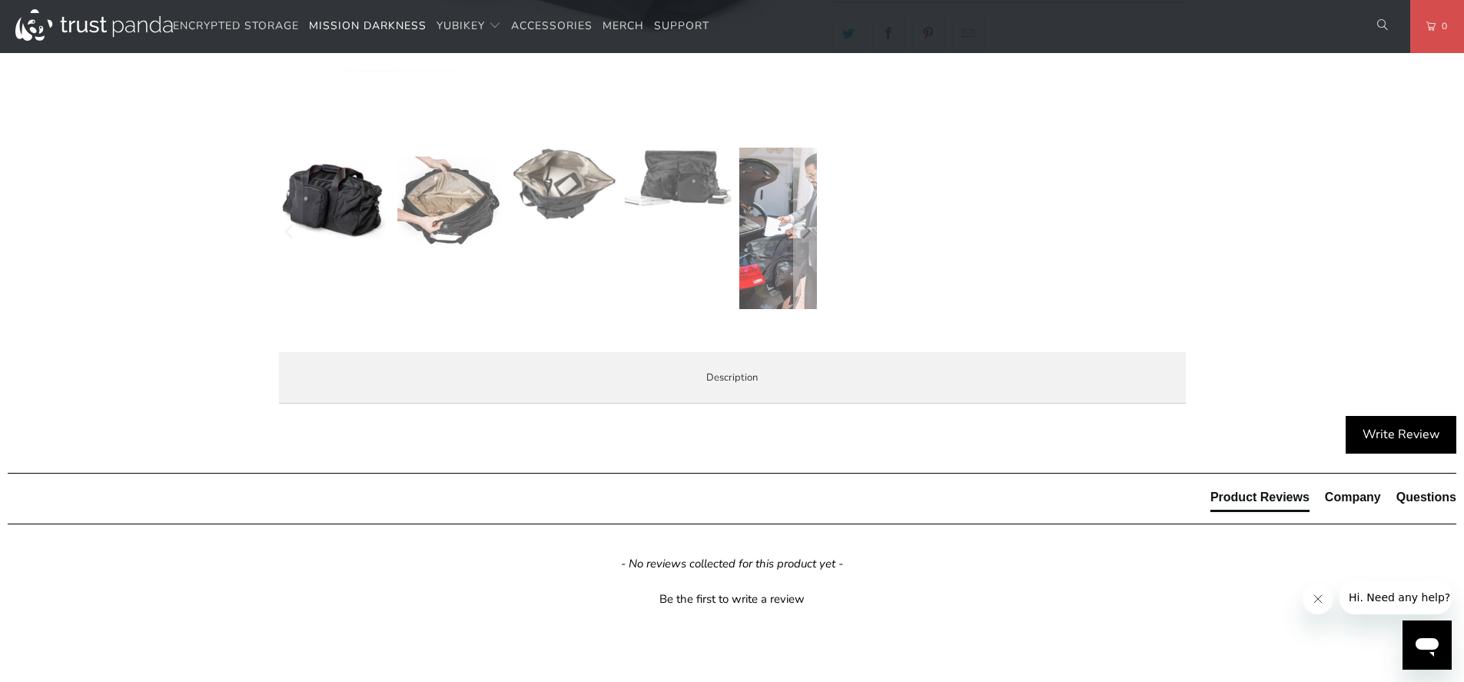
click at [453, 208] on img at bounding box center [448, 202] width 108 height 108
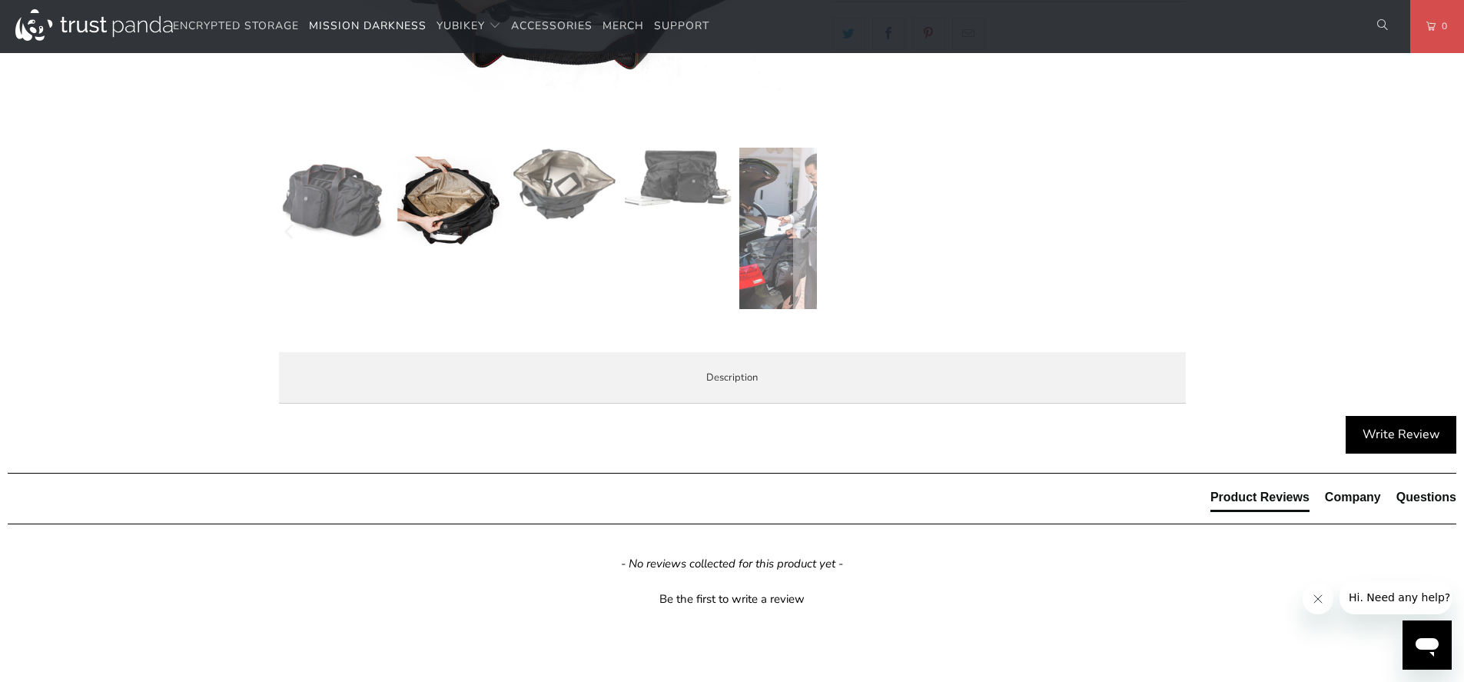
click at [562, 191] on img at bounding box center [563, 184] width 108 height 73
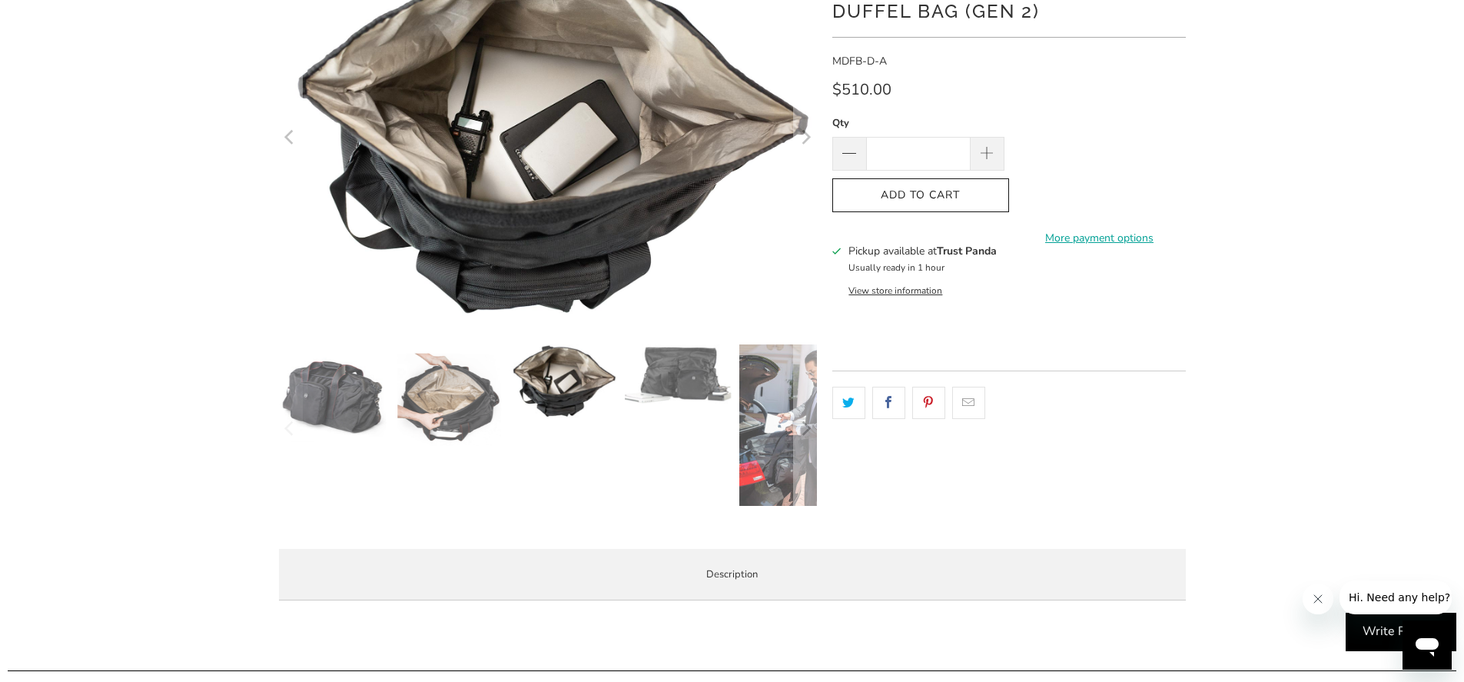
scroll to position [92, 0]
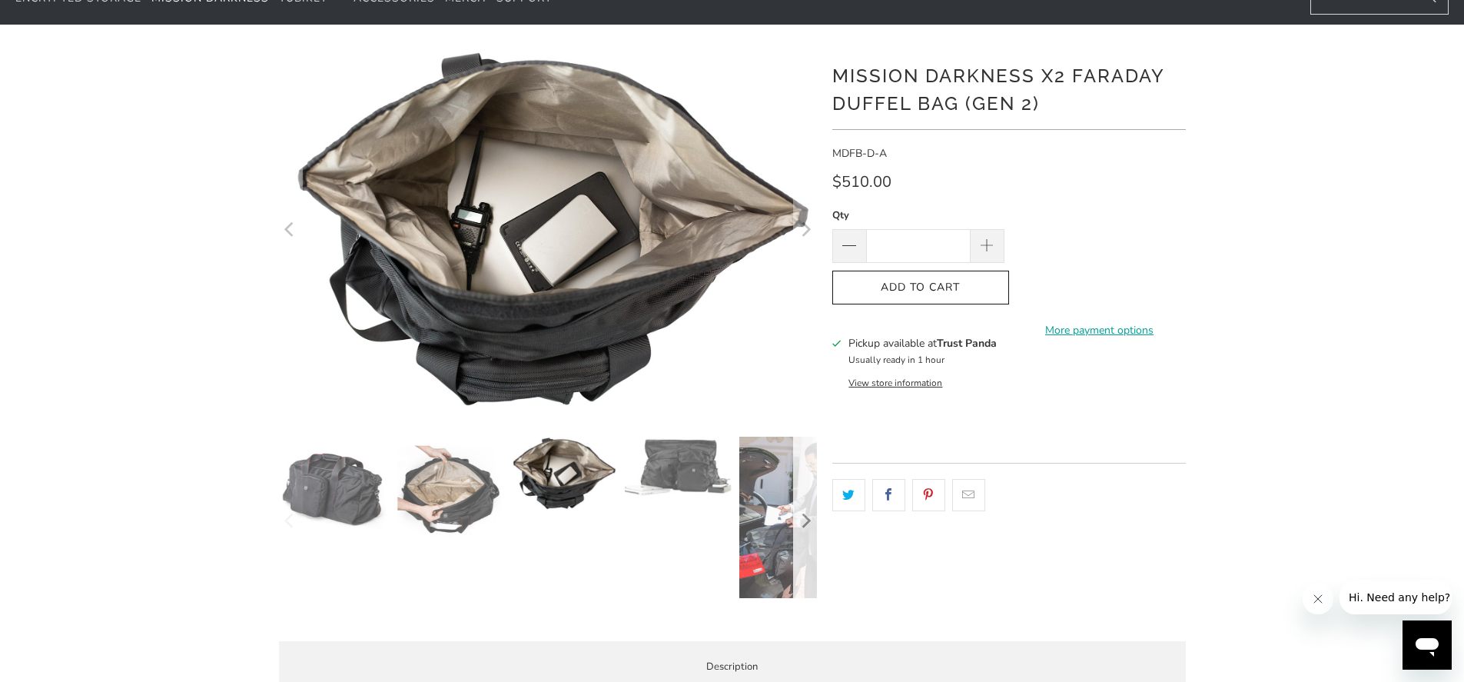
click at [807, 515] on icon "Next" at bounding box center [805, 520] width 15 height 101
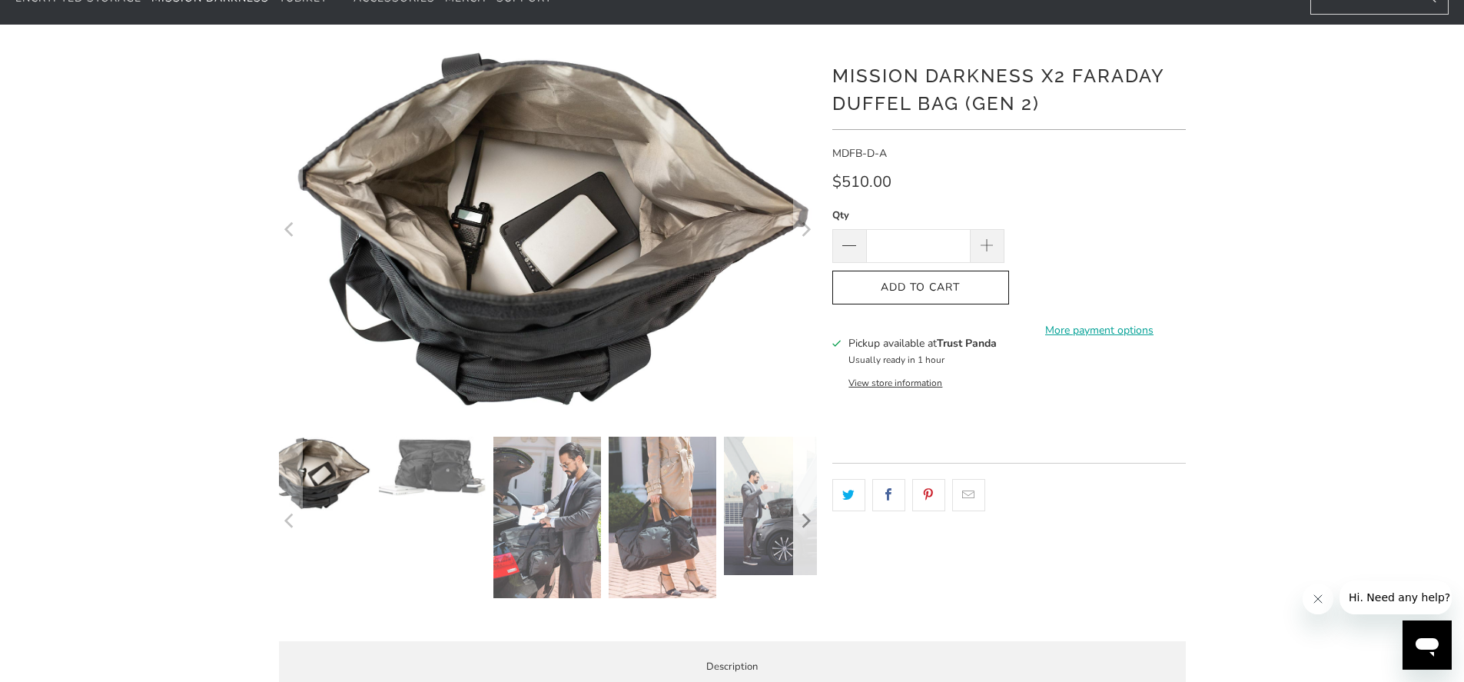
click at [807, 515] on icon "Next" at bounding box center [805, 520] width 15 height 101
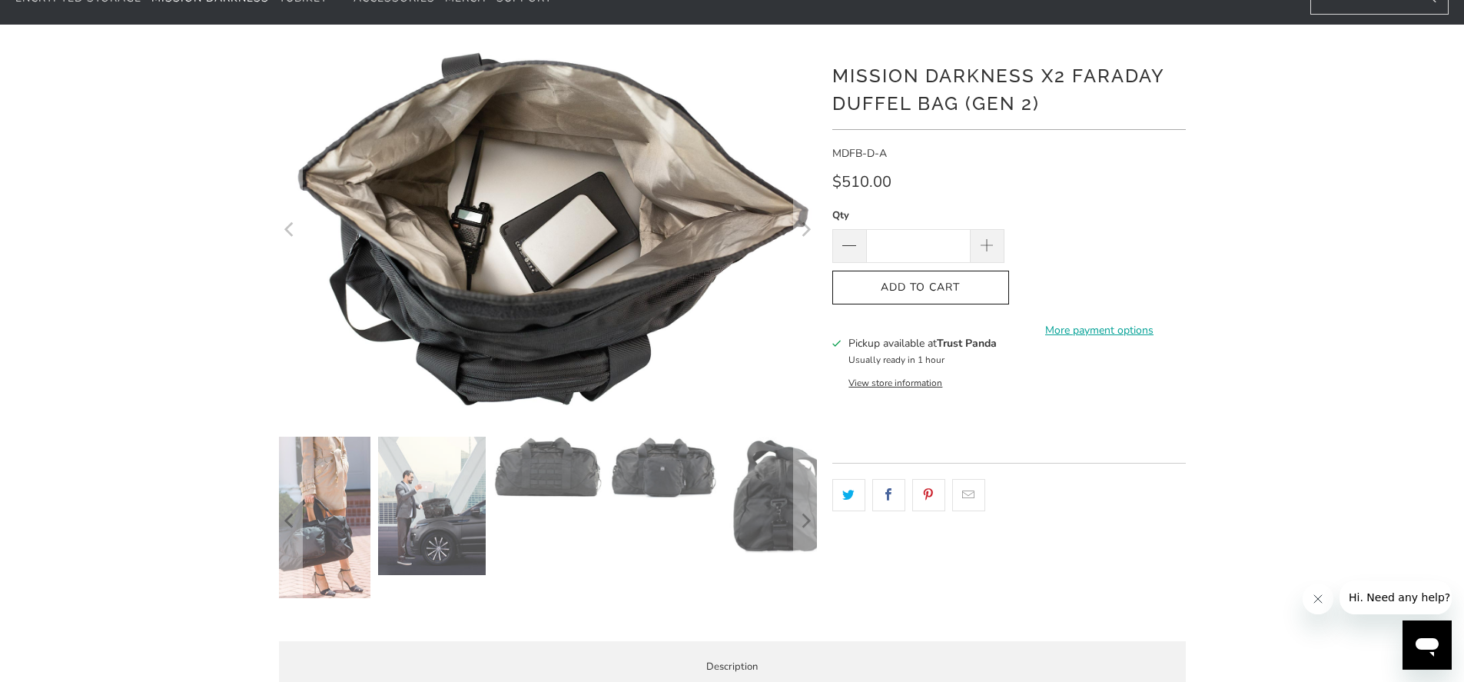
click at [585, 469] on img at bounding box center [548, 466] width 108 height 61
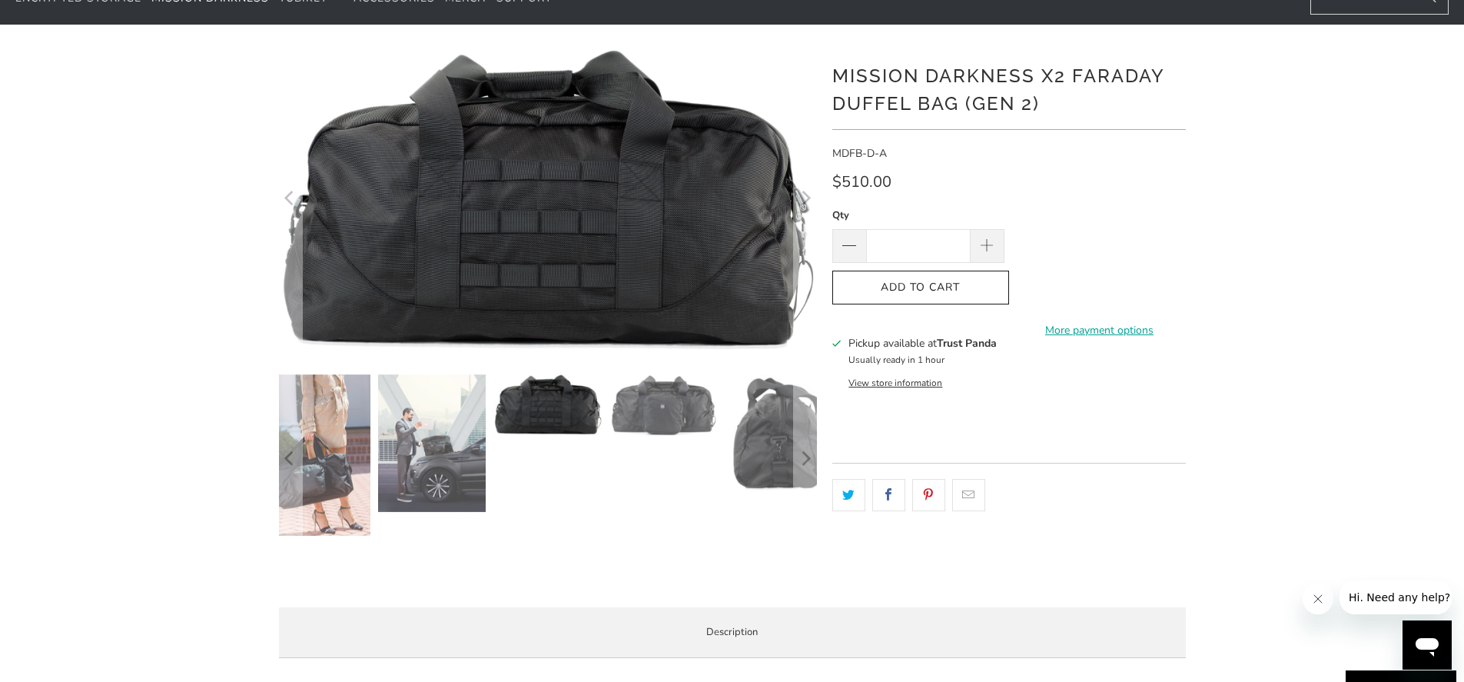
click at [469, 446] on img at bounding box center [432, 443] width 108 height 138
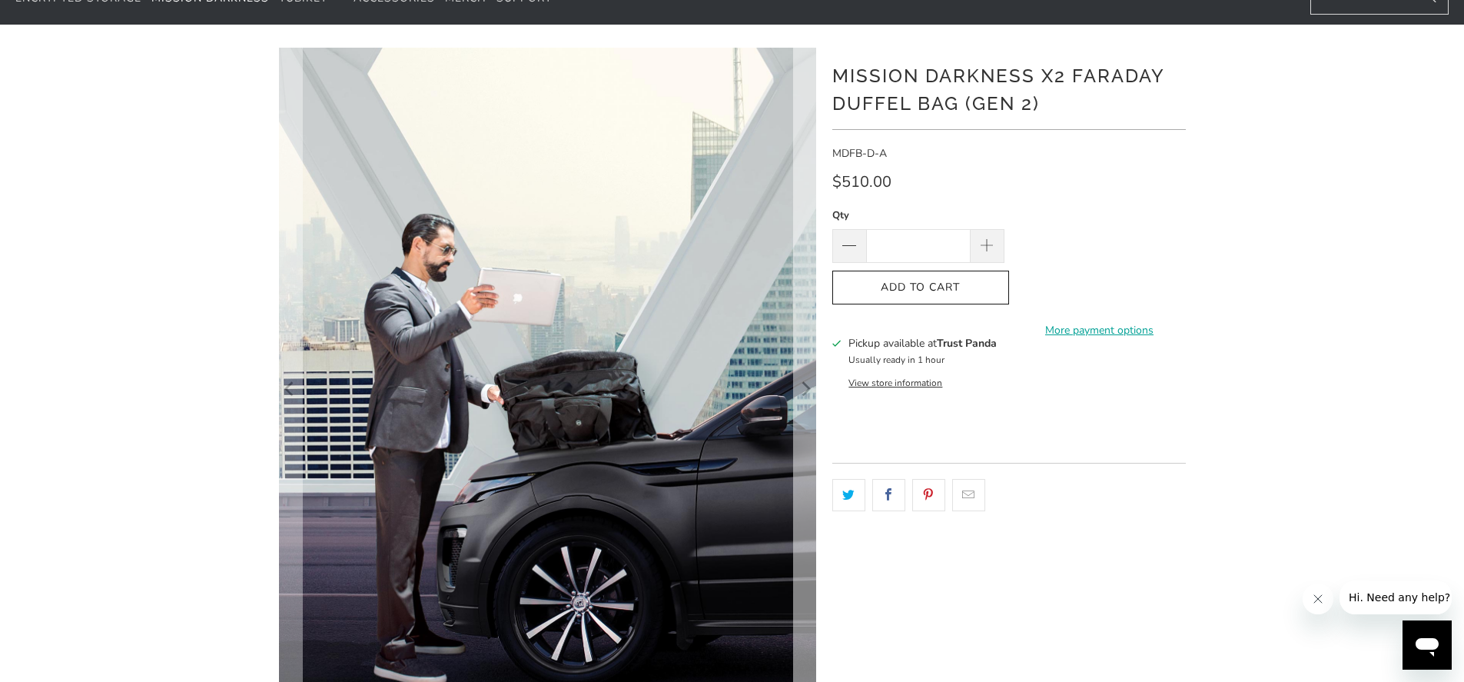
click at [807, 404] on icon "Next" at bounding box center [805, 390] width 15 height 413
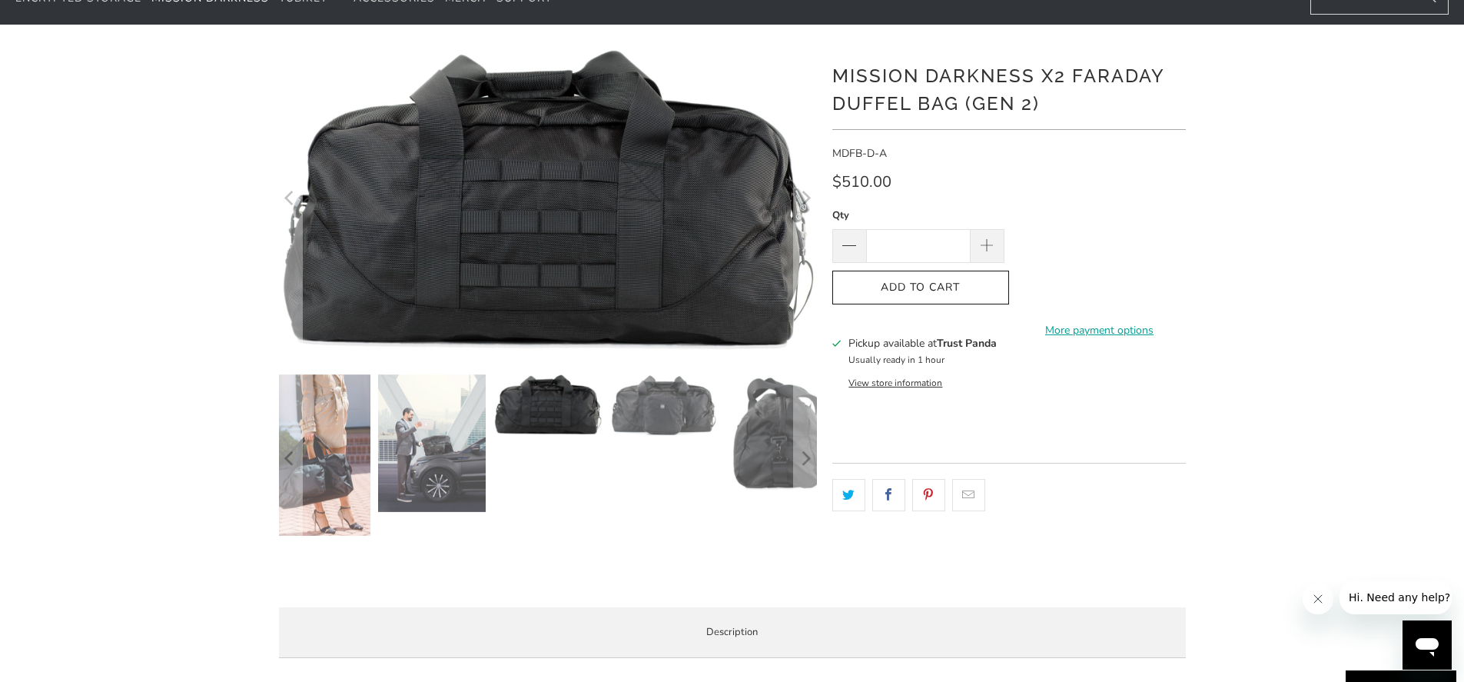
click at [776, 415] on img at bounding box center [779, 433] width 108 height 119
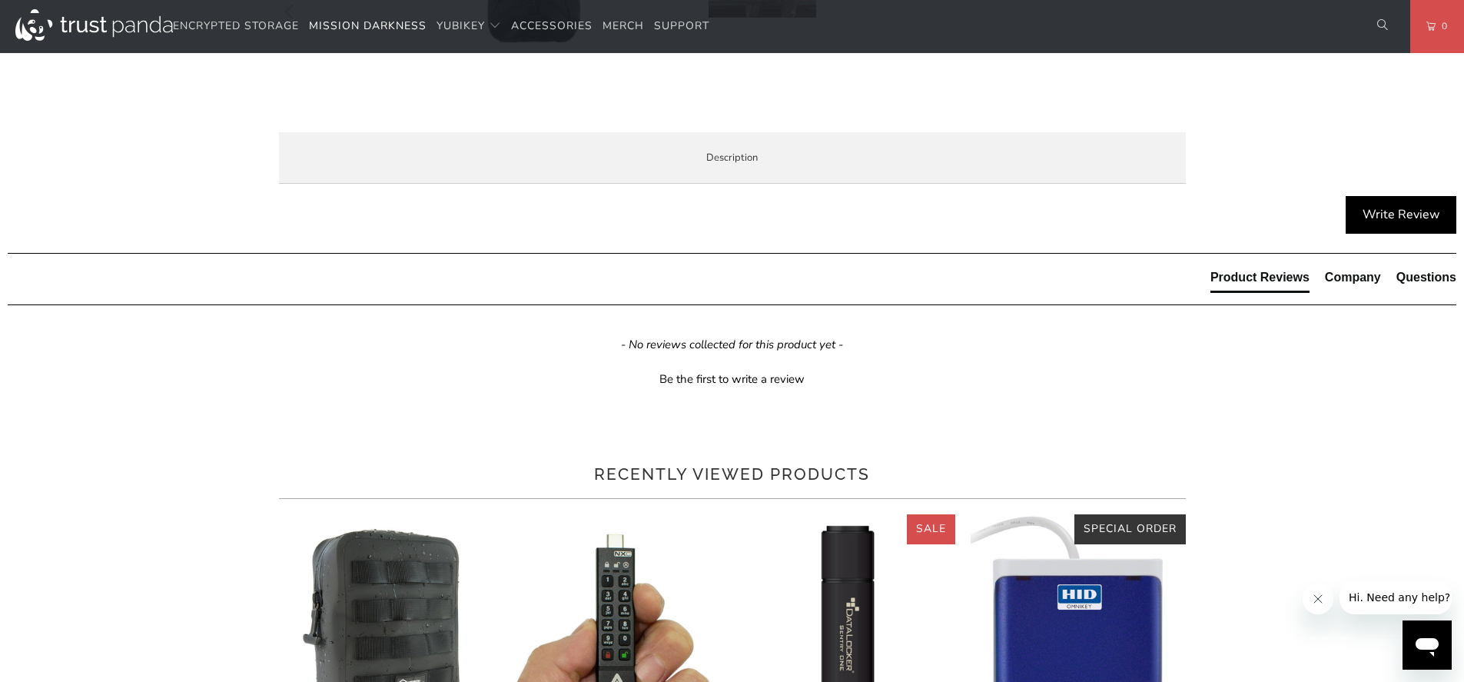
scroll to position [922, 0]
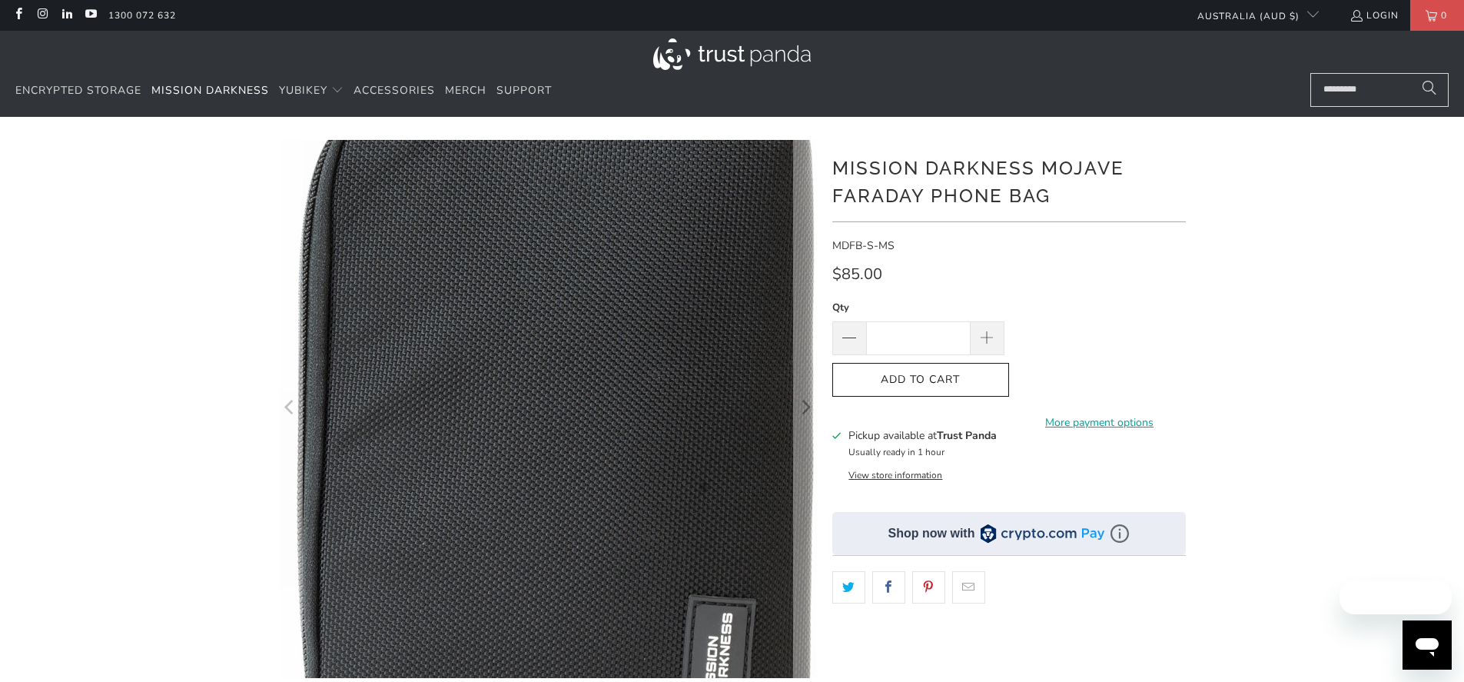
scroll to position [461, 0]
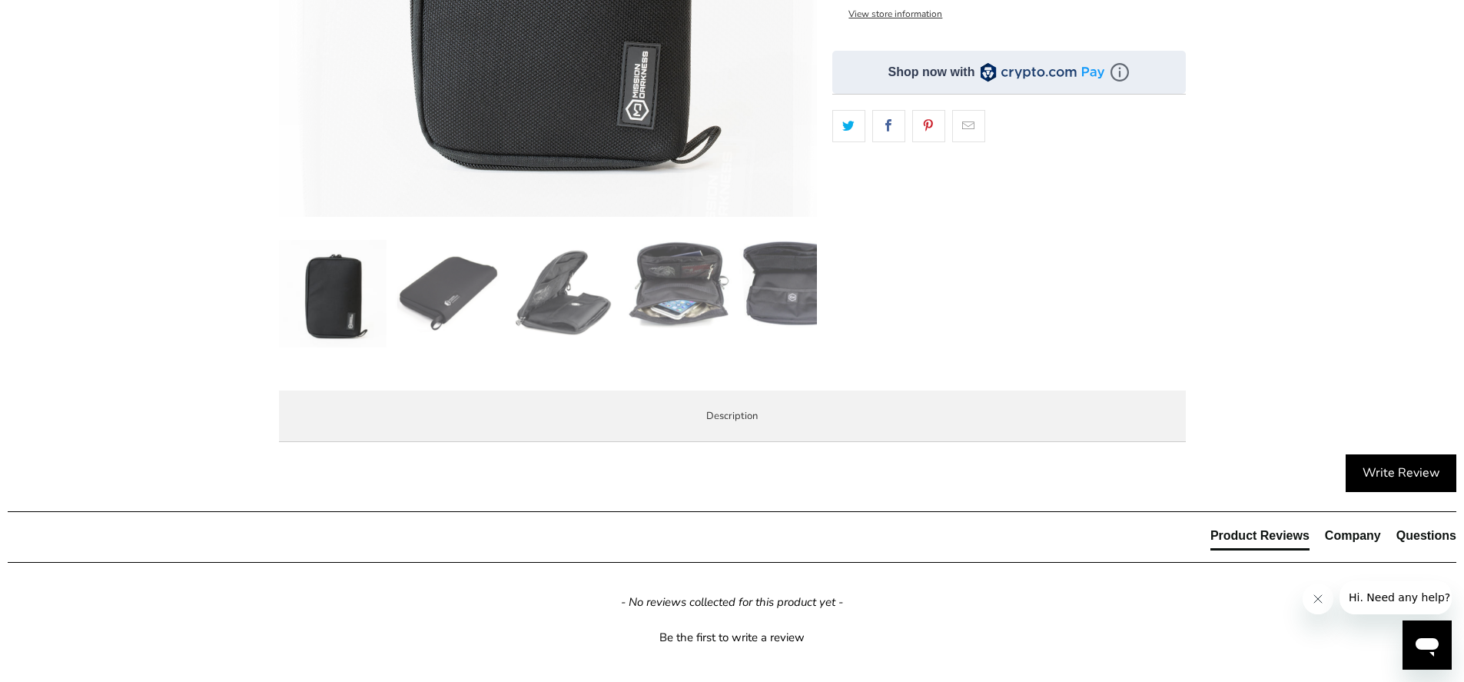
click at [559, 290] on img at bounding box center [563, 294] width 108 height 108
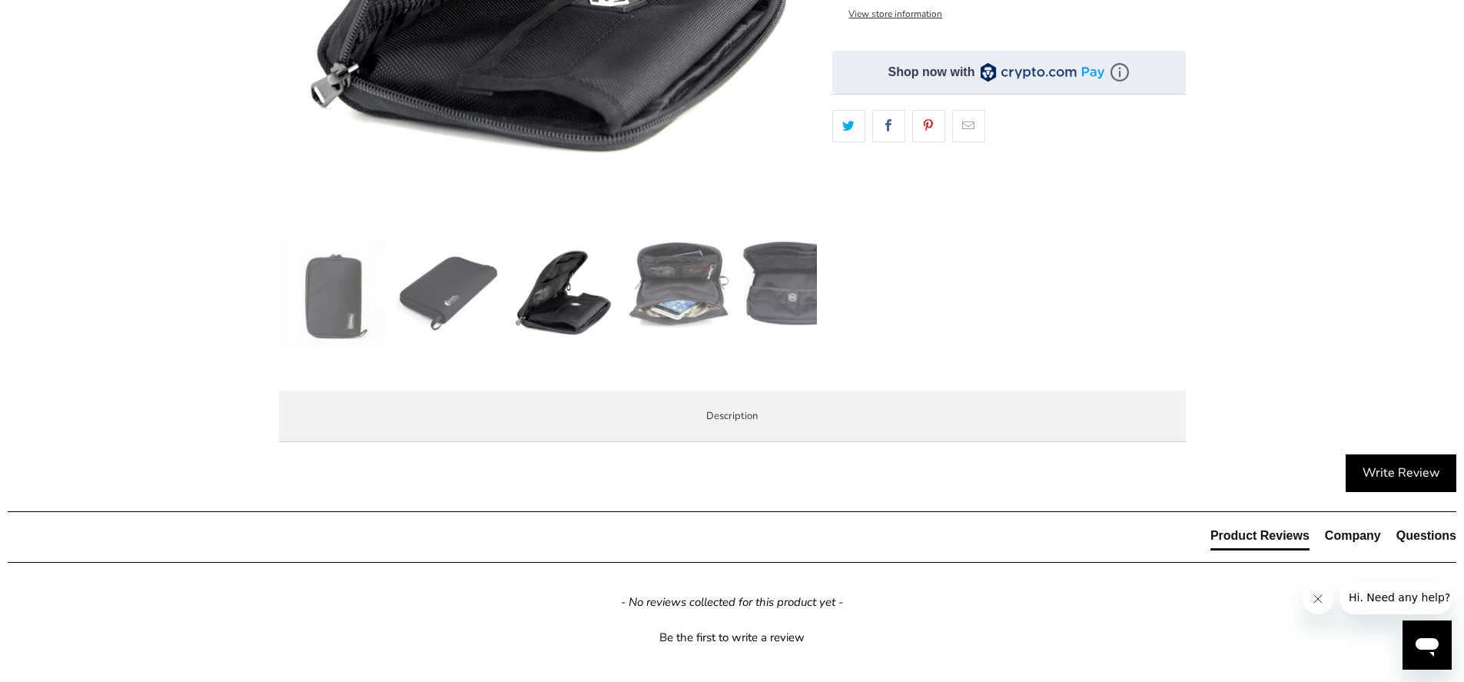
click at [667, 288] on img at bounding box center [679, 284] width 108 height 89
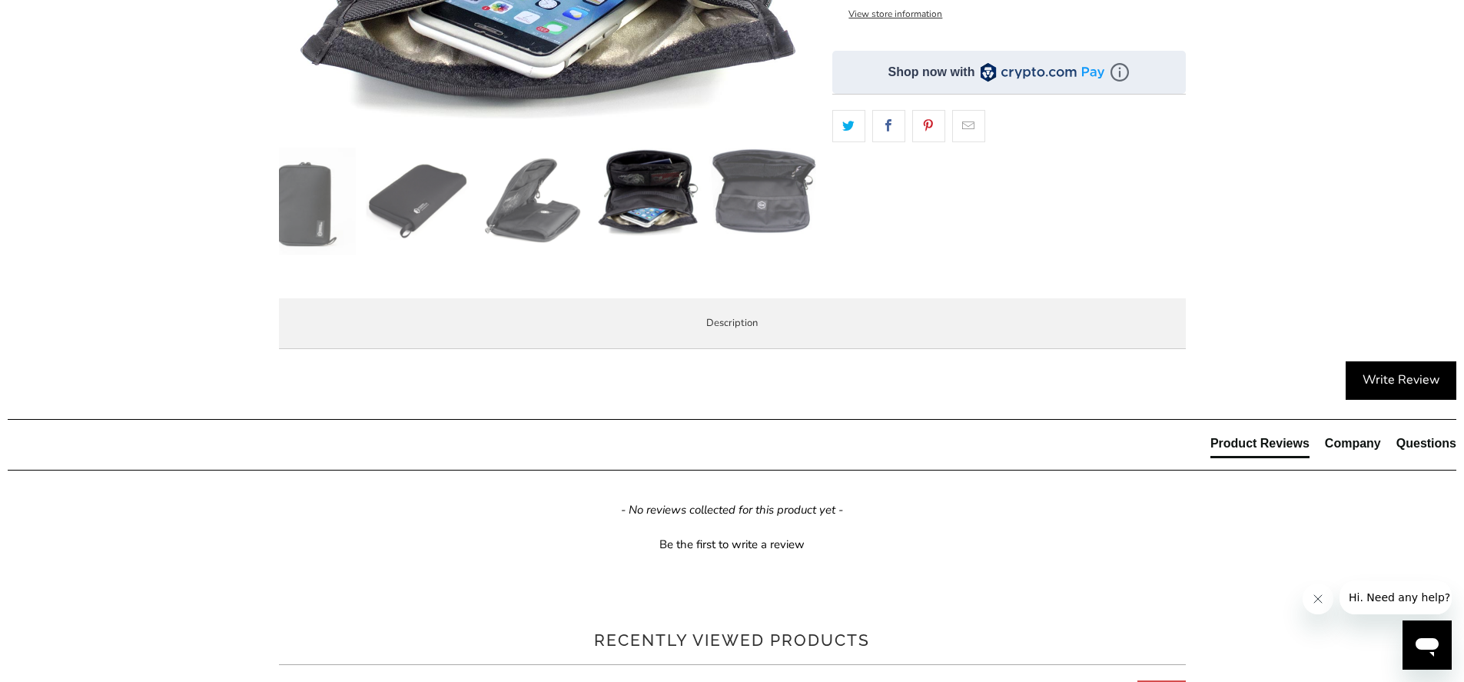
click at [514, 217] on img at bounding box center [533, 202] width 108 height 108
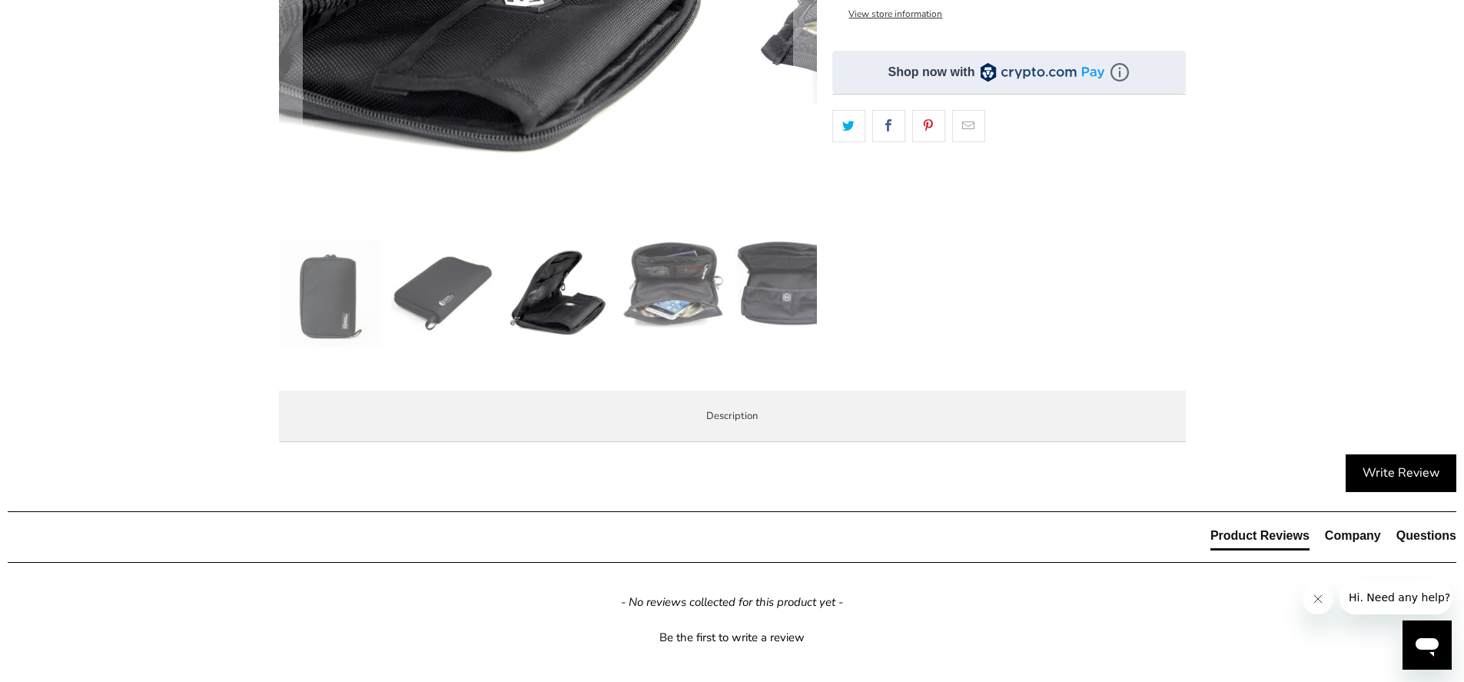
scroll to position [184, 0]
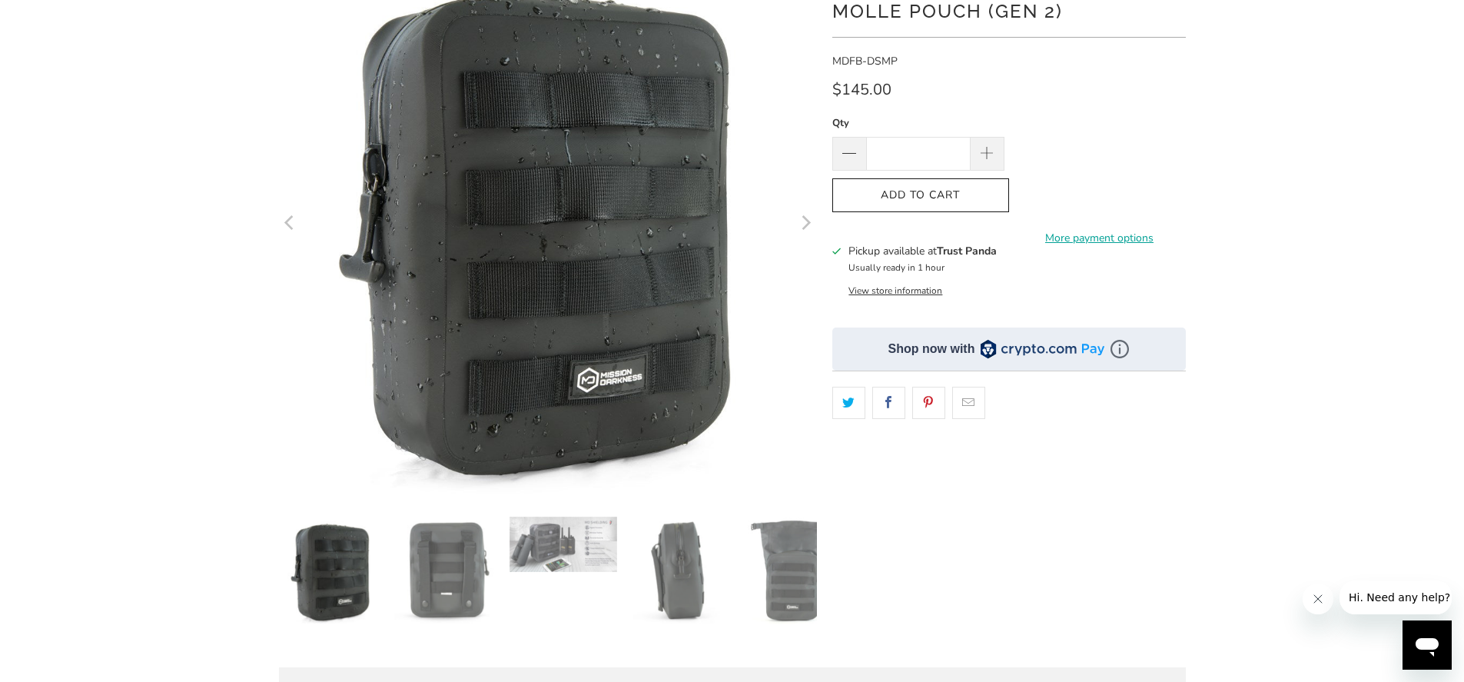
scroll to position [277, 0]
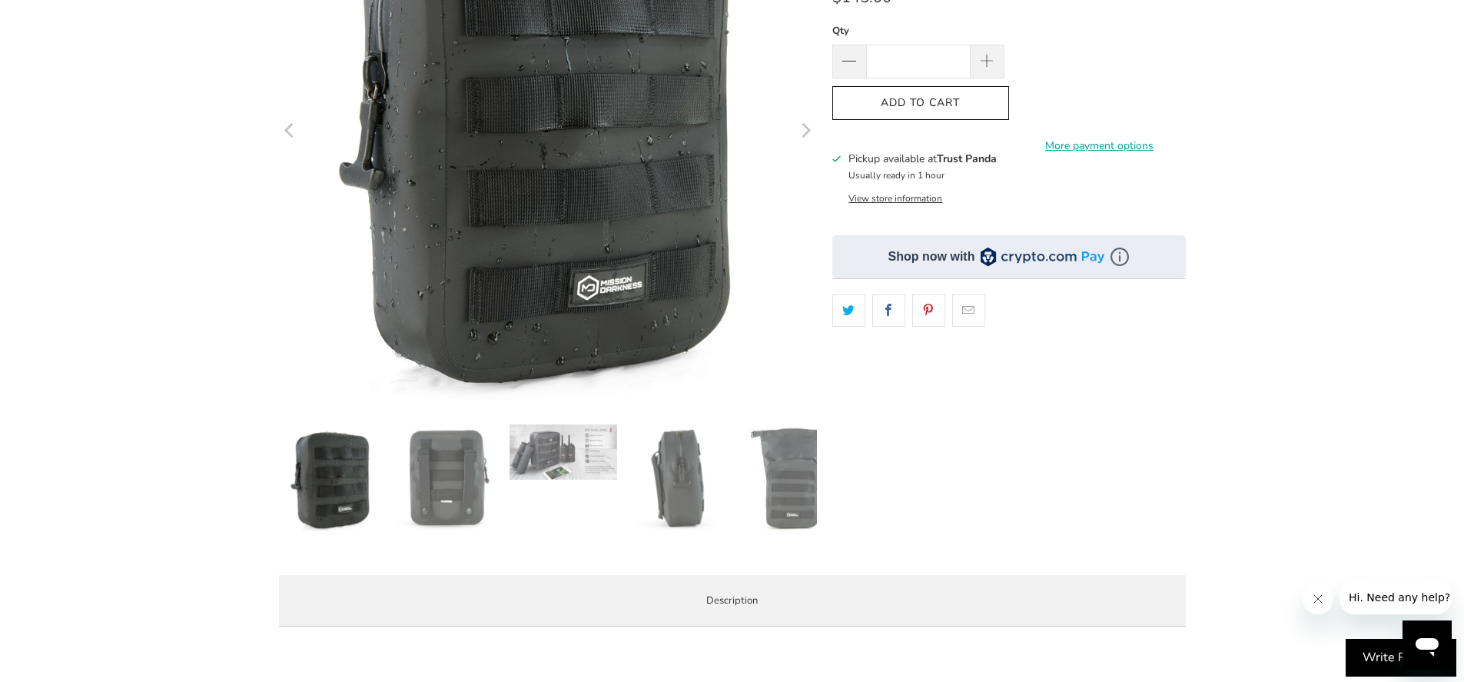
click at [559, 440] on img at bounding box center [563, 451] width 108 height 55
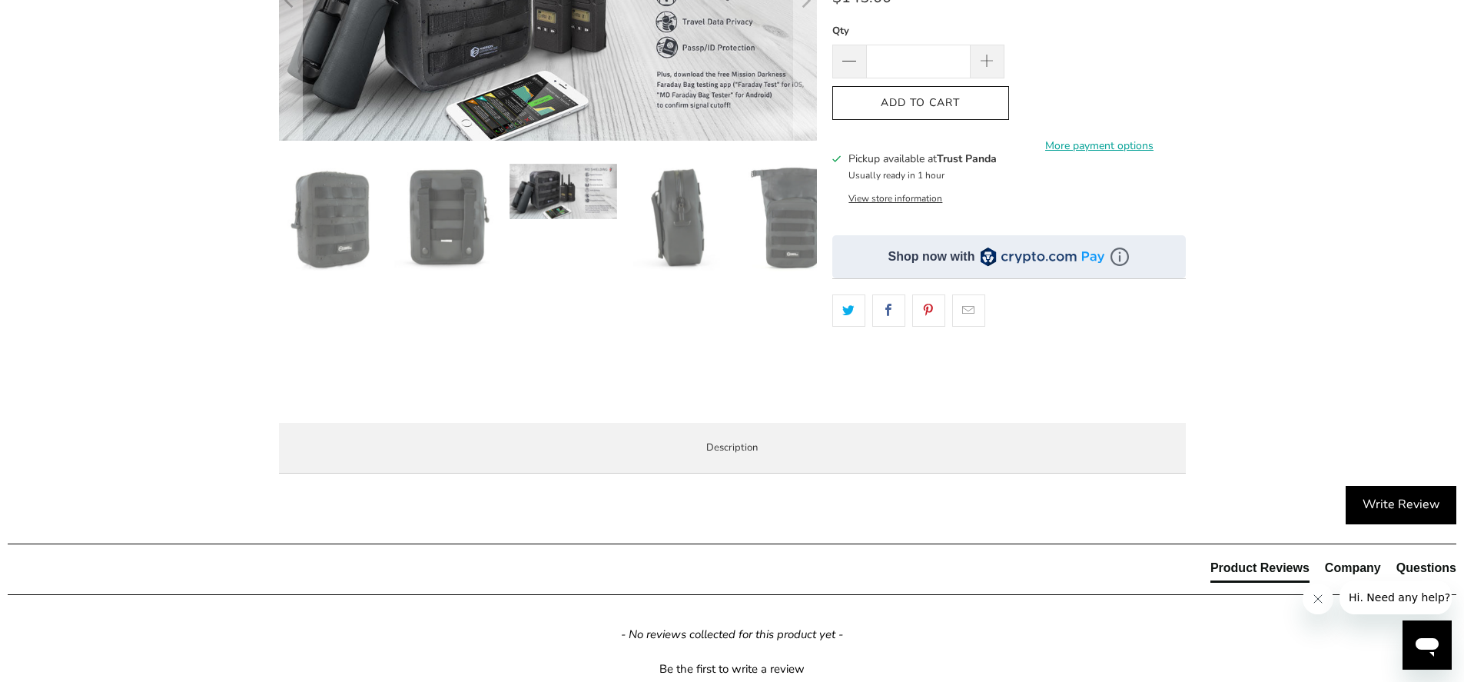
scroll to position [92, 0]
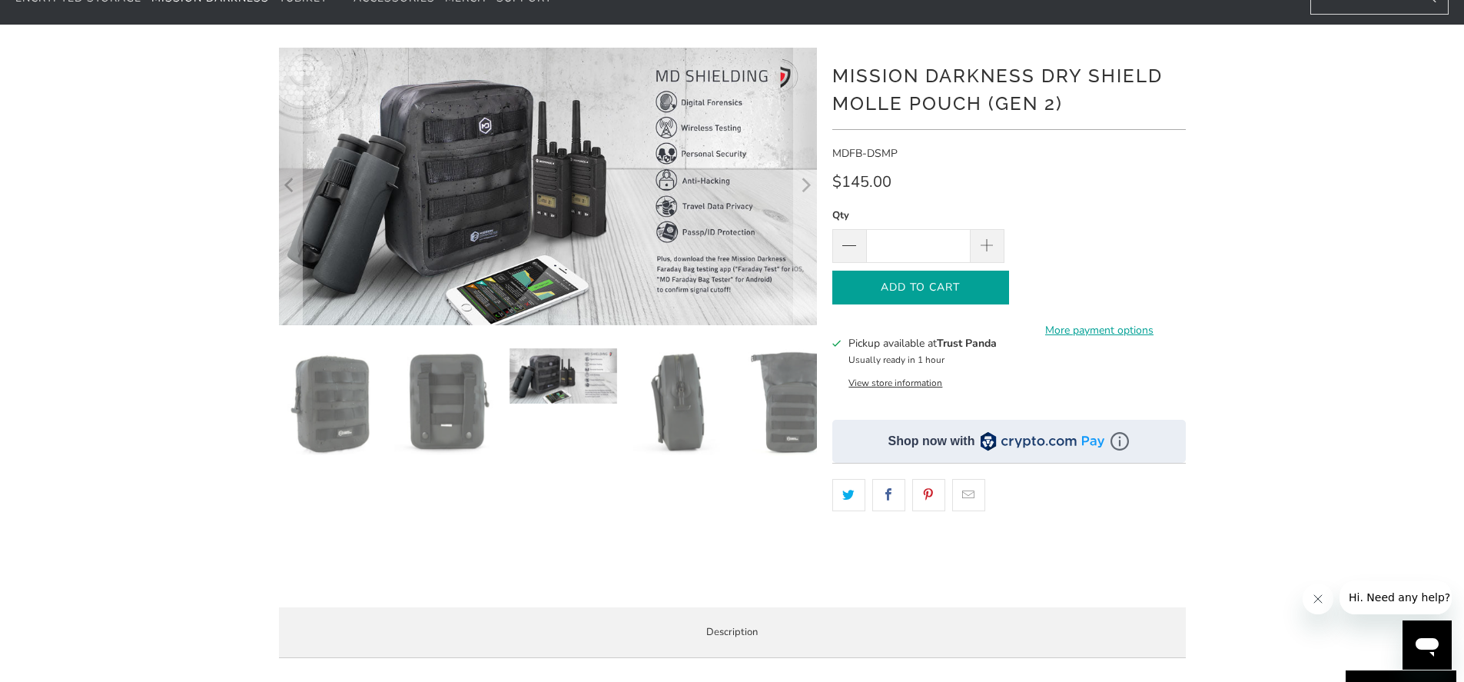
click at [928, 284] on icon "button" at bounding box center [920, 287] width 25 height 25
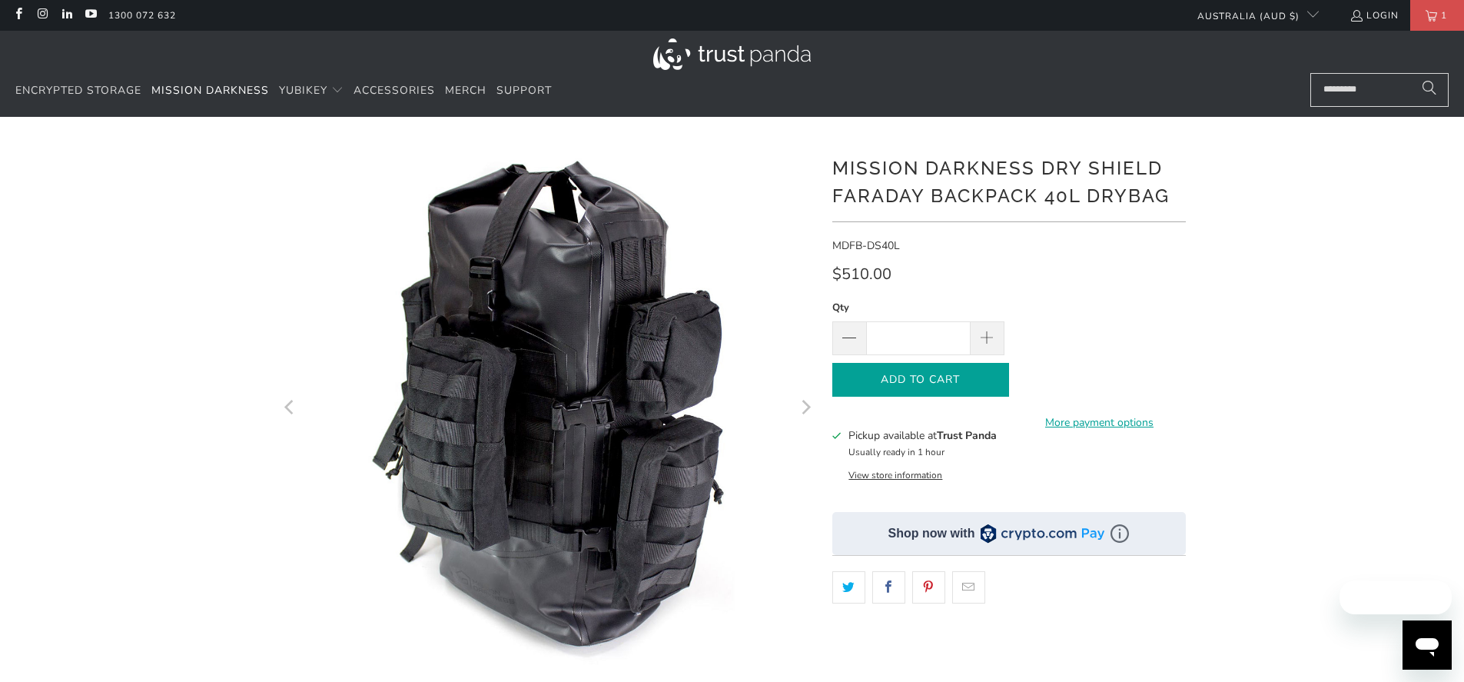
click at [879, 381] on span "Add to Cart" at bounding box center [920, 379] width 144 height 13
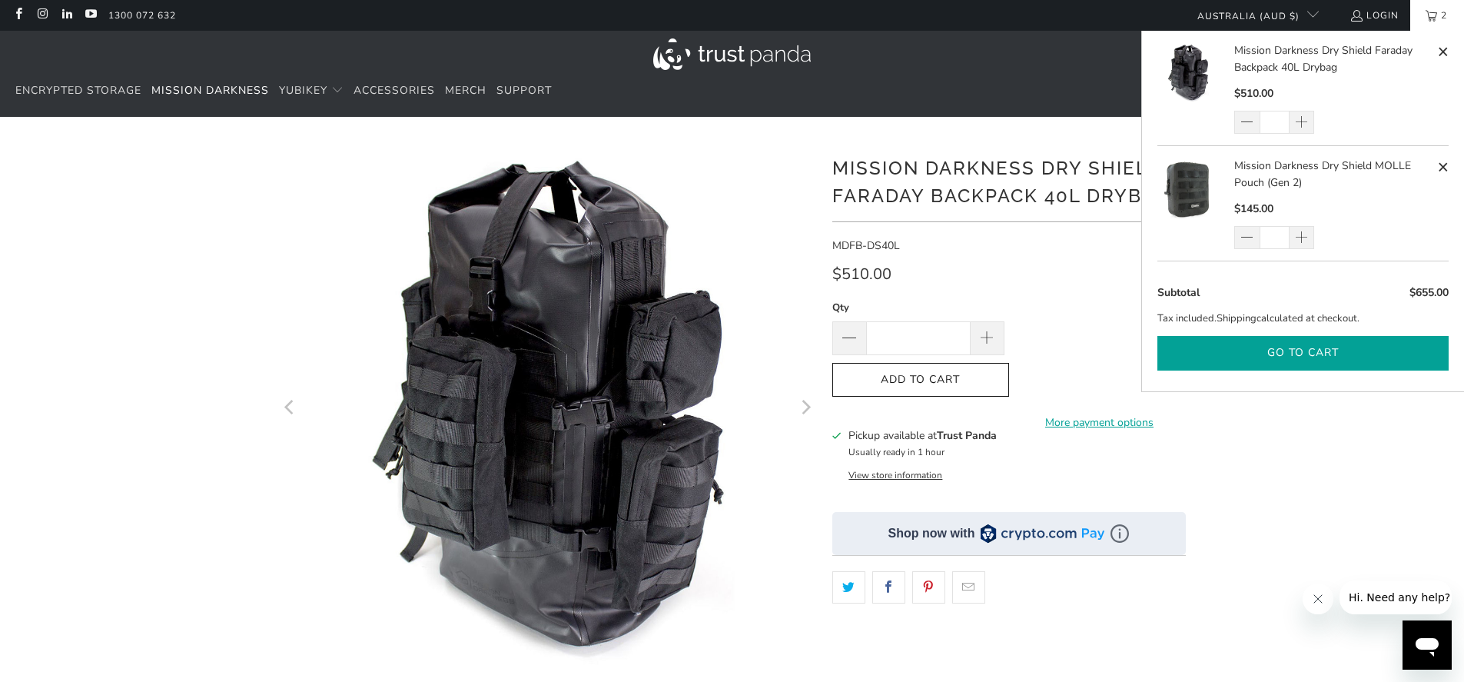
click at [1259, 351] on button "Go to cart" at bounding box center [1302, 353] width 291 height 35
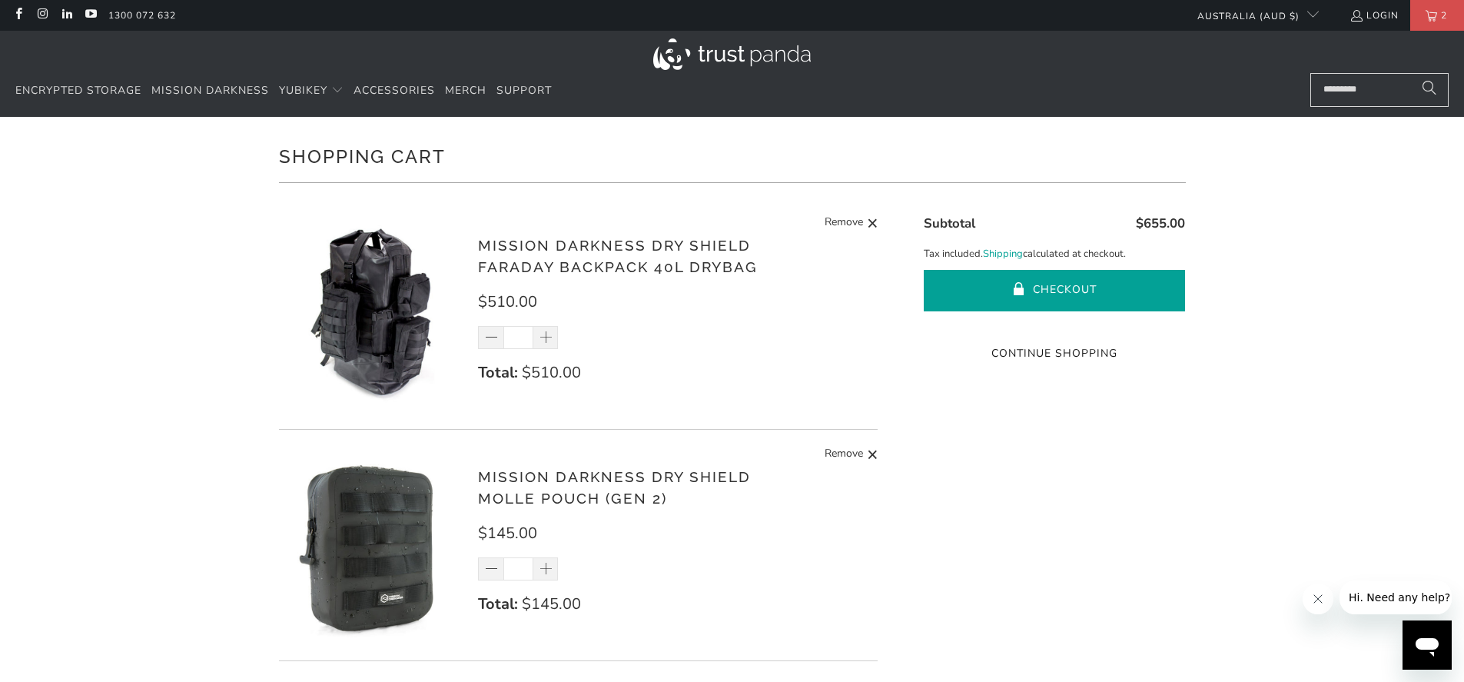
click at [1050, 293] on button "Checkout" at bounding box center [1054, 290] width 261 height 41
